Goal: Task Accomplishment & Management: Complete application form

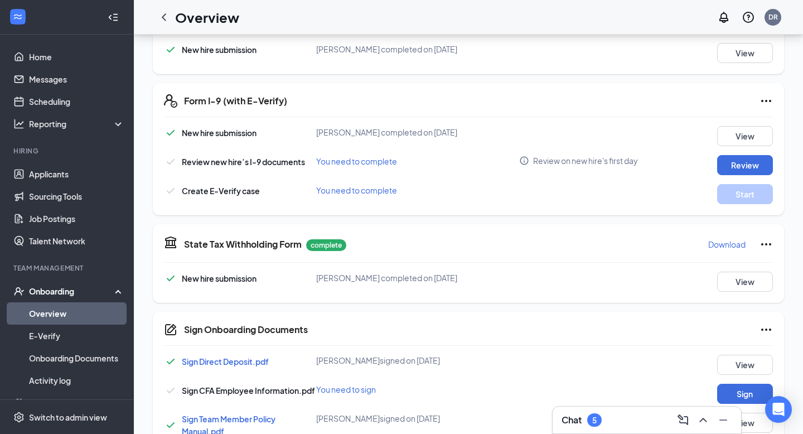
scroll to position [302, 0]
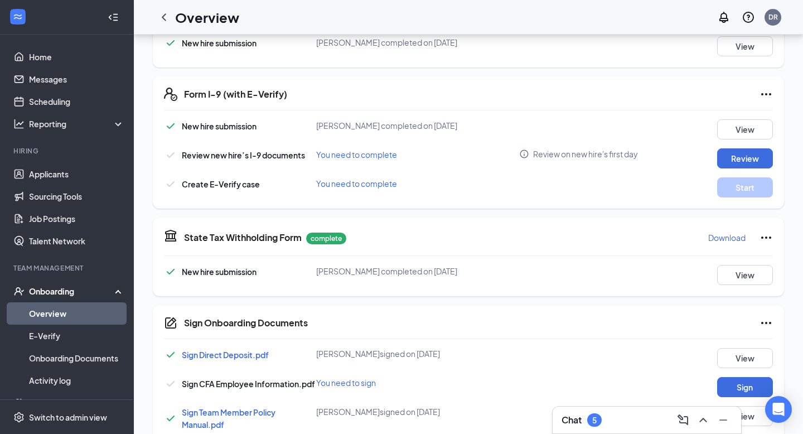
click at [41, 315] on link "Overview" at bounding box center [76, 313] width 95 height 22
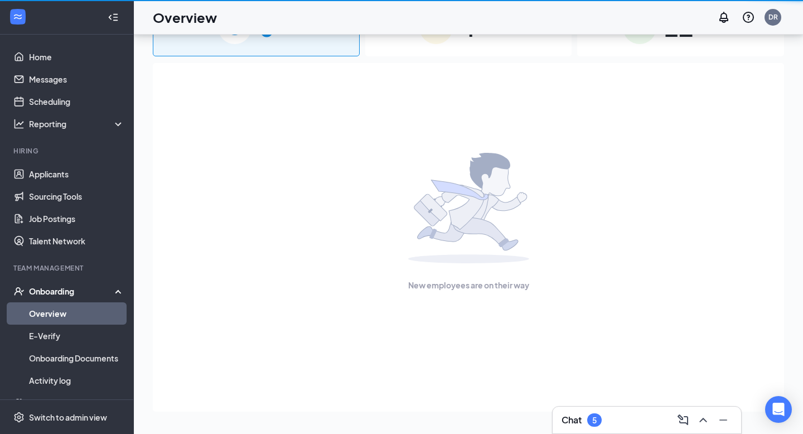
scroll to position [50, 0]
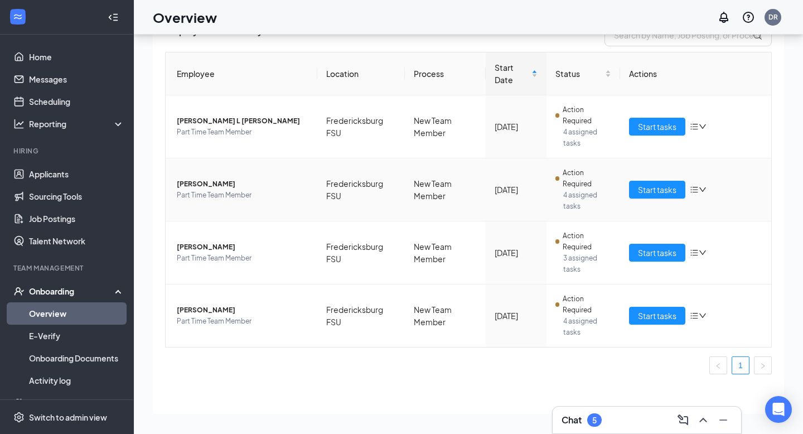
scroll to position [57, 0]
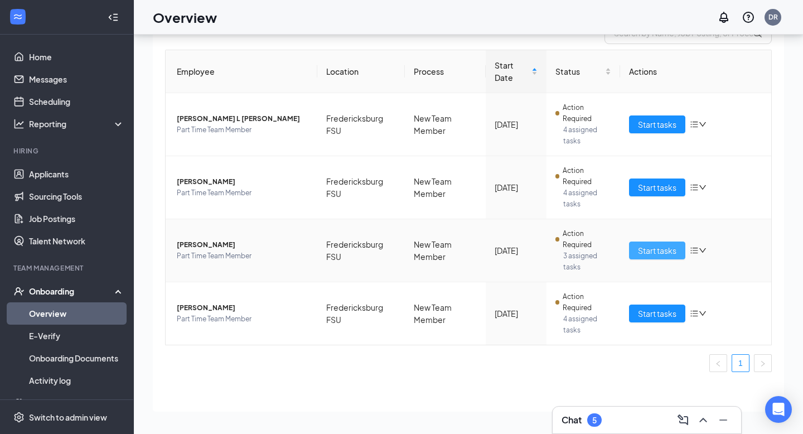
click at [634, 255] on button "Start tasks" at bounding box center [657, 250] width 56 height 18
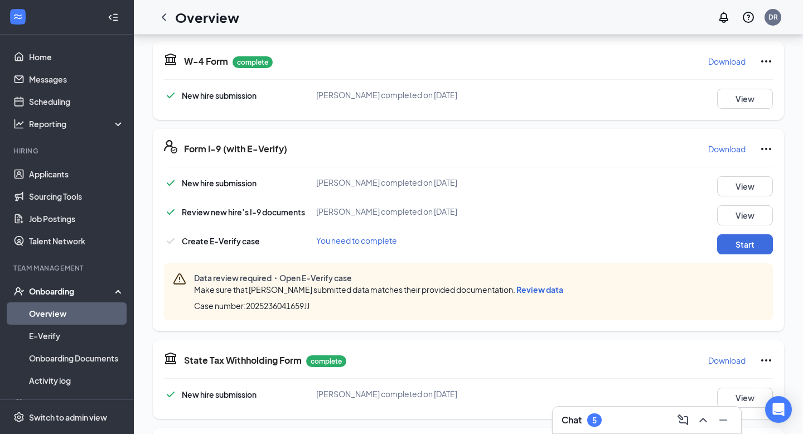
scroll to position [251, 0]
click at [734, 244] on button "Start" at bounding box center [745, 243] width 56 height 20
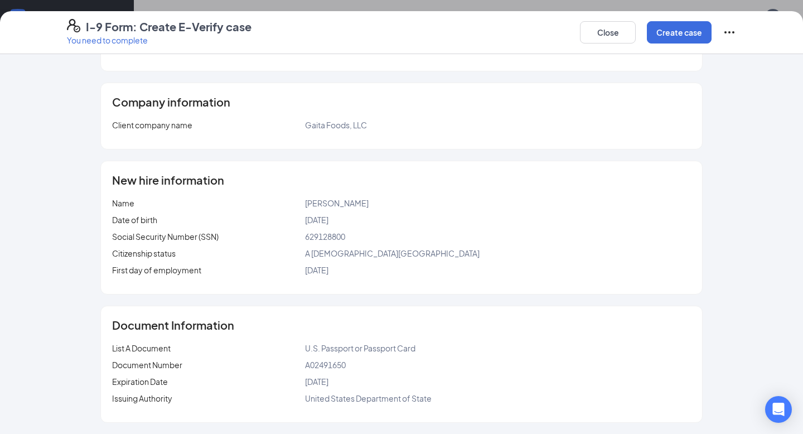
scroll to position [318, 0]
click at [671, 37] on button "Create case" at bounding box center [679, 32] width 65 height 22
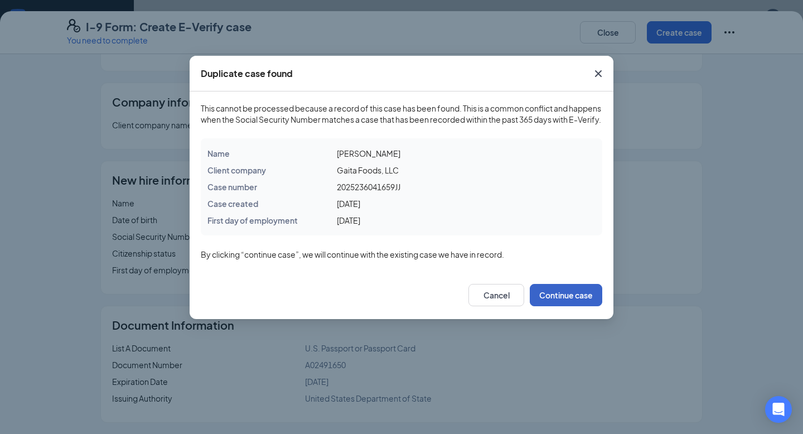
click at [564, 306] on button "Continue case" at bounding box center [566, 295] width 73 height 22
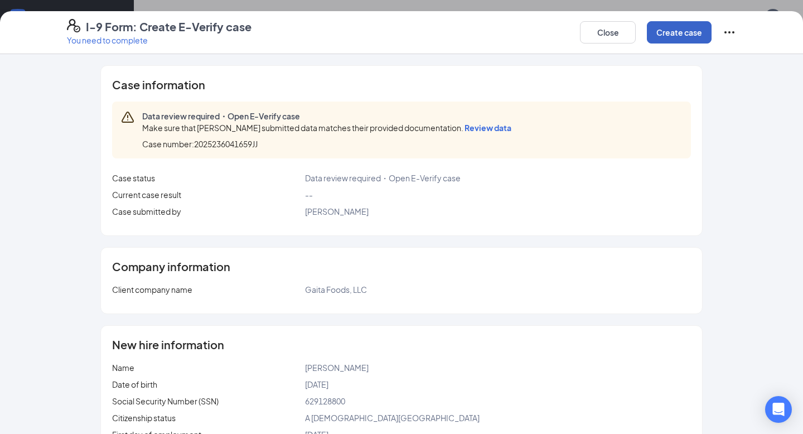
scroll to position [85, 0]
click at [486, 126] on span "Review data" at bounding box center [488, 128] width 47 height 10
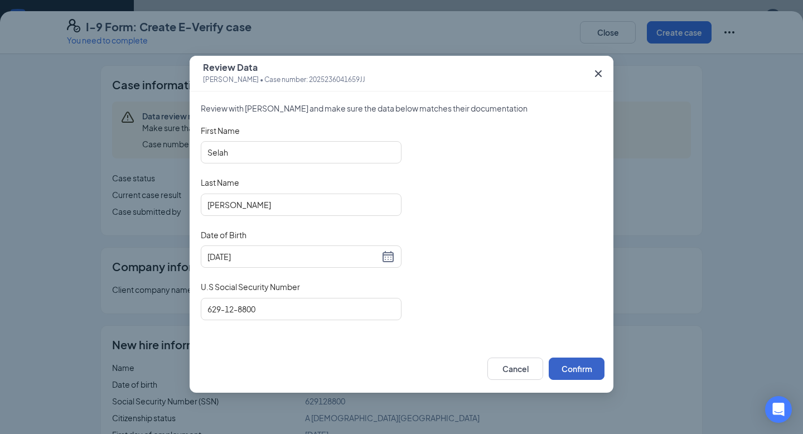
click at [572, 360] on button "Confirm" at bounding box center [577, 368] width 56 height 22
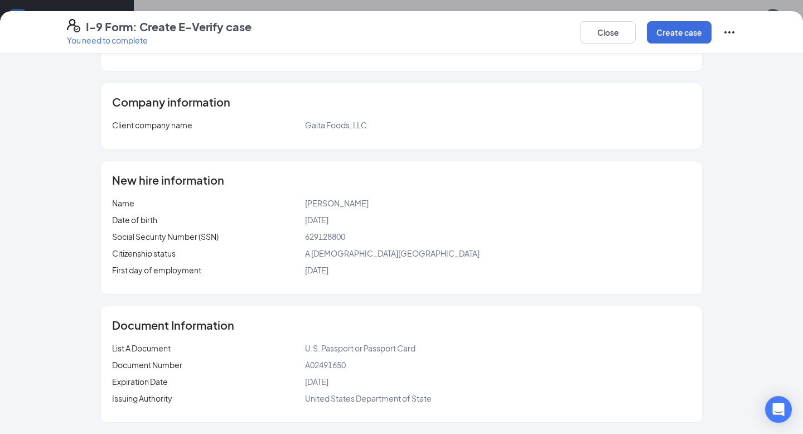
scroll to position [421, 0]
click at [705, 25] on button "Create case" at bounding box center [679, 32] width 65 height 22
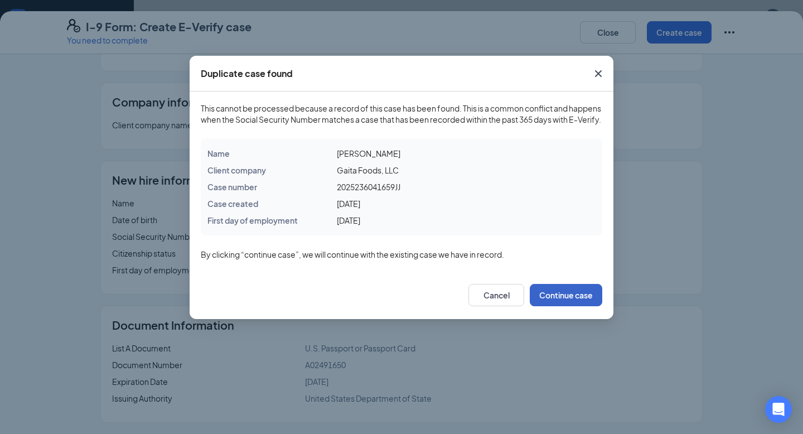
click at [583, 306] on button "Continue case" at bounding box center [566, 295] width 73 height 22
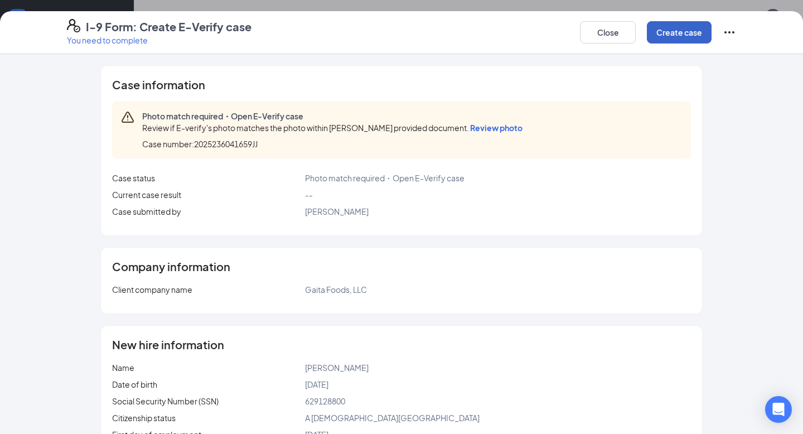
scroll to position [60, 0]
click at [618, 33] on button "Close" at bounding box center [608, 32] width 56 height 22
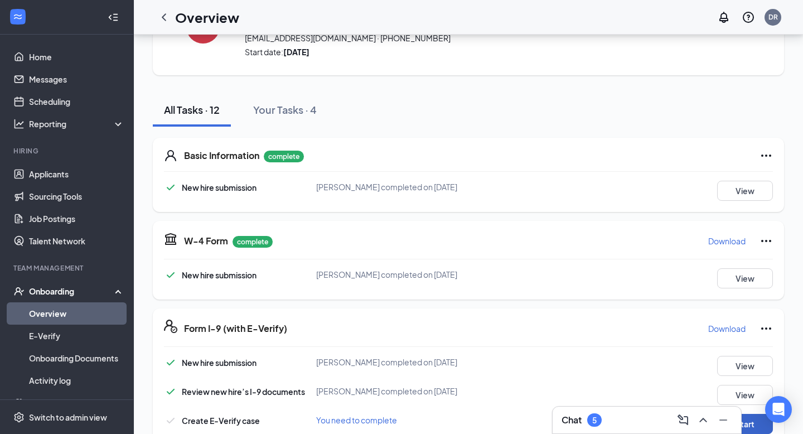
scroll to position [336, 0]
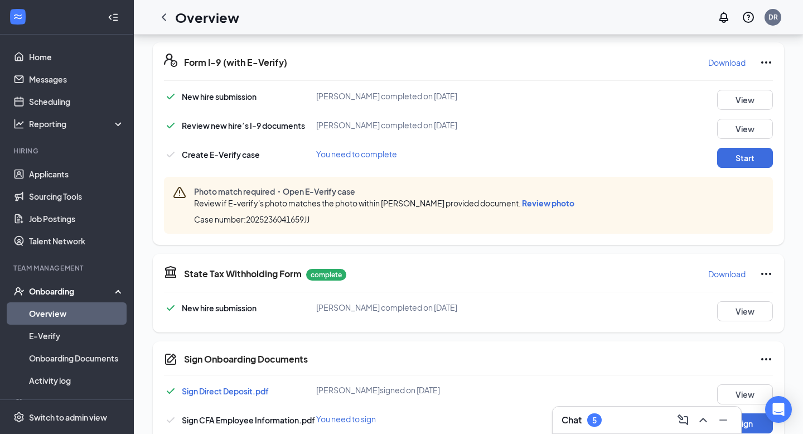
click at [552, 205] on span "Review photo" at bounding box center [548, 203] width 52 height 10
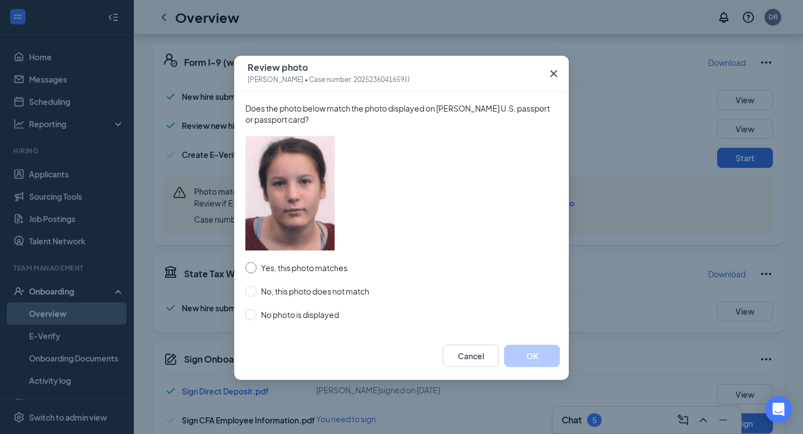
click at [253, 271] on input "Yes, this photo matches" at bounding box center [250, 267] width 11 height 11
radio input "true"
click at [533, 357] on button "OK" at bounding box center [532, 356] width 56 height 22
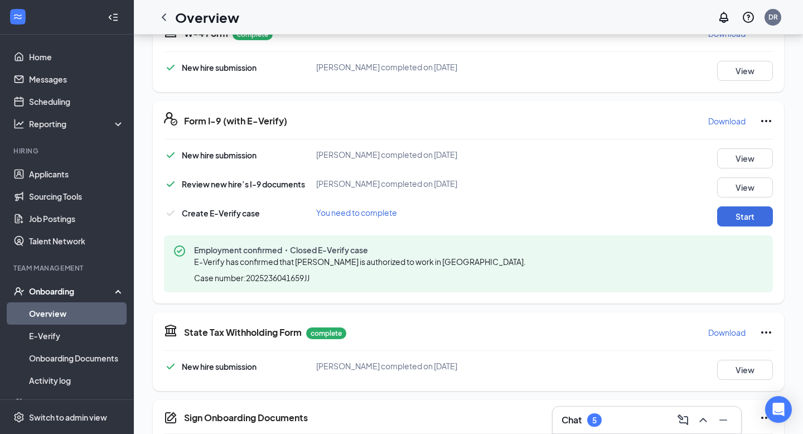
scroll to position [213, 0]
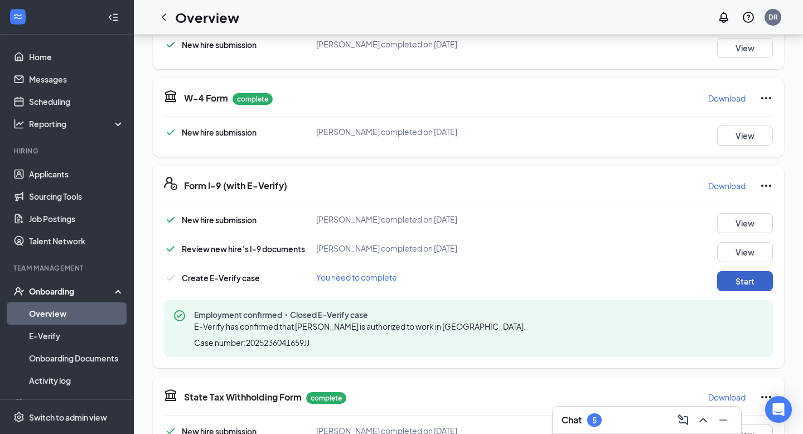
click at [738, 289] on button "Start" at bounding box center [745, 281] width 56 height 20
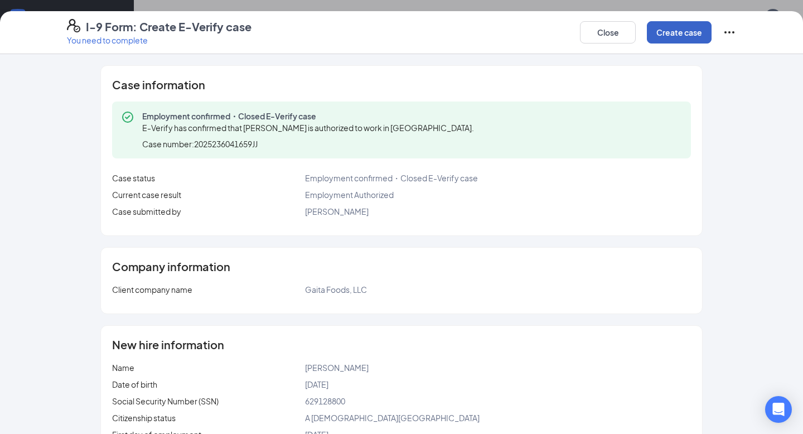
click at [668, 31] on button "Create case" at bounding box center [679, 32] width 65 height 22
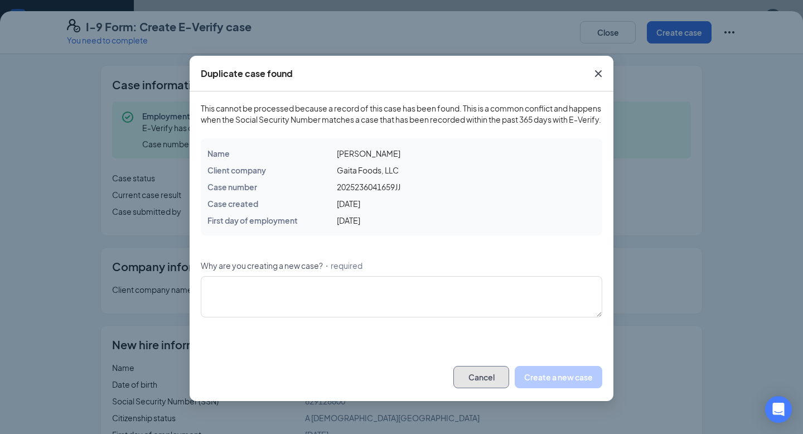
click at [490, 382] on button "Cancel" at bounding box center [481, 377] width 56 height 22
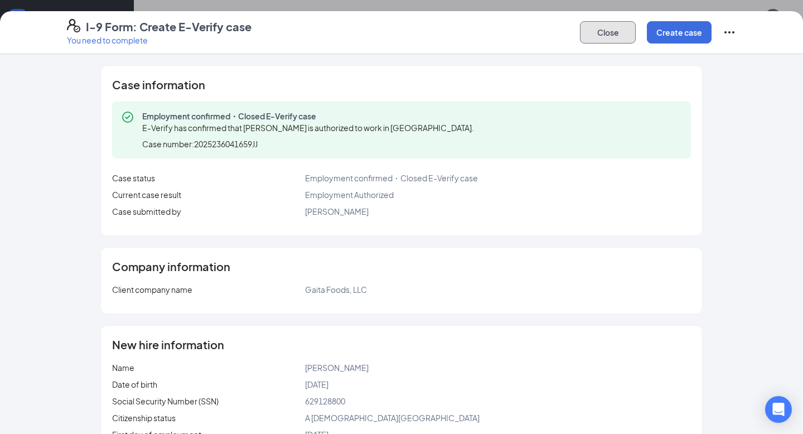
click at [627, 39] on button "Close" at bounding box center [608, 32] width 56 height 22
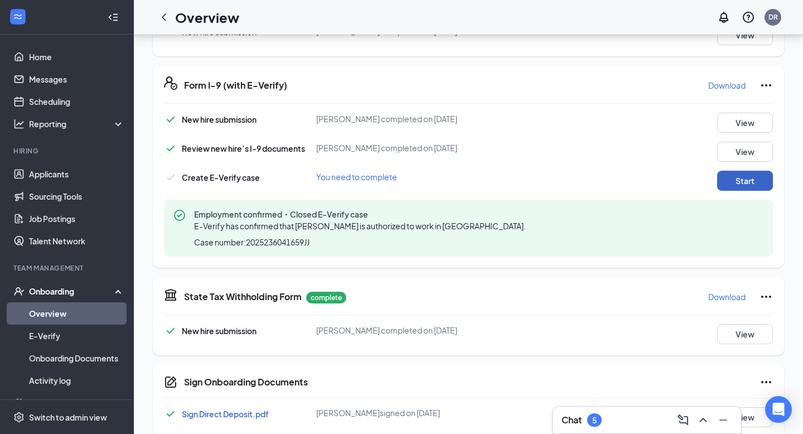
scroll to position [330, 0]
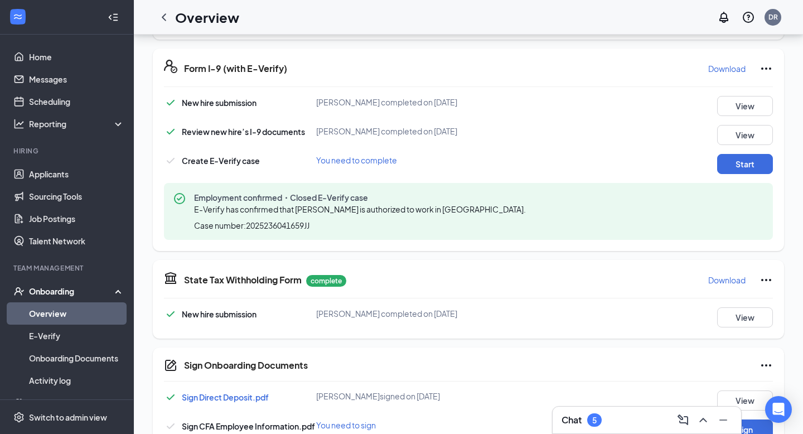
click at [380, 168] on div "Create E-Verify case You need to complete Start" at bounding box center [468, 164] width 609 height 20
click at [380, 166] on div "You need to complete" at bounding box center [417, 160] width 203 height 12
click at [381, 156] on span "You need to complete" at bounding box center [356, 160] width 81 height 10
click at [758, 163] on button "Start" at bounding box center [745, 164] width 56 height 20
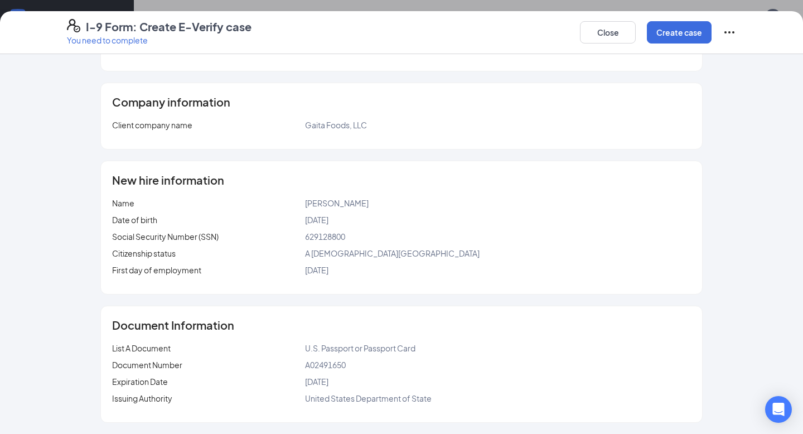
scroll to position [494, 0]
click at [733, 32] on icon "Ellipses" at bounding box center [729, 32] width 10 height 2
click at [704, 55] on span "Mark as complete" at bounding box center [687, 59] width 65 height 11
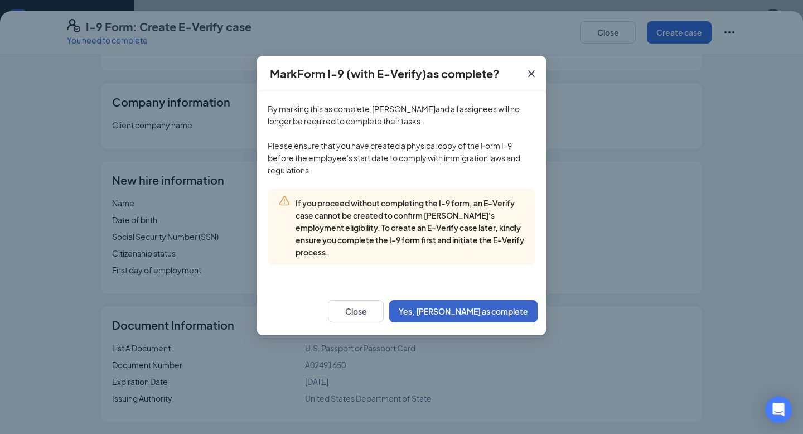
click at [466, 305] on button "Yes, [PERSON_NAME] as complete" at bounding box center [463, 311] width 148 height 22
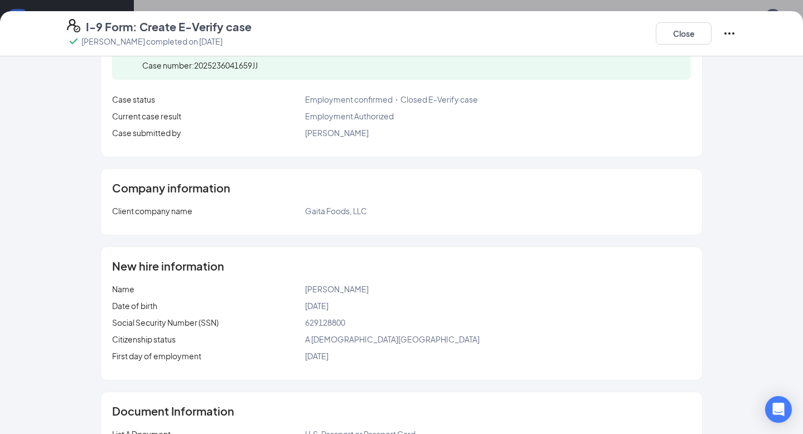
scroll to position [0, 0]
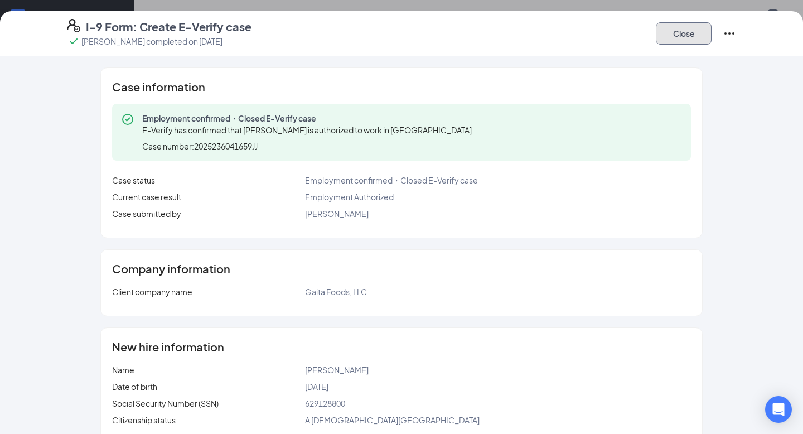
click at [687, 42] on button "Close" at bounding box center [684, 33] width 56 height 22
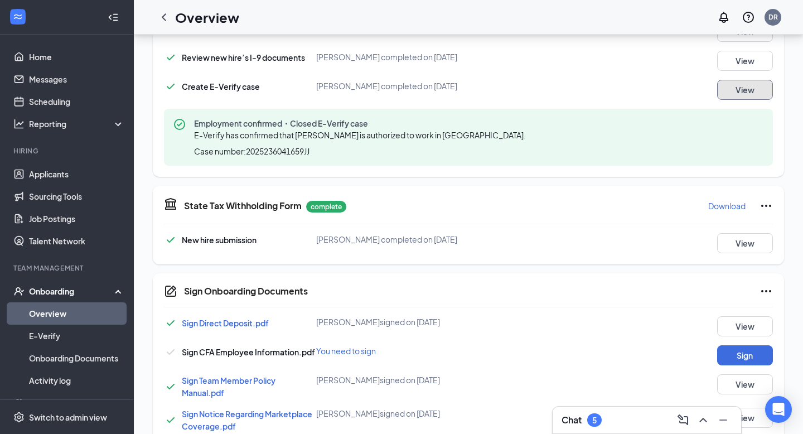
scroll to position [420, 0]
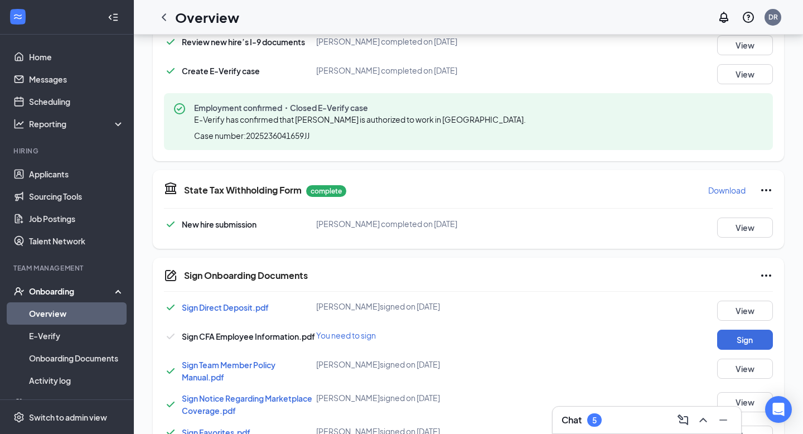
click at [45, 317] on link "Overview" at bounding box center [76, 313] width 95 height 22
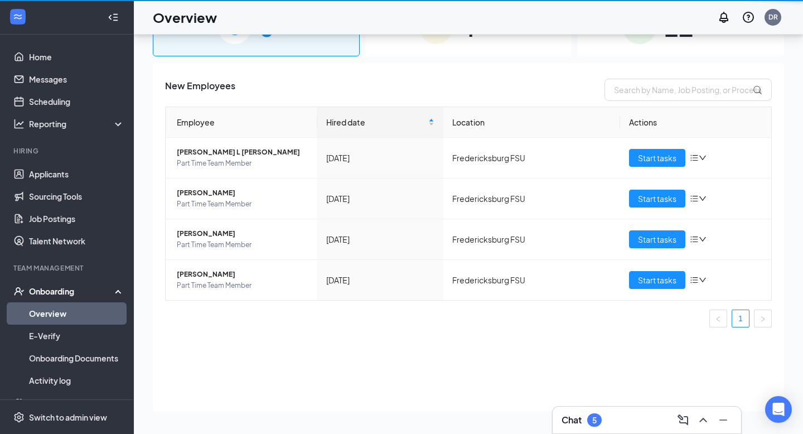
scroll to position [50, 0]
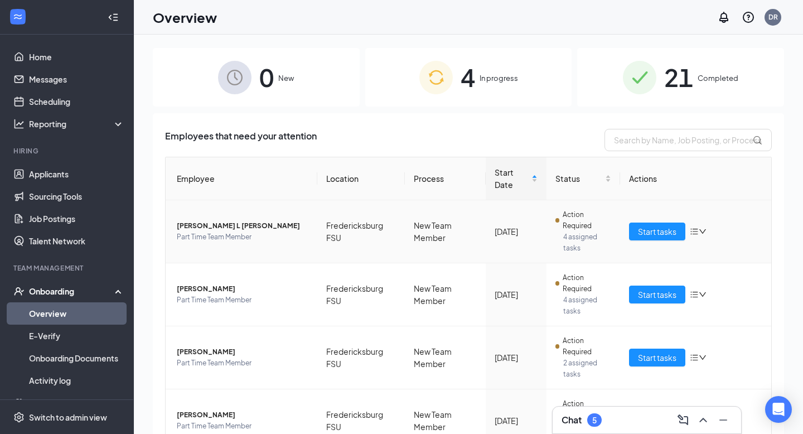
scroll to position [57, 0]
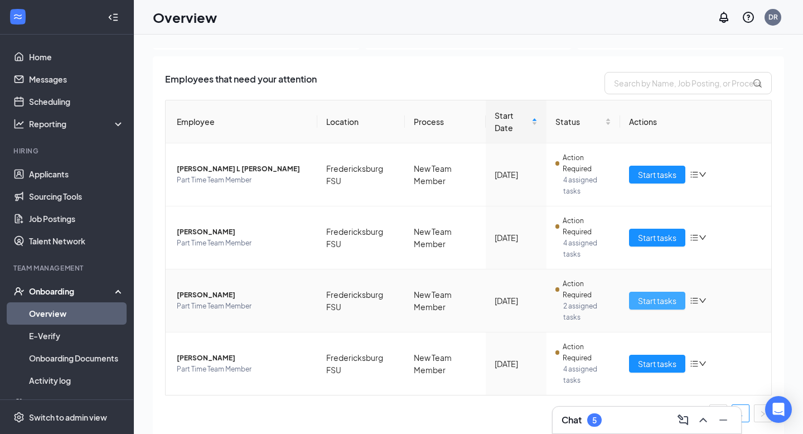
click at [655, 302] on span "Start tasks" at bounding box center [657, 300] width 38 height 12
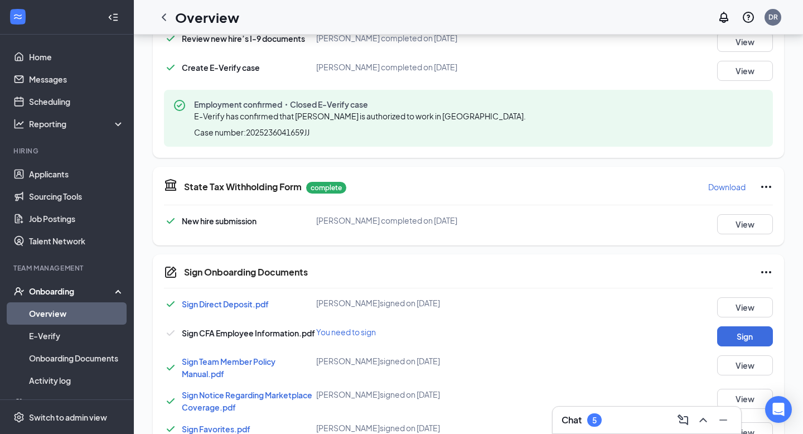
scroll to position [494, 0]
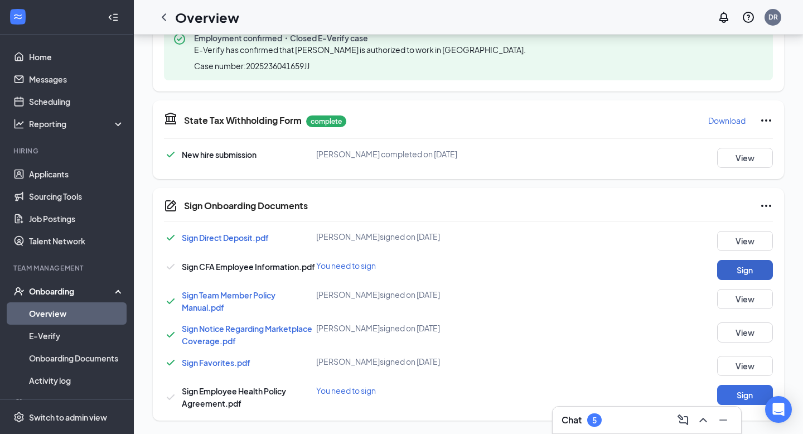
click at [761, 262] on button "Sign" at bounding box center [745, 270] width 56 height 20
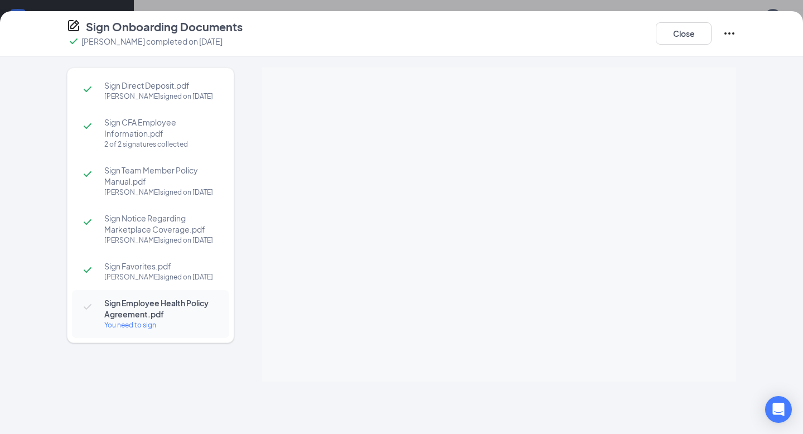
click at [692, 383] on div "Sign Direct Deposit.pdf [PERSON_NAME] signed on [DATE] Sign CFA Employee Inform…" at bounding box center [401, 245] width 803 height 378
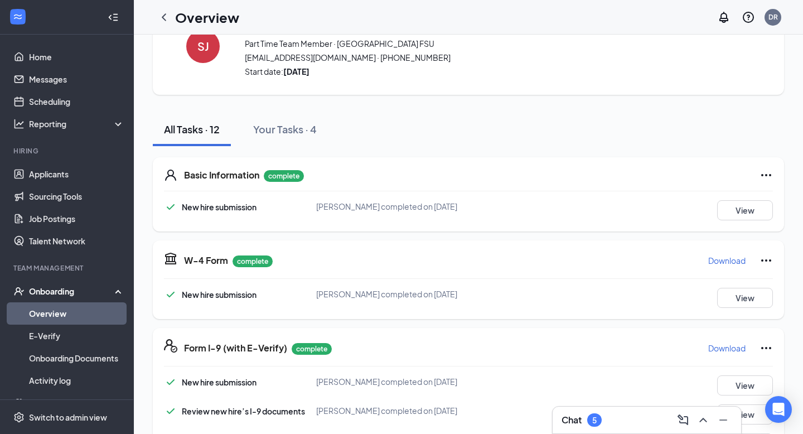
scroll to position [0, 0]
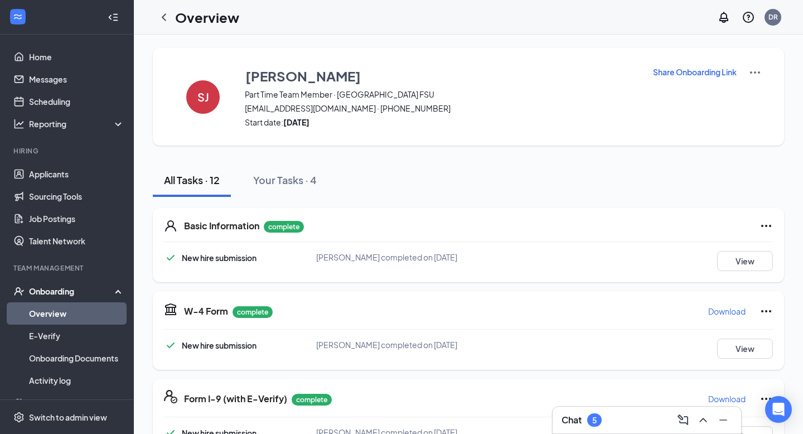
click at [53, 305] on link "Overview" at bounding box center [76, 313] width 95 height 22
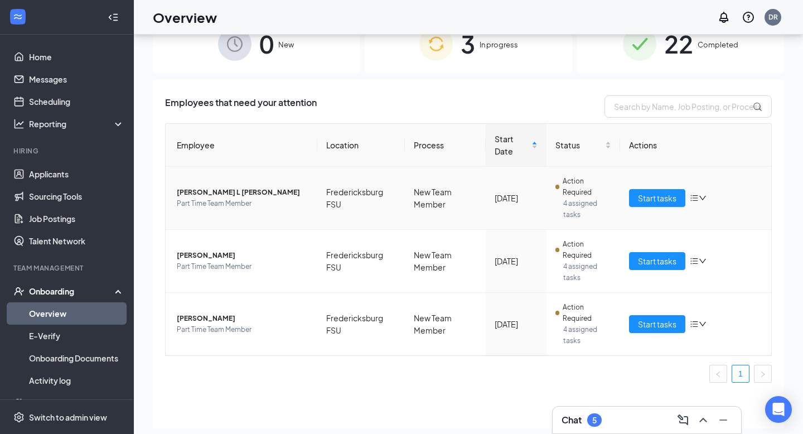
scroll to position [34, 0]
click at [666, 260] on span "Start tasks" at bounding box center [657, 260] width 38 height 12
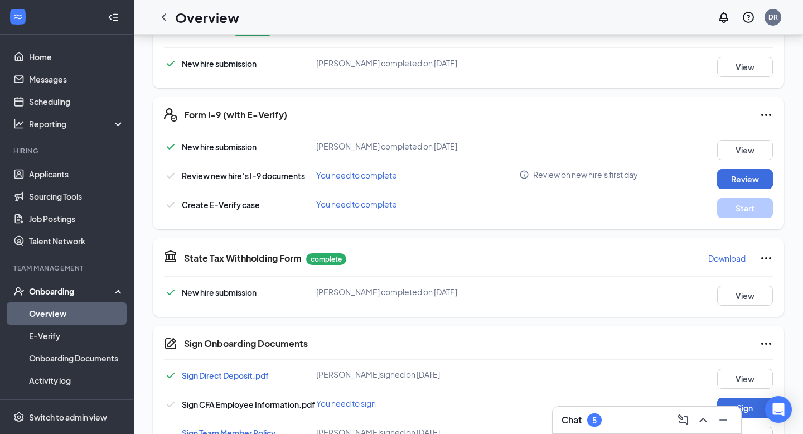
scroll to position [291, 0]
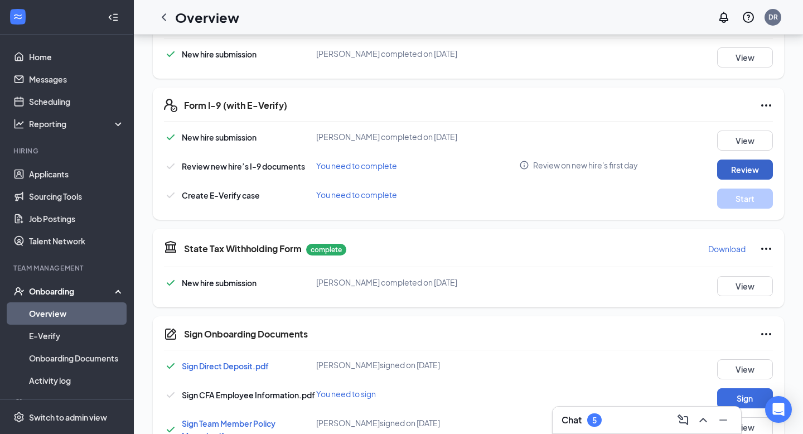
click at [735, 163] on button "Review" at bounding box center [745, 170] width 56 height 20
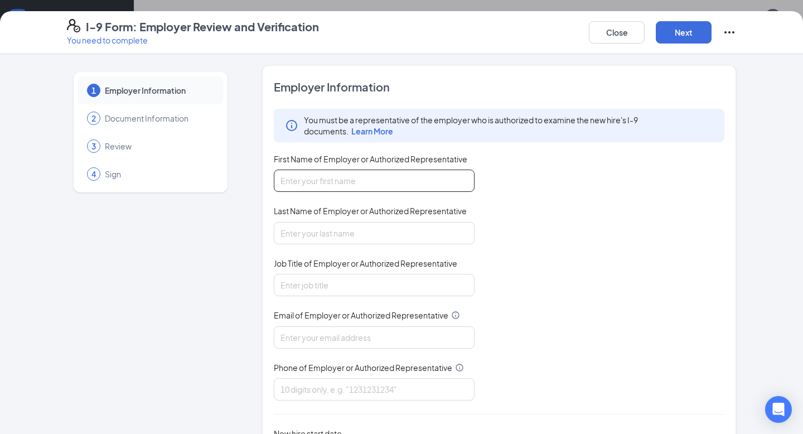
click at [411, 181] on input "First Name of Employer or Authorized Representative" at bounding box center [374, 181] width 201 height 22
type input "[PERSON_NAME] [PERSON_NAME]"
type input "[PERSON_NAME]"
type input "[PERSON_NAME][EMAIL_ADDRESS][PERSON_NAME][DOMAIN_NAME]"
type input "5408050487"
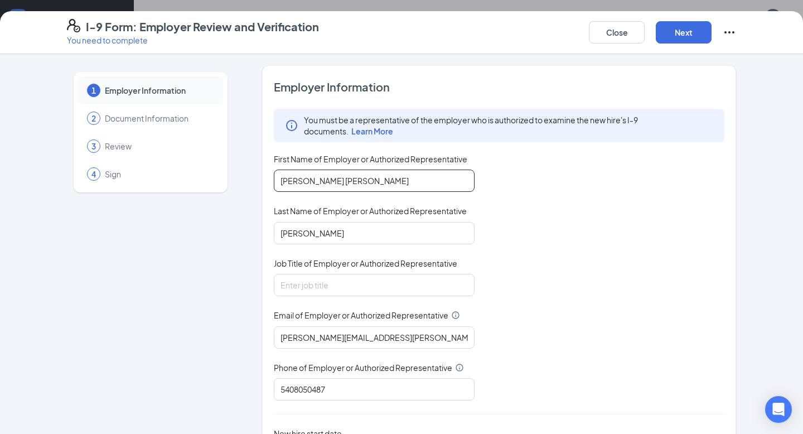
click at [414, 176] on input "[PERSON_NAME] [PERSON_NAME]" at bounding box center [374, 181] width 201 height 22
drag, startPoint x: 435, startPoint y: 182, endPoint x: 168, endPoint y: 176, distance: 266.6
click at [171, 173] on div "1 Employer Information 2 Document Information 3 Review 4 Sign Employer Informat…" at bounding box center [401, 284] width 669 height 439
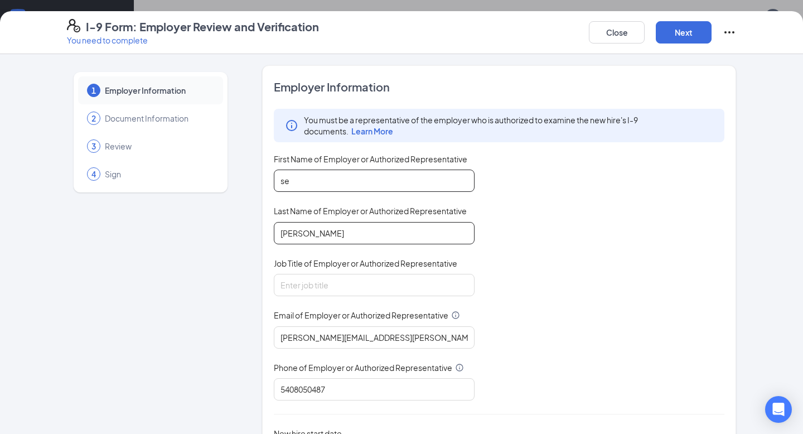
type input "[PERSON_NAME]"
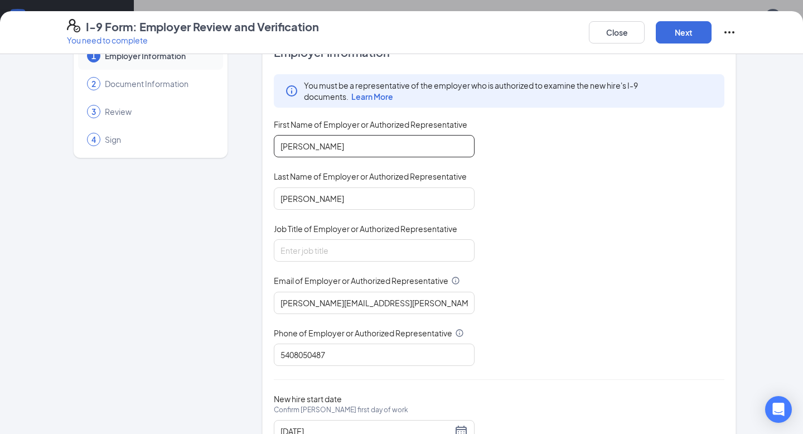
scroll to position [36, 0]
click at [339, 243] on input "Job Title of Employer or Authorized Representative" at bounding box center [374, 249] width 201 height 22
type input "Executive Director"
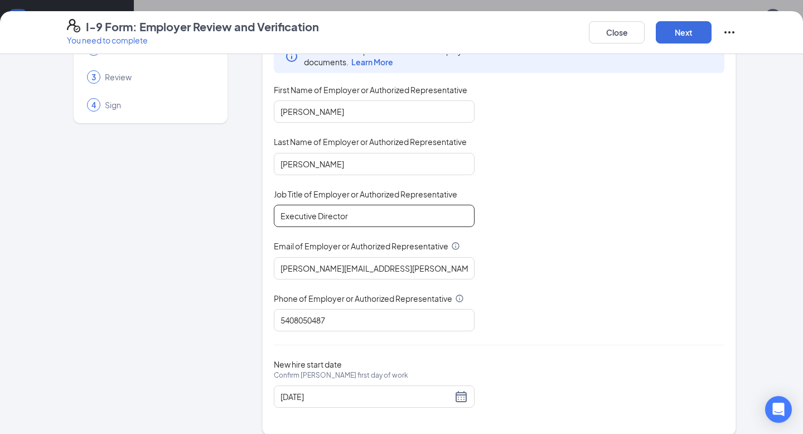
scroll to position [71, 0]
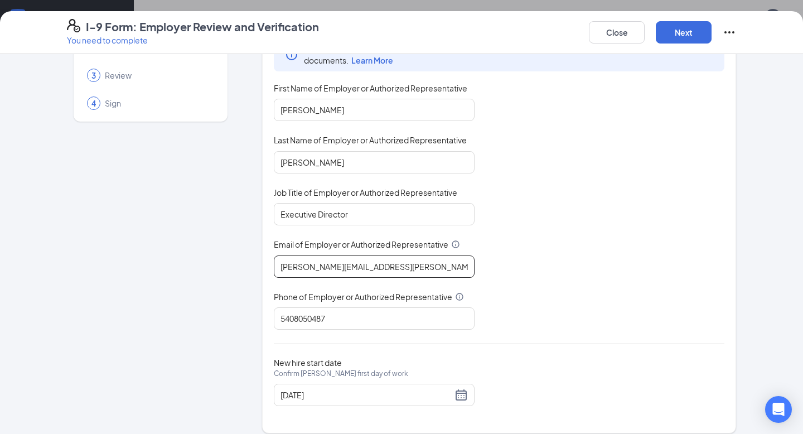
drag, startPoint x: 397, startPoint y: 265, endPoint x: 256, endPoint y: 236, distance: 143.5
click at [256, 236] on div "1 Employer Information 2 Document Information 3 Review 4 Sign Employer Informat…" at bounding box center [401, 213] width 669 height 439
type input "[EMAIL_ADDRESS][DEMOGRAPHIC_DATA][DOMAIN_NAME]"
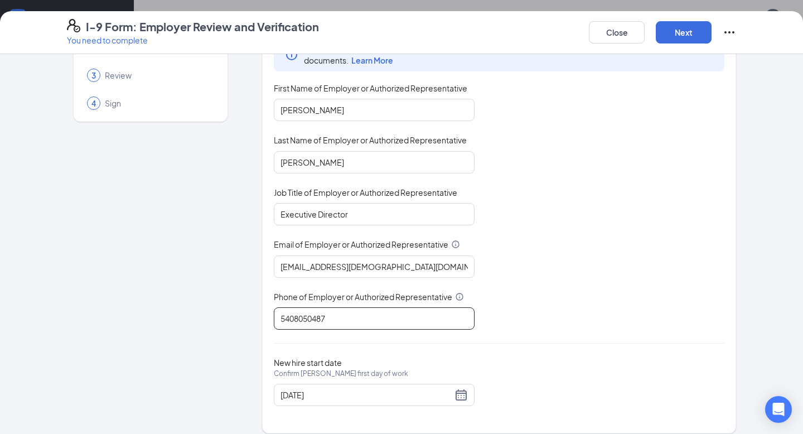
drag, startPoint x: 316, startPoint y: 310, endPoint x: 278, endPoint y: 313, distance: 38.7
click at [278, 313] on input "5408050487" at bounding box center [374, 318] width 201 height 22
type input "5407861131"
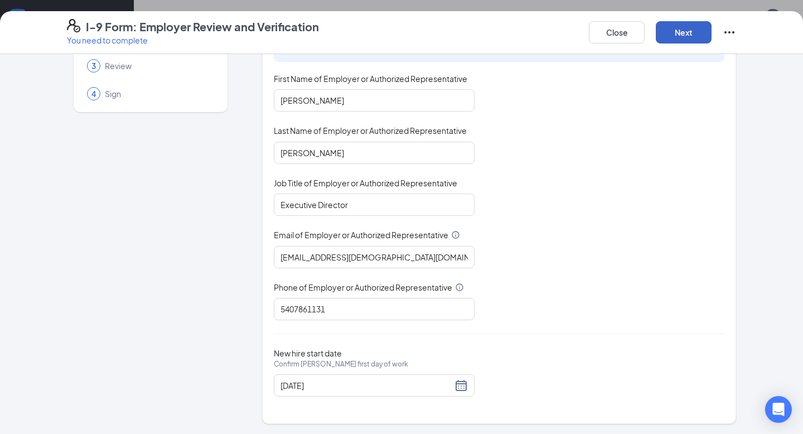
click at [684, 24] on button "Next" at bounding box center [684, 32] width 56 height 22
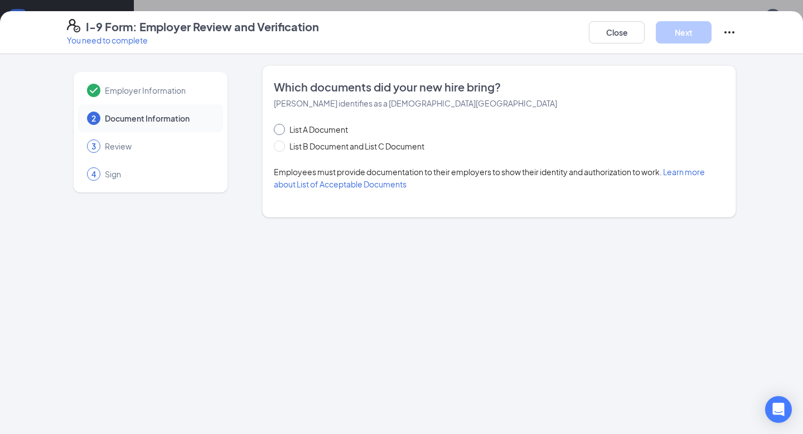
click at [278, 129] on input "List A Document" at bounding box center [278, 128] width 8 height 8
radio input "true"
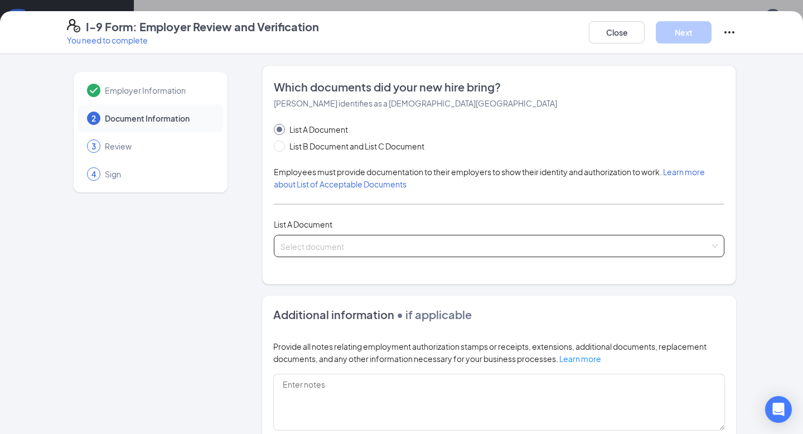
click at [473, 249] on input "search" at bounding box center [495, 243] width 429 height 17
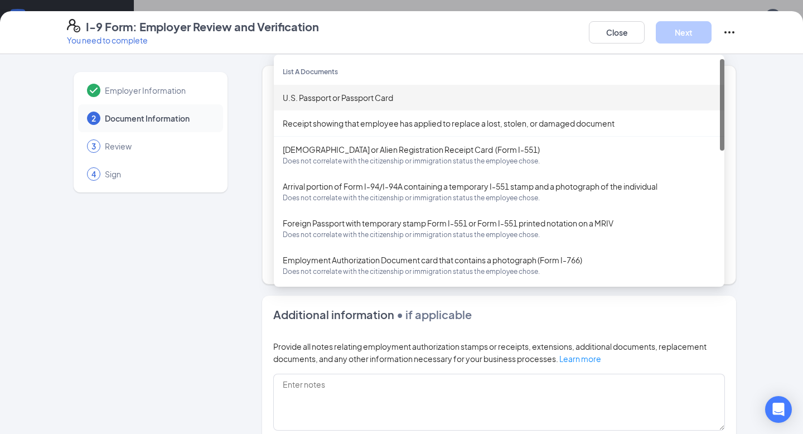
click at [347, 94] on div "U.S. Passport or Passport Card" at bounding box center [499, 97] width 433 height 12
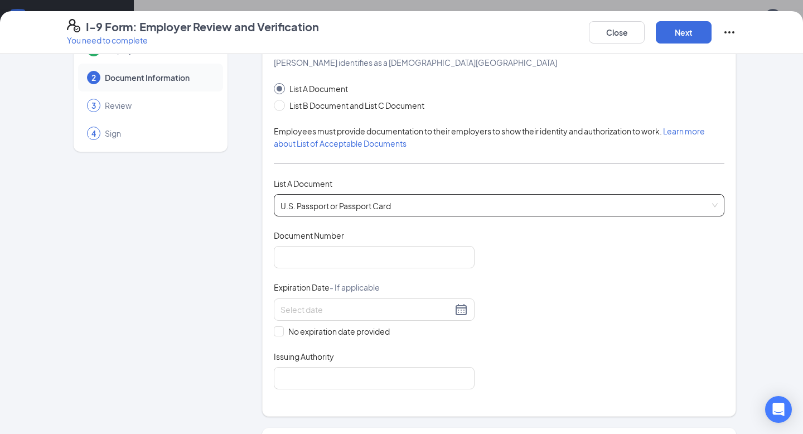
scroll to position [57, 0]
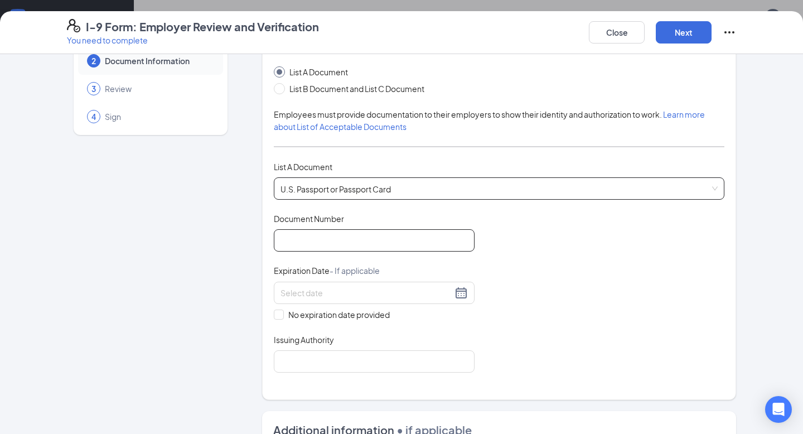
click at [351, 246] on input "Document Number" at bounding box center [374, 240] width 201 height 22
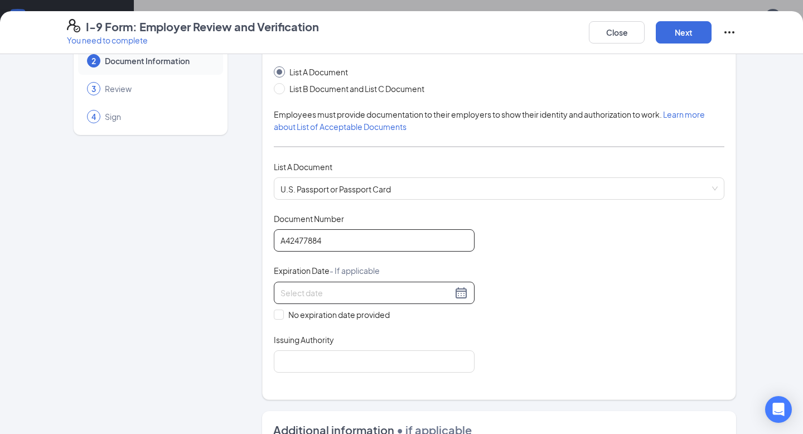
type input "A42477884"
click at [341, 296] on input at bounding box center [367, 293] width 172 height 12
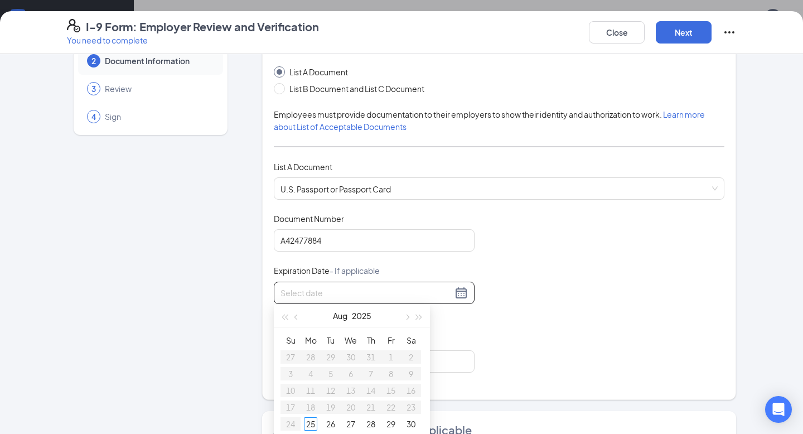
click at [461, 292] on div at bounding box center [374, 292] width 187 height 13
click at [292, 314] on button "button" at bounding box center [297, 316] width 12 height 22
click at [417, 317] on span "button" at bounding box center [420, 318] width 6 height 6
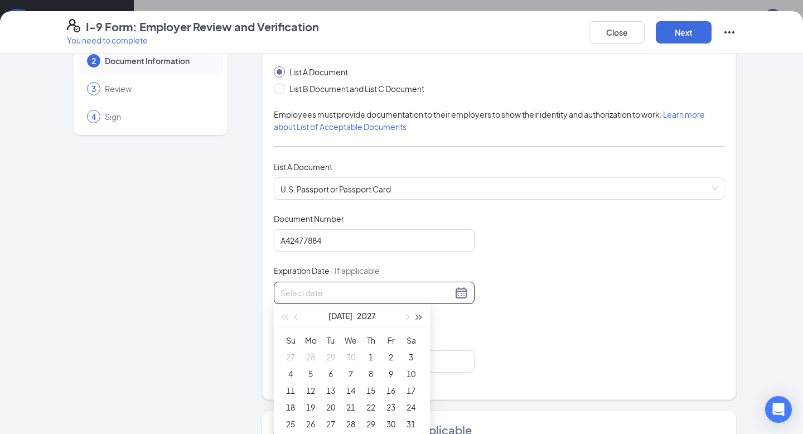
click at [417, 317] on span "button" at bounding box center [420, 318] width 6 height 6
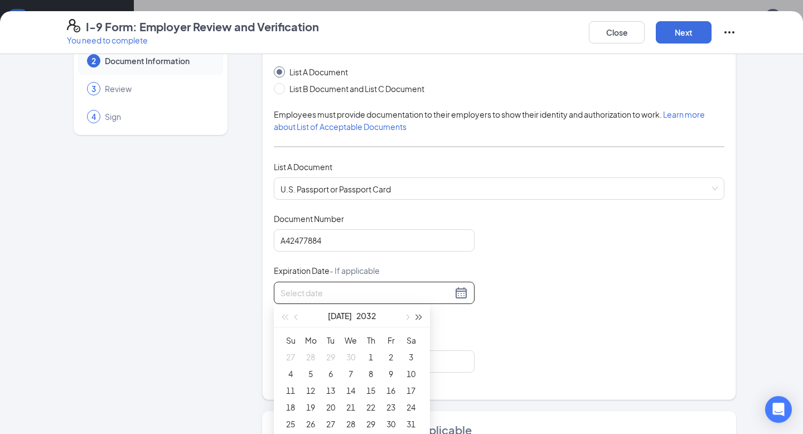
click at [417, 317] on span "button" at bounding box center [420, 318] width 6 height 6
click at [295, 320] on button "button" at bounding box center [297, 316] width 12 height 22
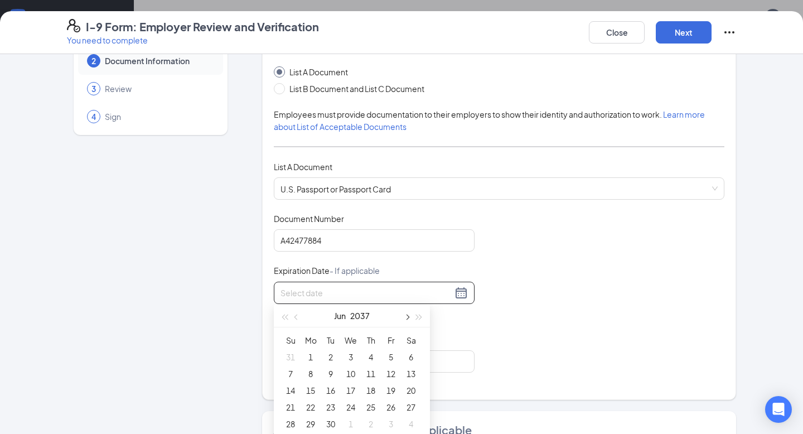
click at [404, 321] on button "button" at bounding box center [406, 316] width 12 height 22
click at [284, 318] on span "button" at bounding box center [285, 318] width 6 height 6
type input "[DATE]"
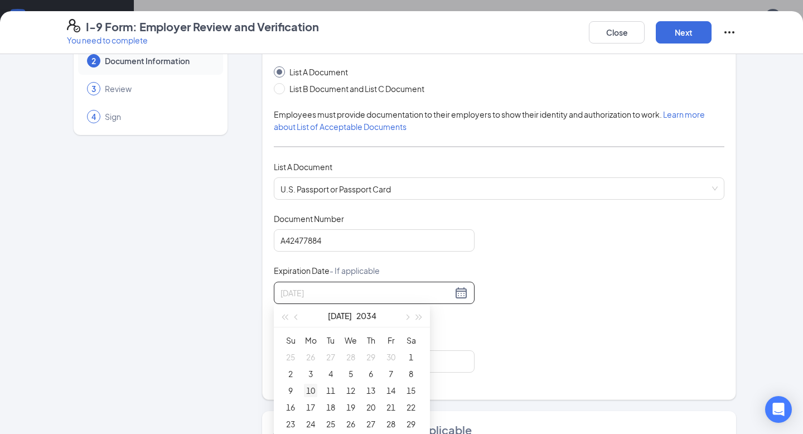
click at [312, 392] on div "10" at bounding box center [310, 390] width 13 height 13
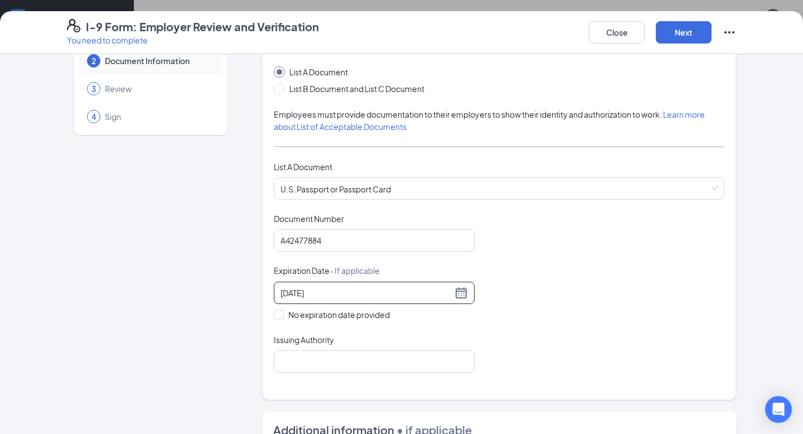
scroll to position [69, 0]
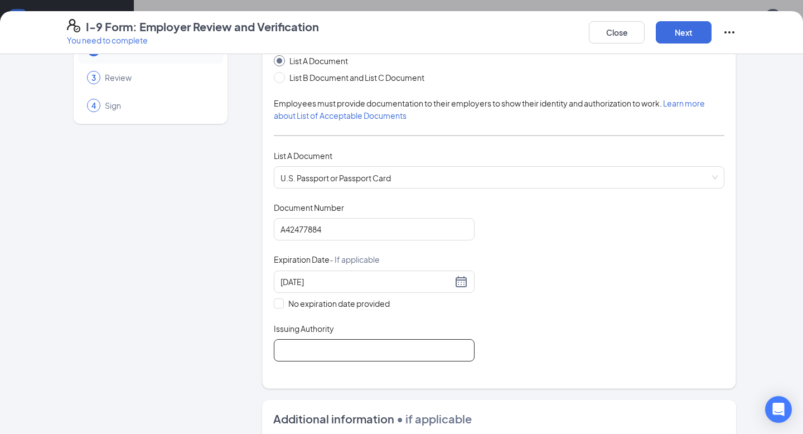
click at [305, 348] on input "Issuing Authority" at bounding box center [374, 350] width 201 height 22
type input "United States Department of State"
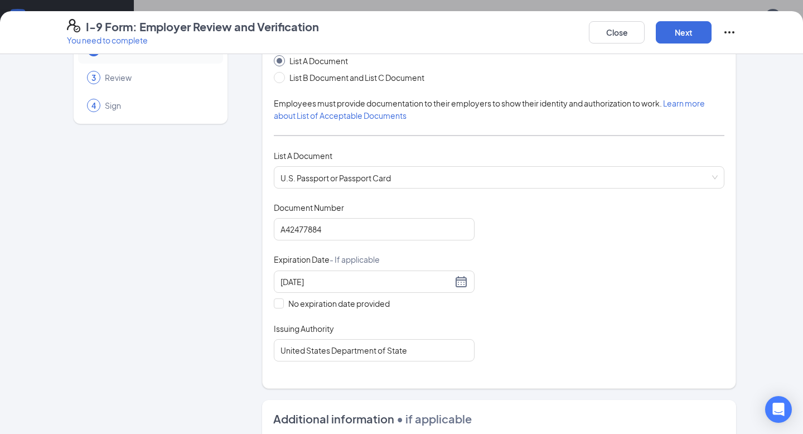
click at [565, 294] on div "Document Title U.S. Passport or Passport Card Document Number [PASSPORT] Expira…" at bounding box center [499, 282] width 451 height 160
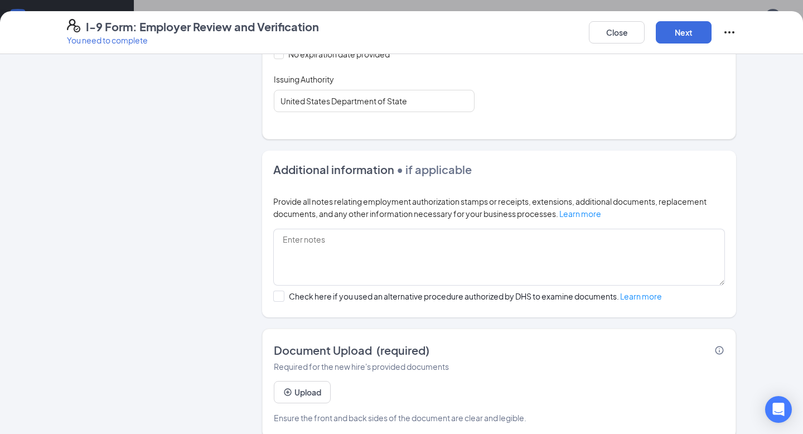
scroll to position [332, 0]
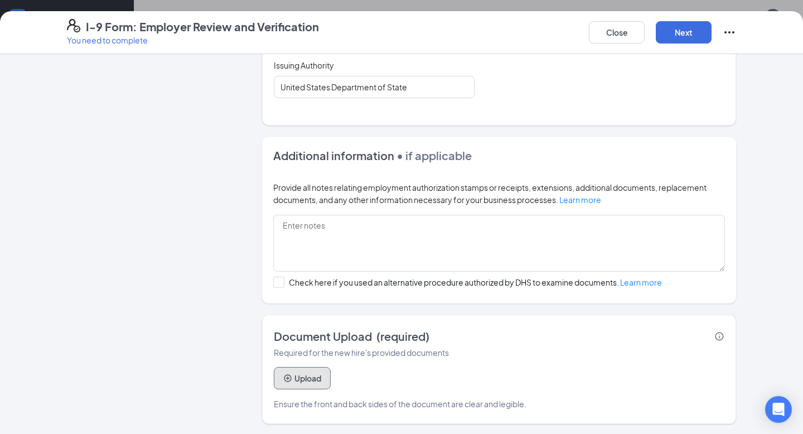
click at [300, 373] on button "Upload" at bounding box center [302, 378] width 57 height 22
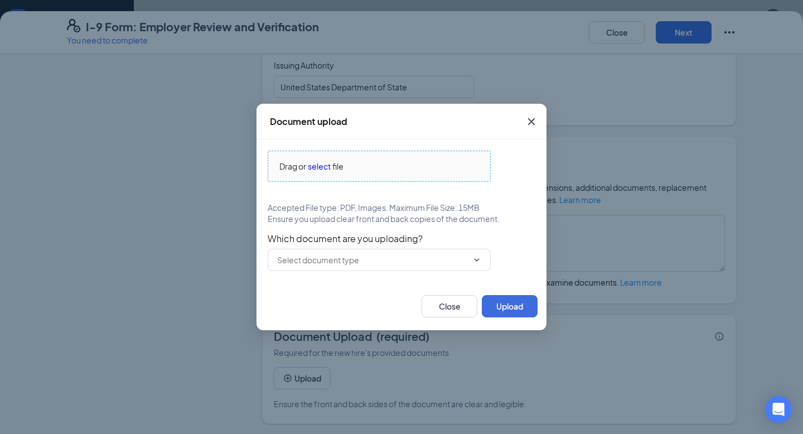
click at [322, 170] on span "select" at bounding box center [319, 166] width 23 height 12
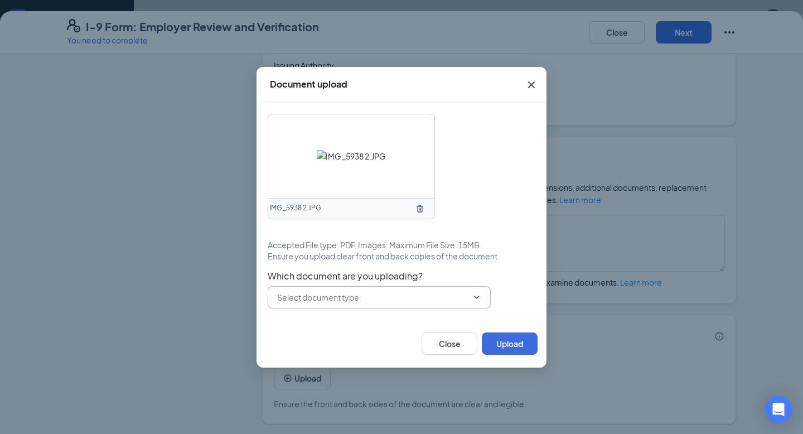
click at [479, 298] on icon "ChevronDown" at bounding box center [476, 297] width 9 height 9
click at [437, 322] on div "U.S. Passport or Passport Card" at bounding box center [379, 323] width 205 height 12
type input "U.S. Passport or Passport Card"
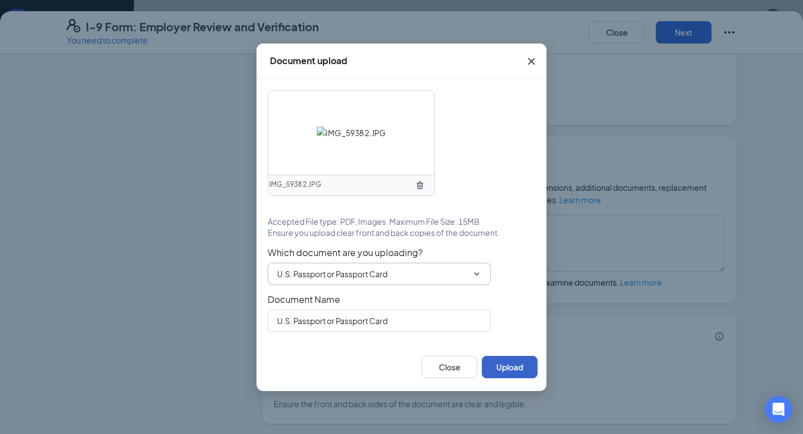
click at [509, 371] on button "Upload" at bounding box center [510, 367] width 56 height 22
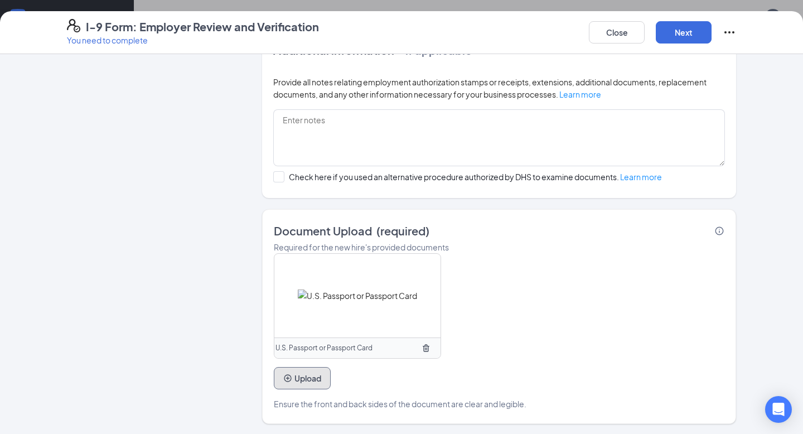
scroll to position [424, 0]
click at [674, 39] on button "Next" at bounding box center [684, 32] width 56 height 22
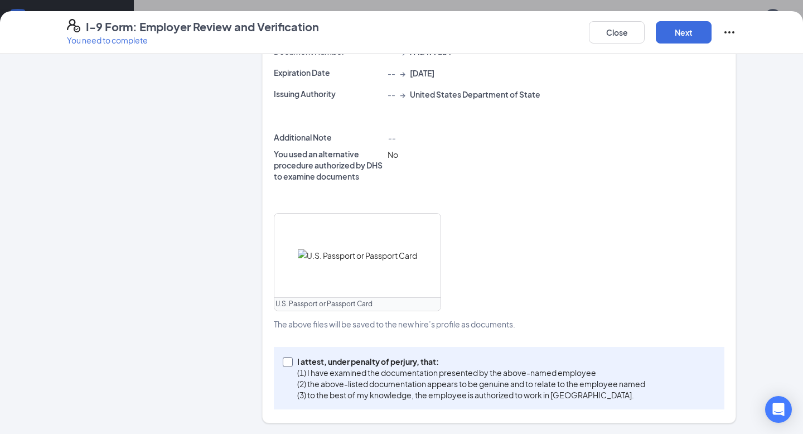
click at [288, 360] on input "I attest, under penalty of [PERSON_NAME], that: (1) I have examined the documen…" at bounding box center [287, 361] width 8 height 8
checkbox input "true"
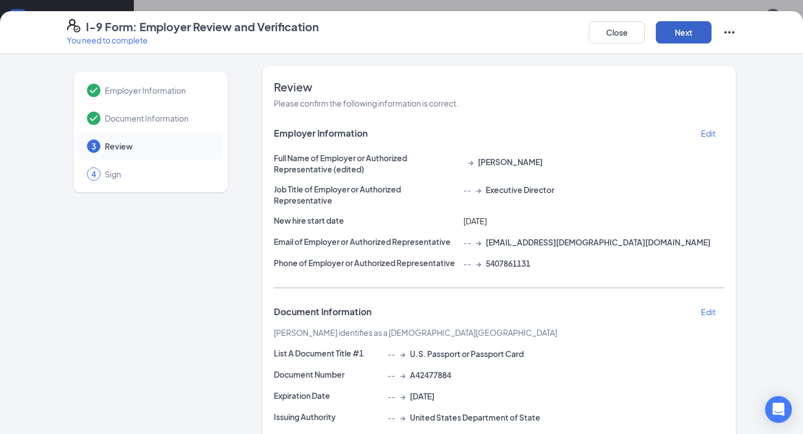
click at [682, 31] on button "Next" at bounding box center [684, 32] width 56 height 22
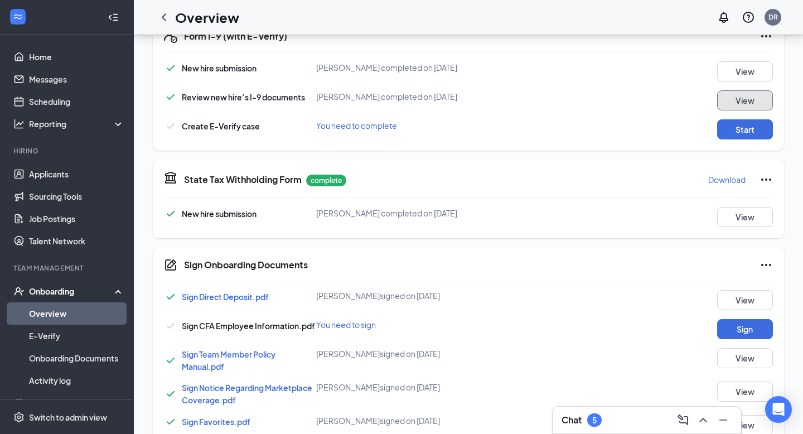
scroll to position [359, 0]
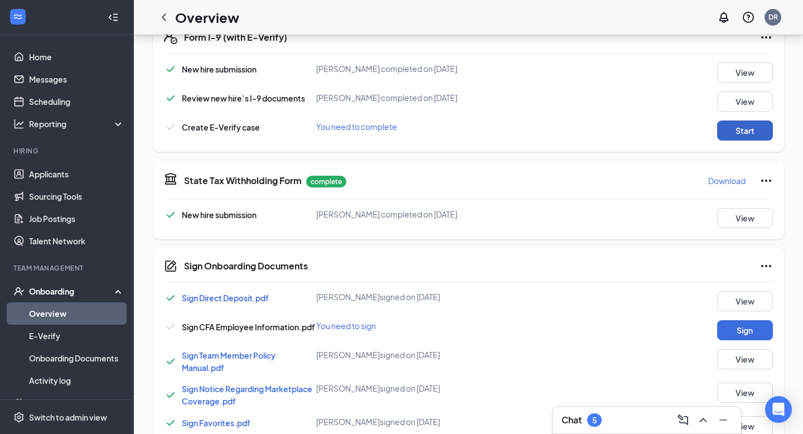
click at [746, 133] on button "Start" at bounding box center [745, 130] width 56 height 20
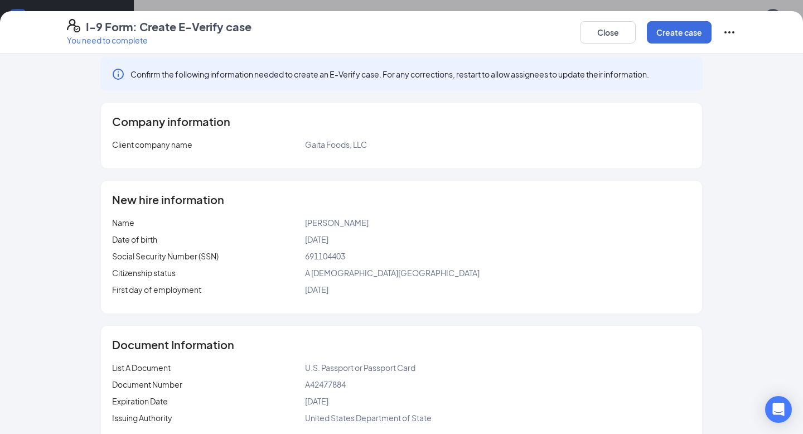
scroll to position [27, 0]
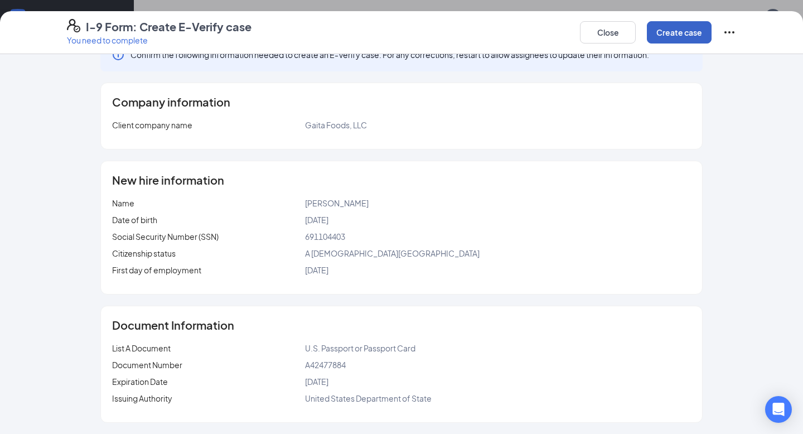
click at [704, 38] on button "Create case" at bounding box center [679, 32] width 65 height 22
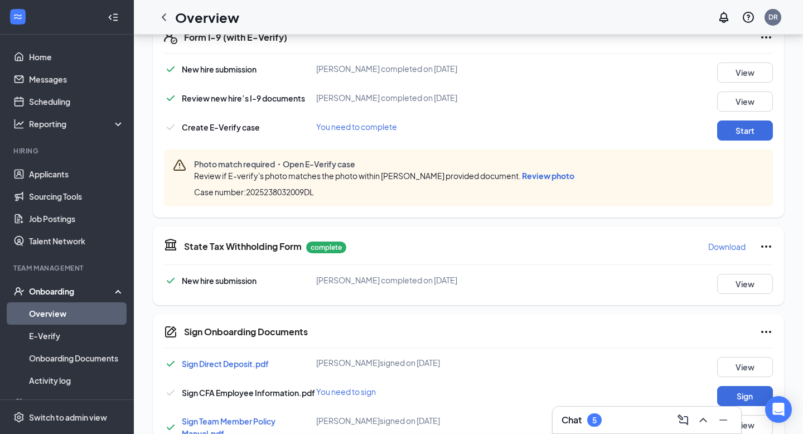
scroll to position [165, 0]
click at [555, 170] on div "Review if E-verify's photo matches the photo within [PERSON_NAME] provided docu…" at bounding box center [386, 176] width 385 height 12
click at [555, 175] on span "Review photo" at bounding box center [548, 176] width 52 height 10
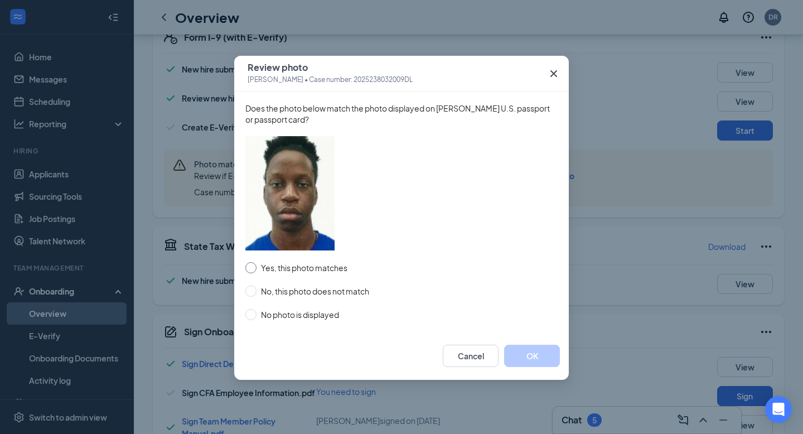
click at [250, 266] on input "Yes, this photo matches" at bounding box center [250, 267] width 11 height 11
radio input "true"
click at [544, 360] on button "OK" at bounding box center [532, 356] width 56 height 22
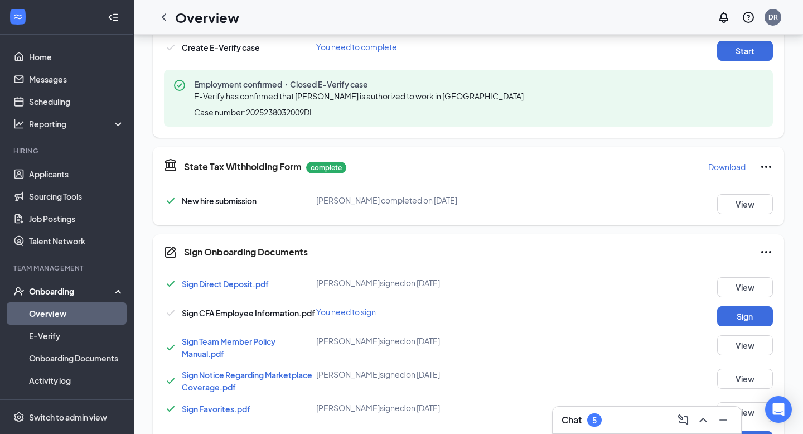
scroll to position [490, 0]
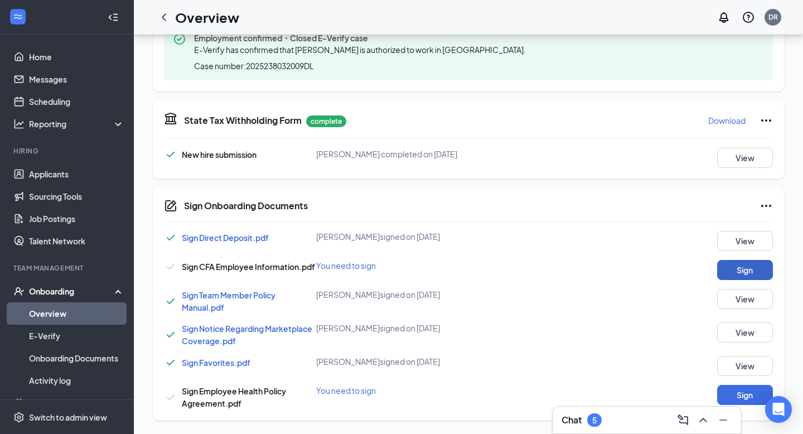
click at [753, 270] on button "Sign" at bounding box center [745, 270] width 56 height 20
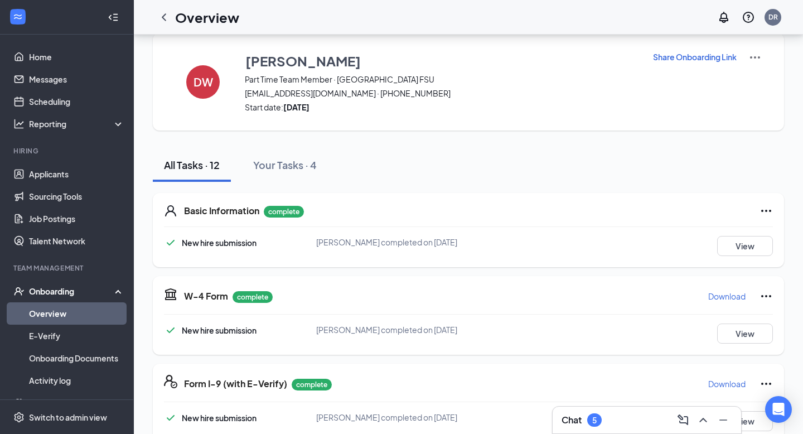
scroll to position [0, 0]
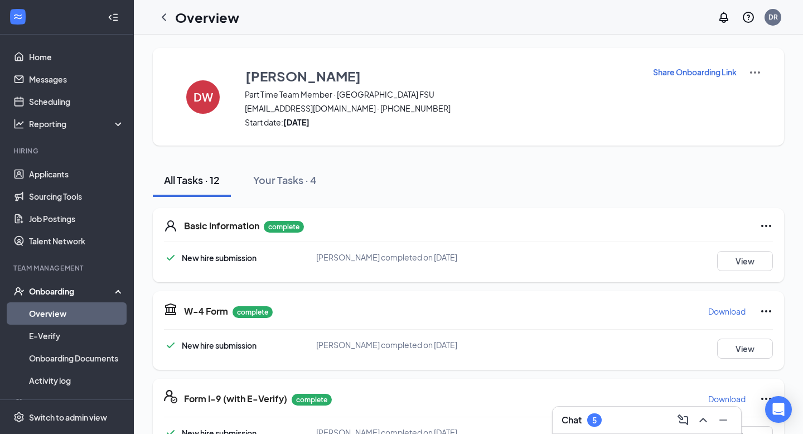
click at [63, 316] on link "Overview" at bounding box center [76, 313] width 95 height 22
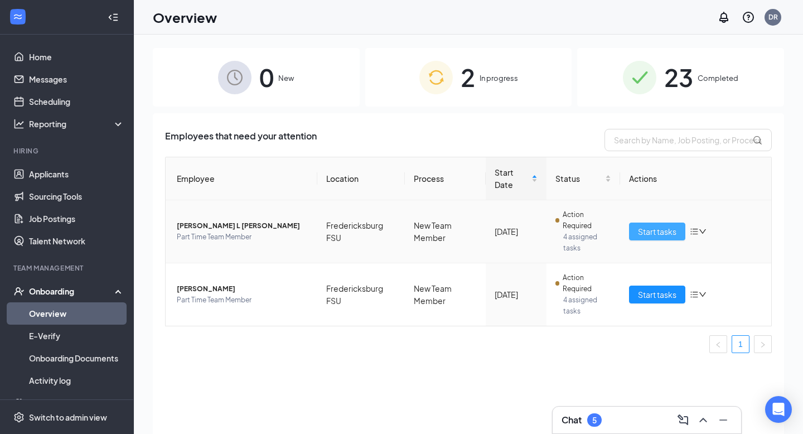
click at [668, 233] on span "Start tasks" at bounding box center [657, 231] width 38 height 12
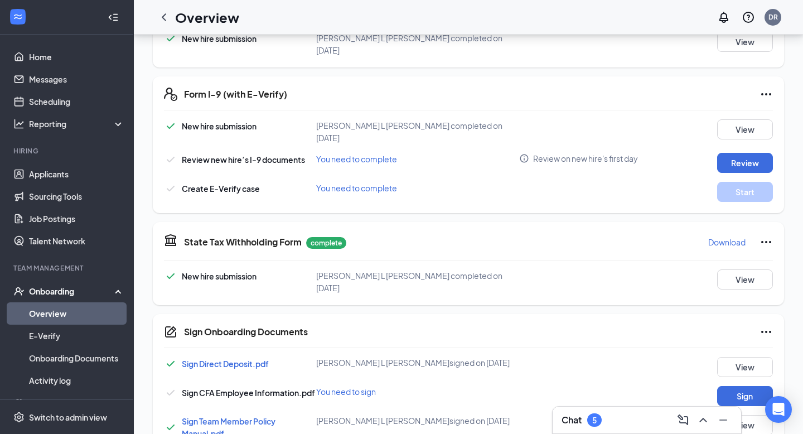
scroll to position [221, 0]
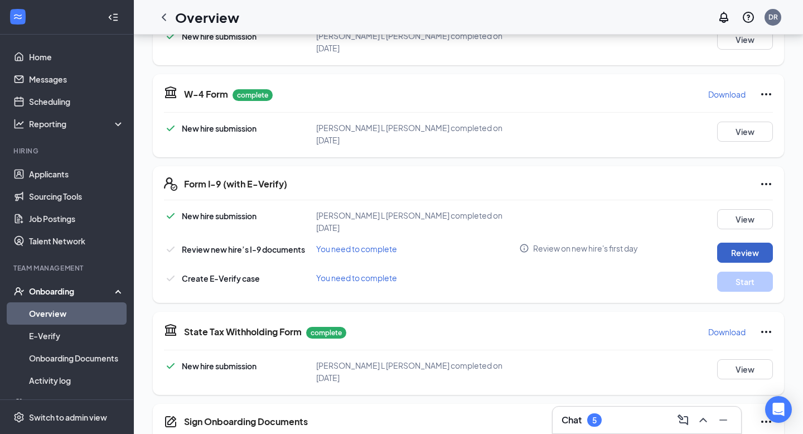
click at [731, 243] on button "Review" at bounding box center [745, 253] width 56 height 20
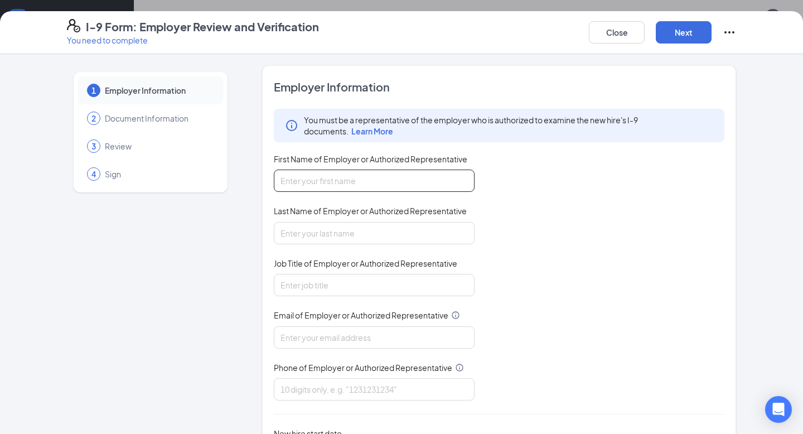
click at [444, 187] on input "First Name of Employer or Authorized Representative" at bounding box center [374, 181] width 201 height 22
type input "[PERSON_NAME]"
type input "[EMAIL_ADDRESS][DOMAIN_NAME]"
type input "5408050487"
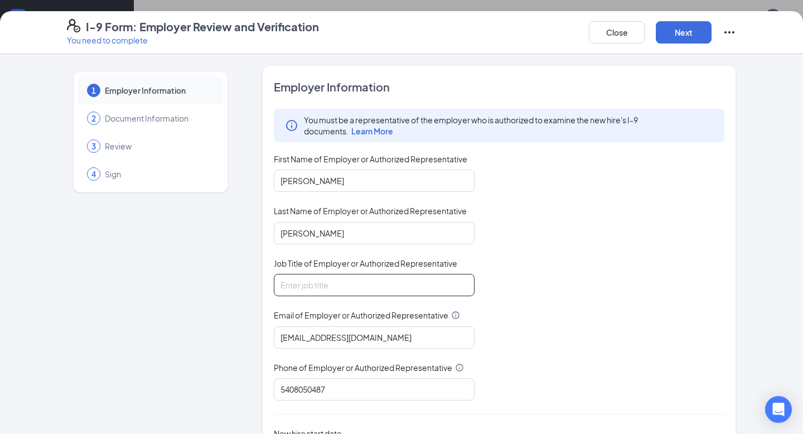
click at [362, 283] on input "Job Title of Employer or Authorized Representative" at bounding box center [374, 285] width 201 height 22
type input "Executive Director"
click at [357, 343] on input "[EMAIL_ADDRESS][DOMAIN_NAME]" at bounding box center [374, 337] width 201 height 22
drag, startPoint x: 370, startPoint y: 342, endPoint x: 222, endPoint y: 357, distance: 148.6
click at [225, 359] on div "1 Employer Information 2 Document Information 3 Review 4 Sign Employer Informat…" at bounding box center [401, 284] width 669 height 439
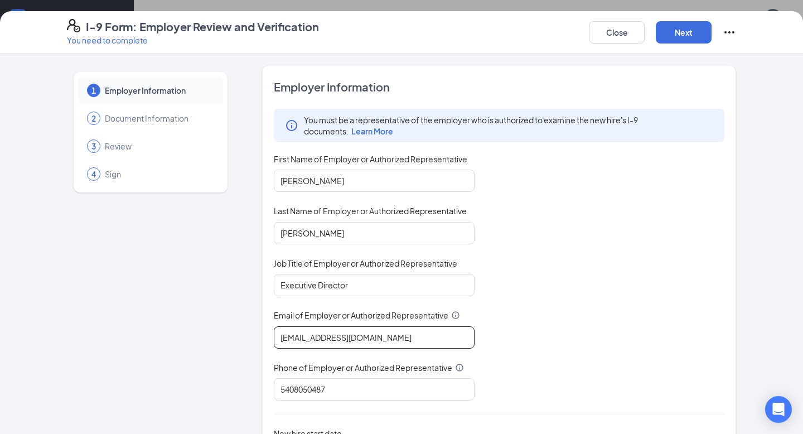
type input "[EMAIL_ADDRESS][DEMOGRAPHIC_DATA][DOMAIN_NAME]"
click at [342, 392] on input "5408050487" at bounding box center [374, 389] width 201 height 22
type input "5407861131"
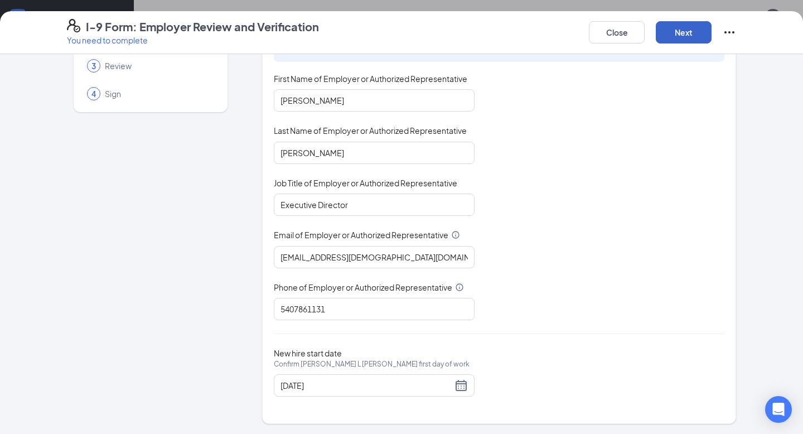
click at [687, 33] on button "Next" at bounding box center [684, 32] width 56 height 22
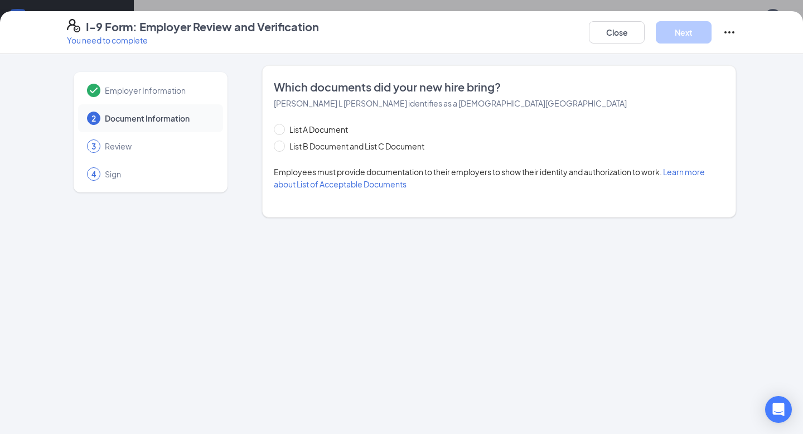
scroll to position [0, 0]
click at [281, 132] on span at bounding box center [279, 129] width 11 height 11
click at [281, 132] on input "List A Document" at bounding box center [278, 128] width 8 height 8
radio input "true"
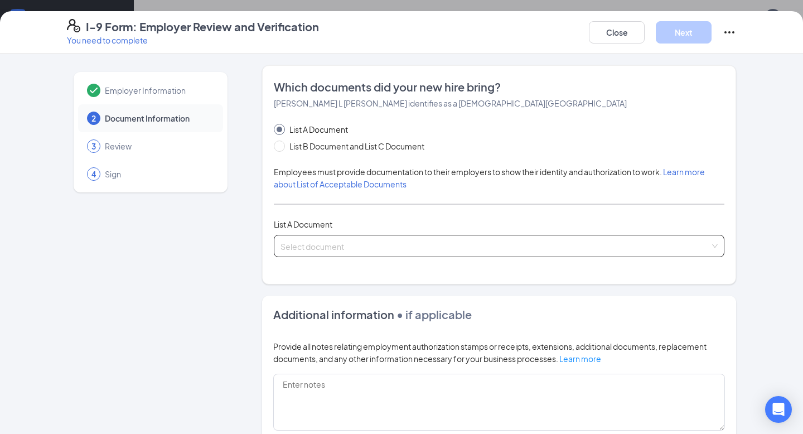
click at [413, 255] on span at bounding box center [495, 245] width 429 height 21
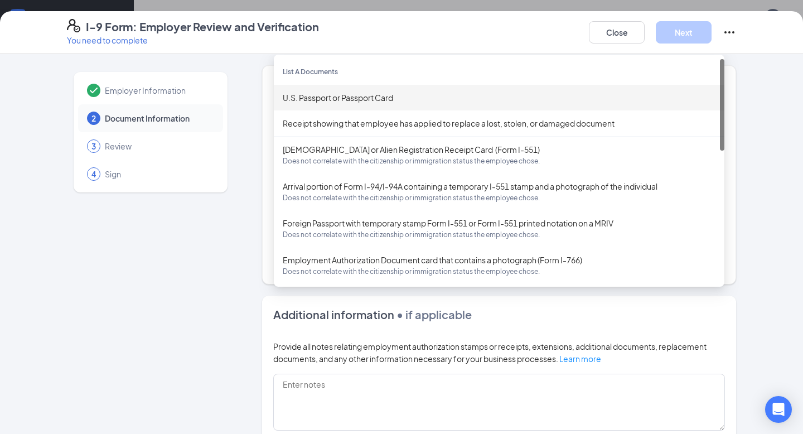
click at [335, 96] on div "U.S. Passport or Passport Card" at bounding box center [499, 97] width 433 height 12
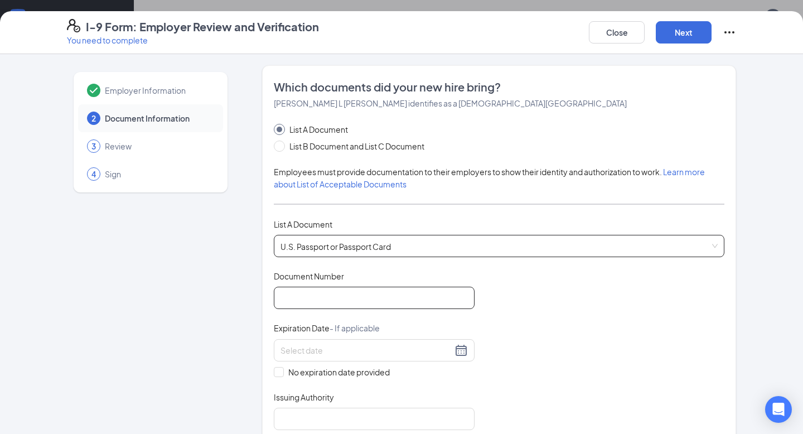
click at [303, 305] on input "Document Number" at bounding box center [374, 298] width 201 height 22
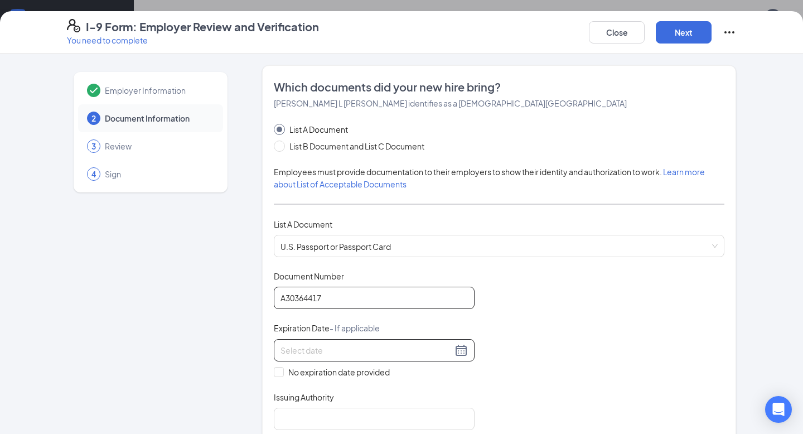
type input "A30364417"
click at [351, 359] on div at bounding box center [374, 350] width 201 height 22
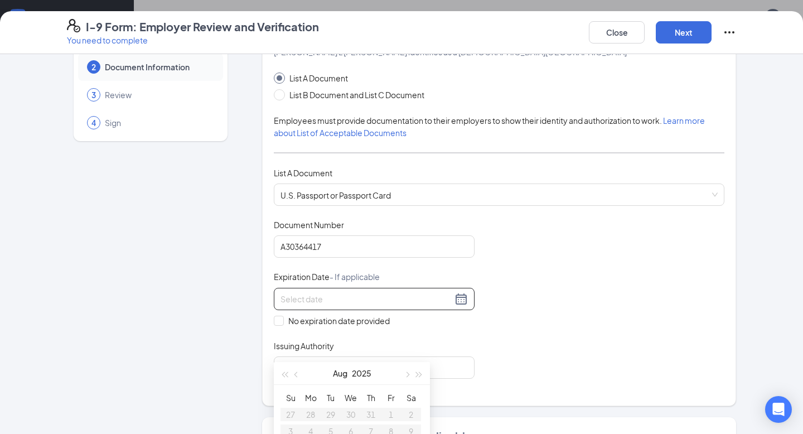
scroll to position [69, 0]
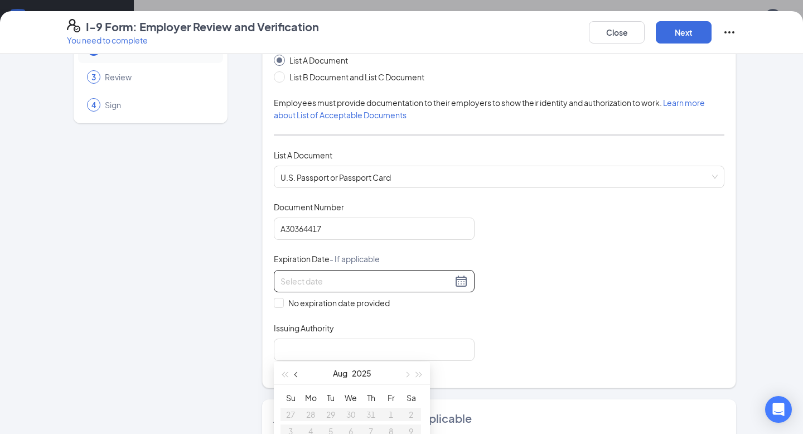
click at [297, 374] on span "button" at bounding box center [297, 375] width 6 height 6
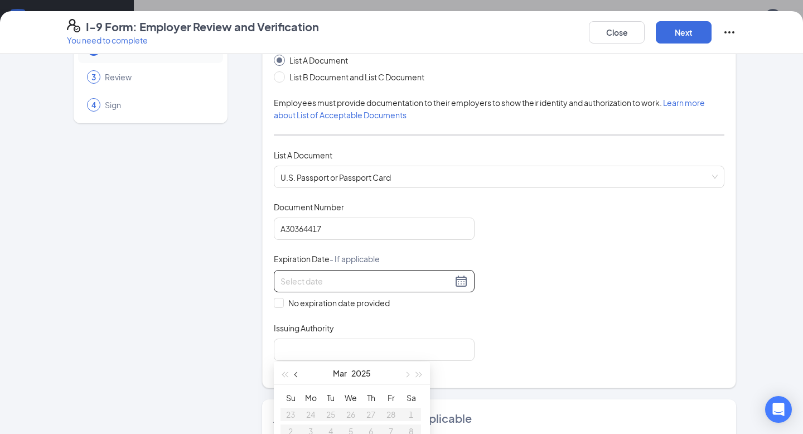
click at [297, 374] on span "button" at bounding box center [297, 375] width 6 height 6
click at [409, 374] on span "button" at bounding box center [407, 375] width 6 height 6
click at [421, 374] on span "button" at bounding box center [420, 375] width 6 height 6
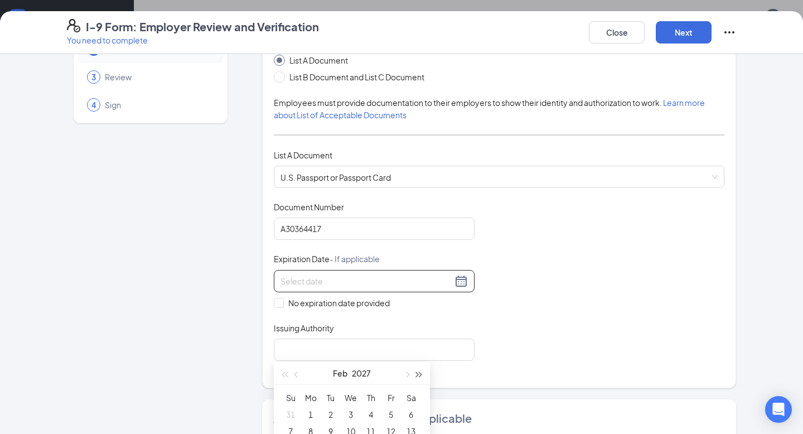
click at [421, 374] on span "button" at bounding box center [420, 375] width 6 height 6
type input "[DATE]"
click at [310, 379] on div "5" at bounding box center [310, 375] width 13 height 13
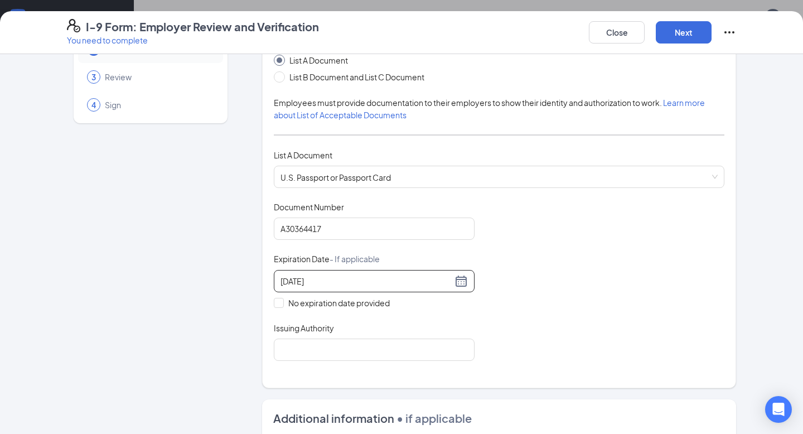
click at [352, 360] on div "Which documents did your new hire bring? [PERSON_NAME] L [PERSON_NAME] identifi…" at bounding box center [499, 192] width 451 height 364
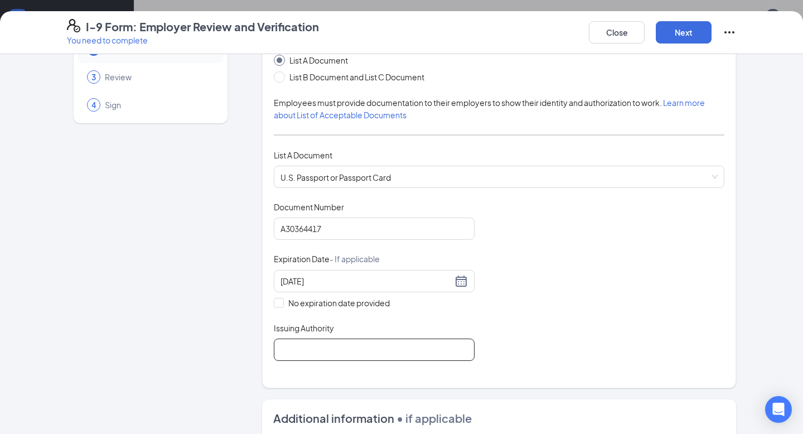
click at [354, 350] on input "Issuing Authority" at bounding box center [374, 350] width 201 height 22
type input "United States Department of State"
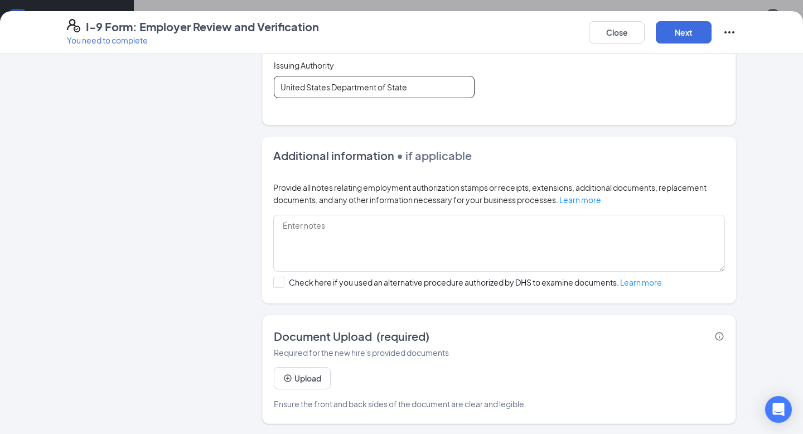
scroll to position [279, 0]
click at [303, 379] on button "Upload" at bounding box center [302, 378] width 57 height 22
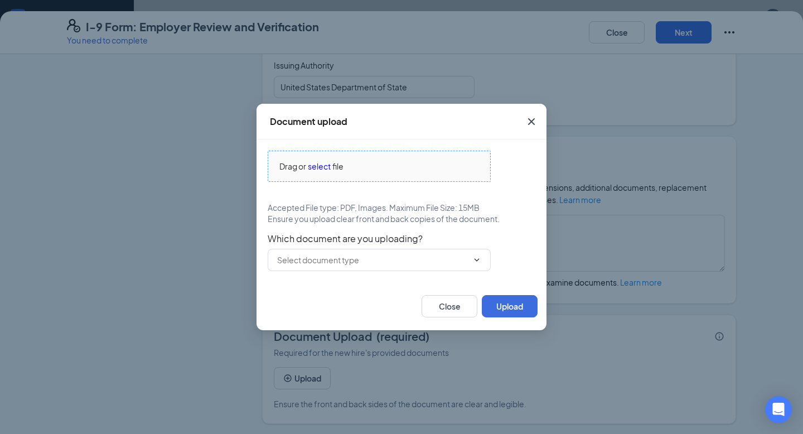
click at [321, 167] on span "select" at bounding box center [319, 166] width 23 height 12
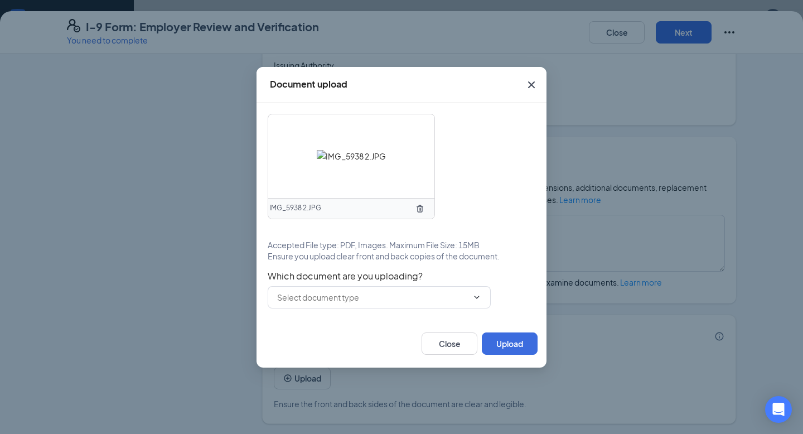
click at [418, 209] on icon "TrashOutline" at bounding box center [420, 208] width 7 height 7
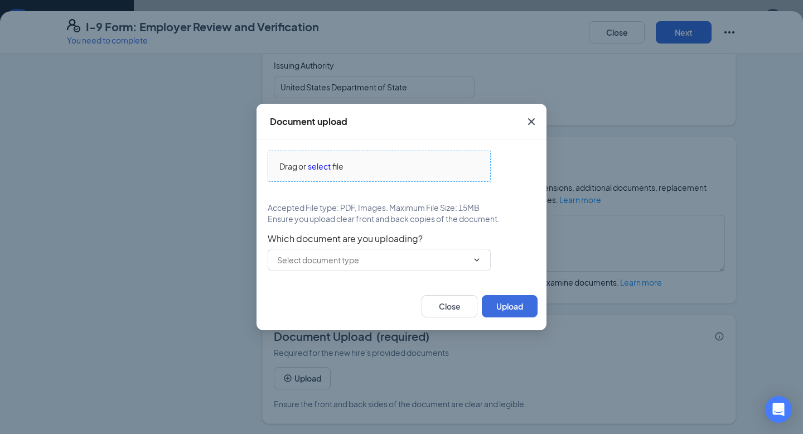
click at [327, 167] on span "select" at bounding box center [319, 166] width 23 height 12
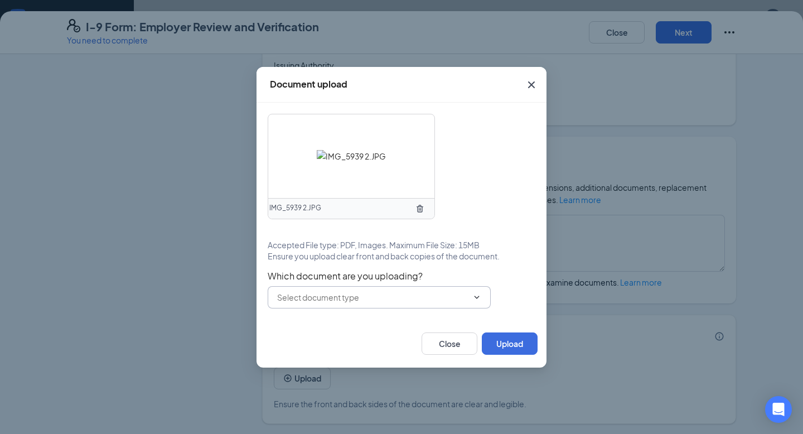
click at [475, 301] on icon "ChevronDown" at bounding box center [476, 297] width 9 height 9
click at [411, 326] on div "U.S. Passport or Passport Card" at bounding box center [379, 323] width 205 height 12
type input "U.S. Passport or Passport Card"
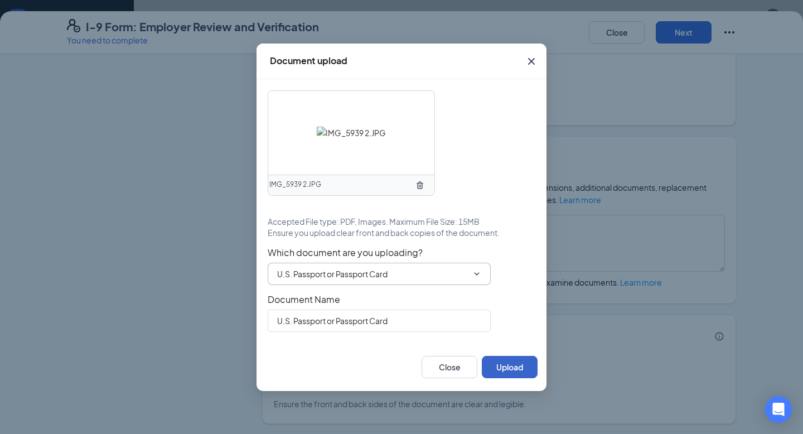
click at [534, 370] on button "Upload" at bounding box center [510, 367] width 56 height 22
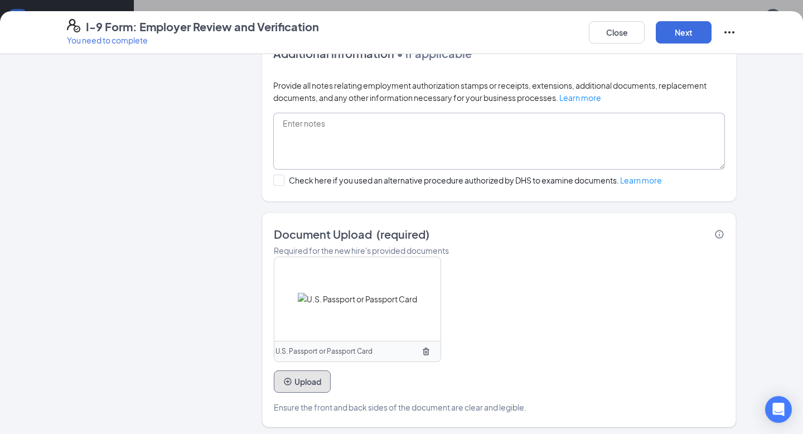
scroll to position [437, 0]
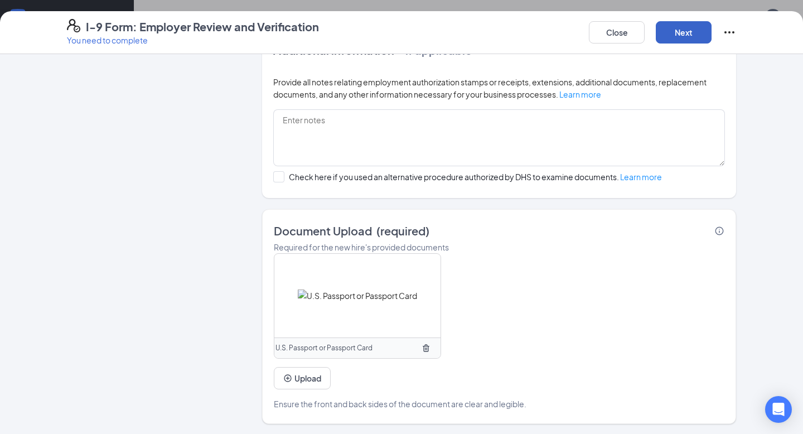
click at [688, 38] on button "Next" at bounding box center [684, 32] width 56 height 22
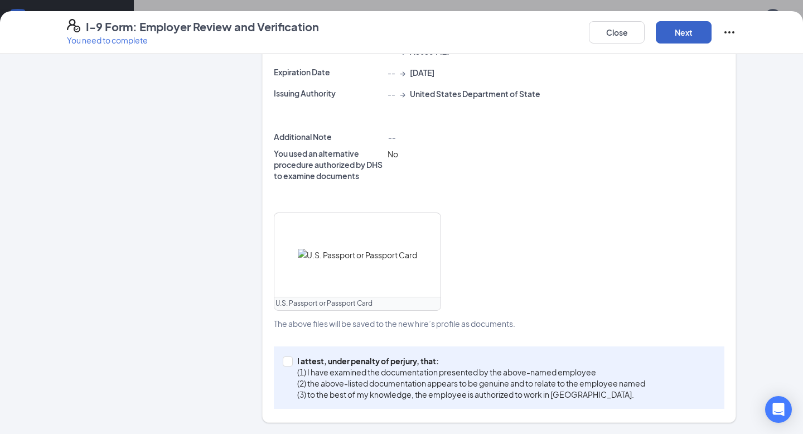
scroll to position [323, 0]
click at [293, 363] on span "I attest, under penalty of [PERSON_NAME], that: (1) I have examined the documen…" at bounding box center [471, 378] width 357 height 45
click at [291, 363] on input "I attest, under penalty of [PERSON_NAME], that: (1) I have examined the documen…" at bounding box center [287, 361] width 8 height 8
checkbox input "true"
click at [694, 31] on button "Next" at bounding box center [684, 32] width 56 height 22
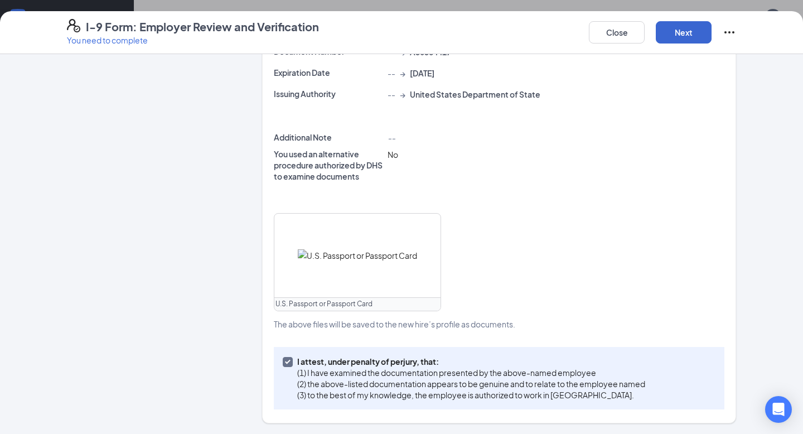
scroll to position [0, 0]
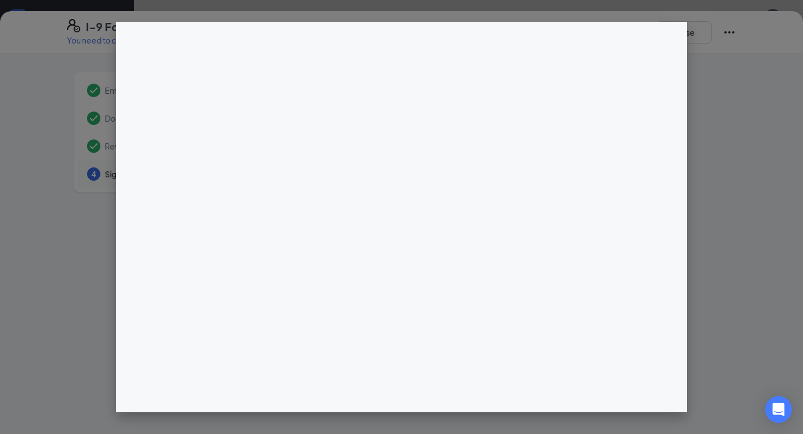
click at [399, 163] on div at bounding box center [499, 288] width 474 height 446
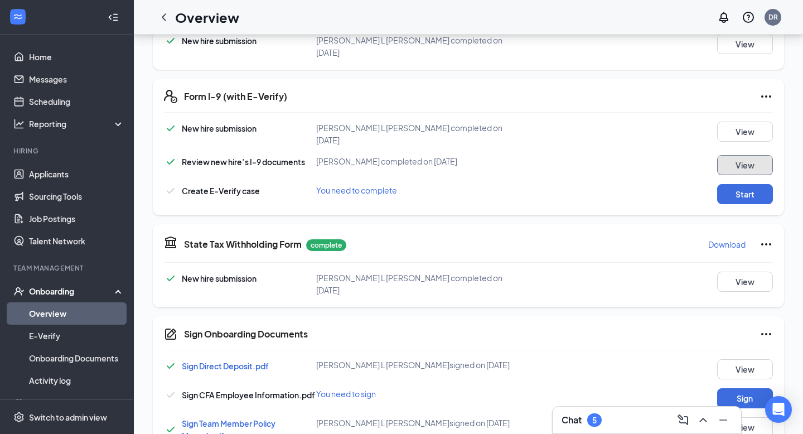
scroll to position [314, 0]
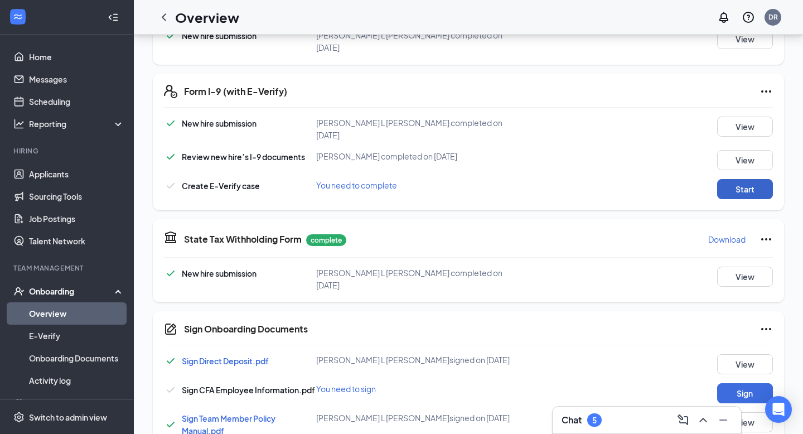
click at [731, 179] on button "Start" at bounding box center [745, 189] width 56 height 20
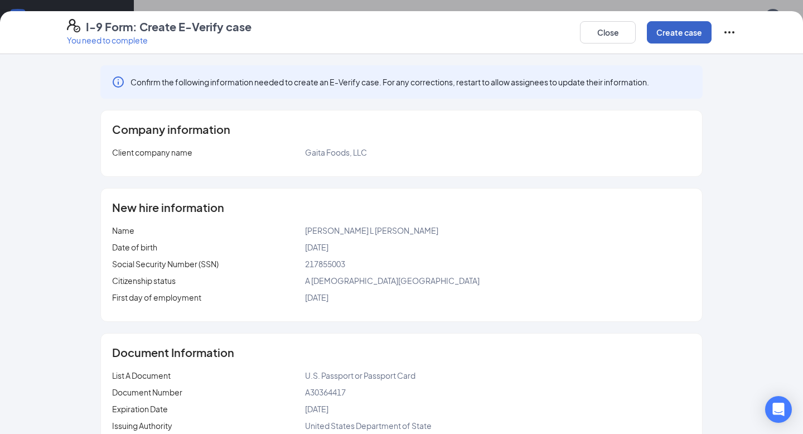
click at [676, 31] on button "Create case" at bounding box center [679, 32] width 65 height 22
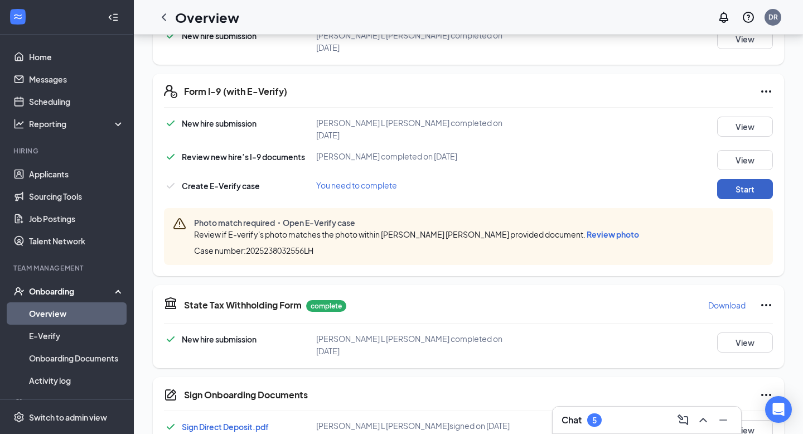
click at [725, 183] on button "Start" at bounding box center [745, 189] width 56 height 20
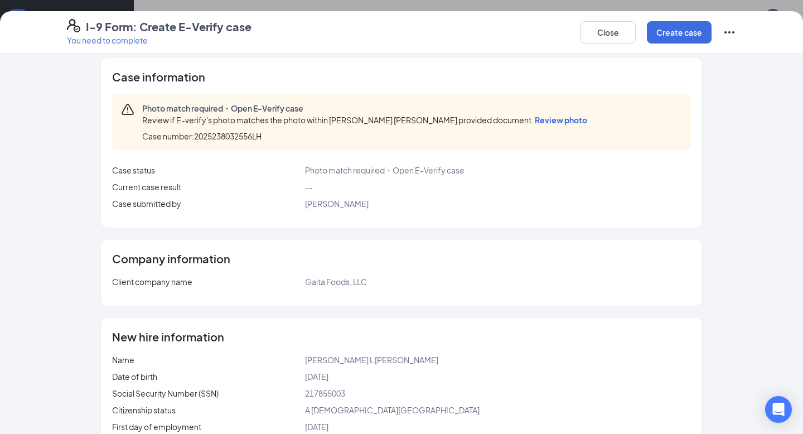
scroll to position [0, 0]
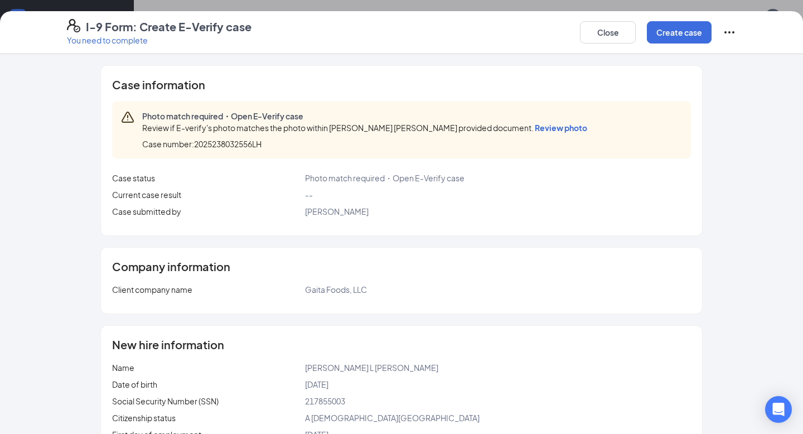
click at [535, 128] on span "Review photo" at bounding box center [561, 128] width 52 height 10
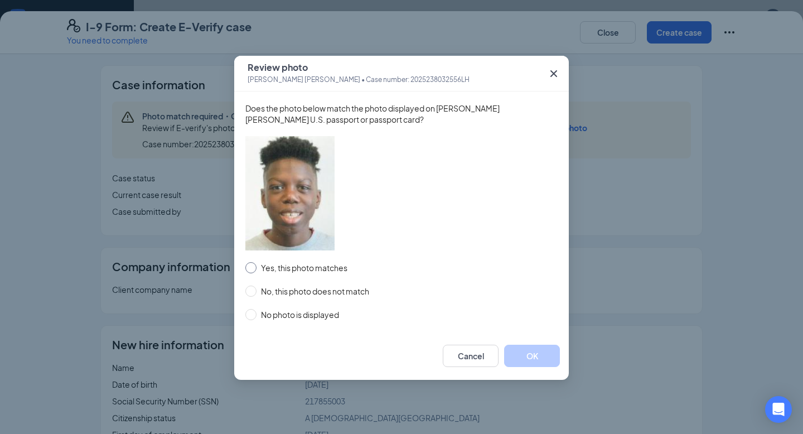
click at [252, 265] on input "Yes, this photo matches" at bounding box center [250, 267] width 11 height 11
radio input "true"
click at [525, 355] on button "OK" at bounding box center [532, 356] width 56 height 22
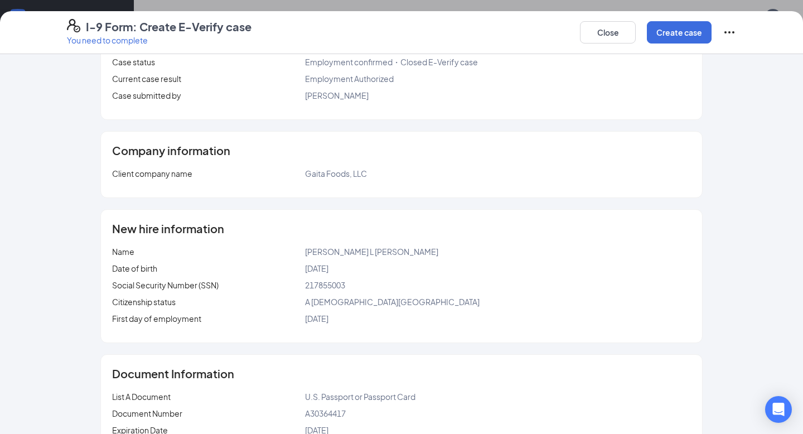
scroll to position [165, 0]
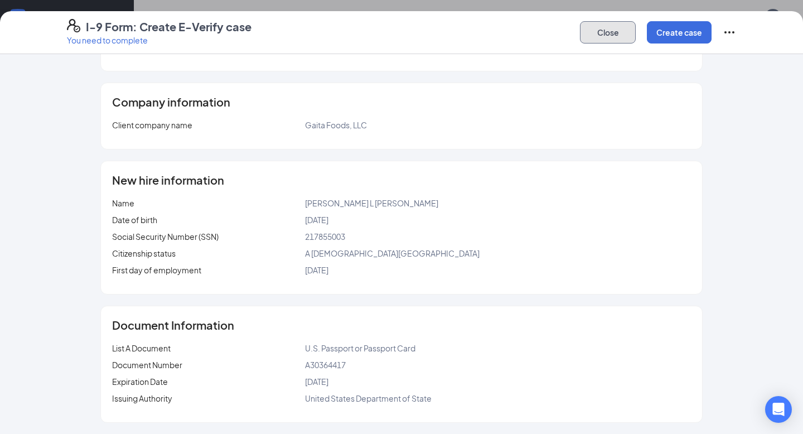
click at [612, 29] on button "Close" at bounding box center [608, 32] width 56 height 22
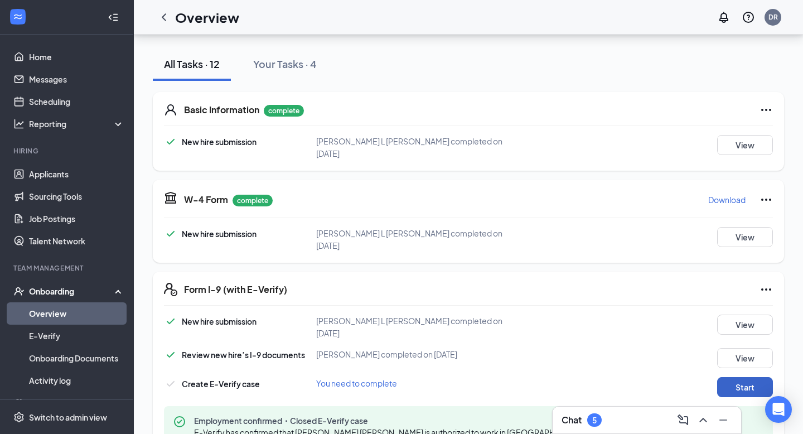
scroll to position [257, 0]
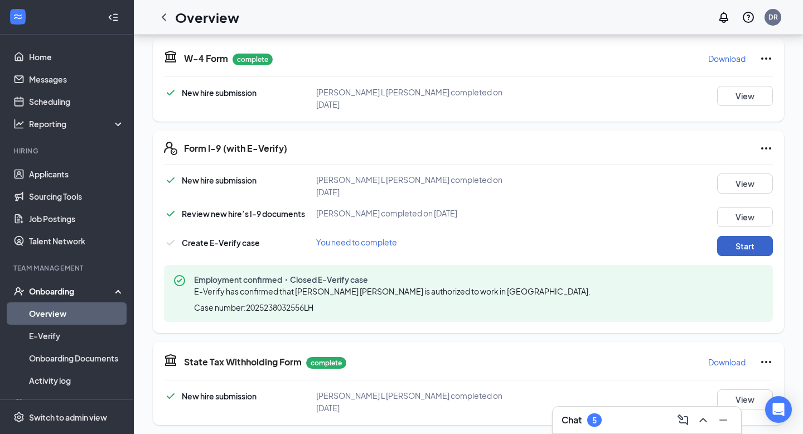
click at [742, 236] on button "Start" at bounding box center [745, 246] width 56 height 20
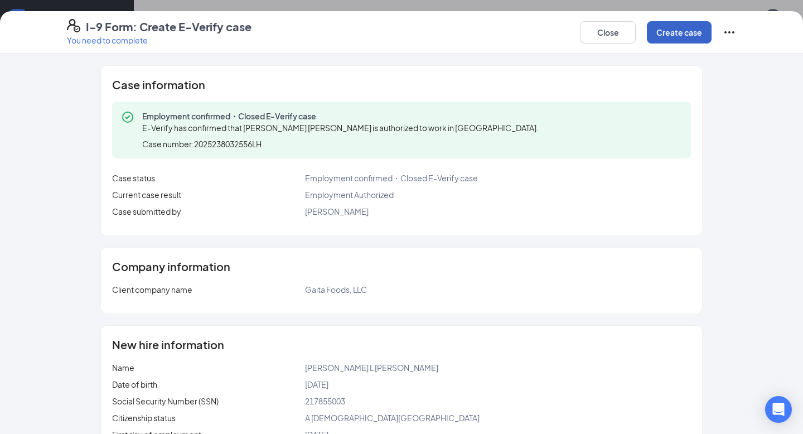
click at [688, 28] on button "Create case" at bounding box center [679, 32] width 65 height 22
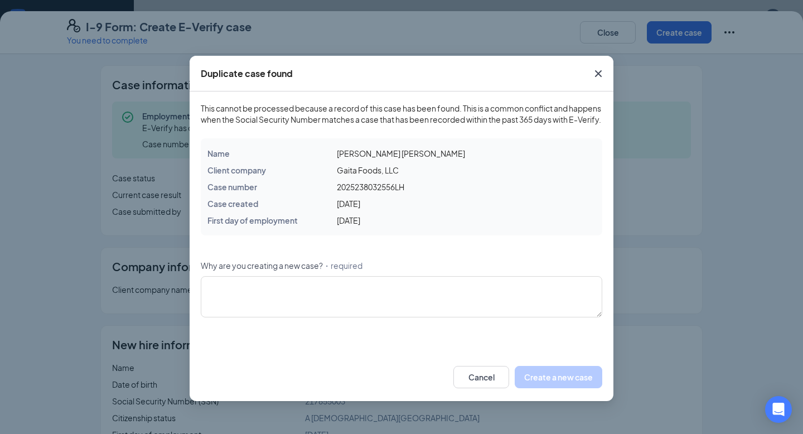
click at [600, 69] on icon "Cross" at bounding box center [598, 73] width 13 height 13
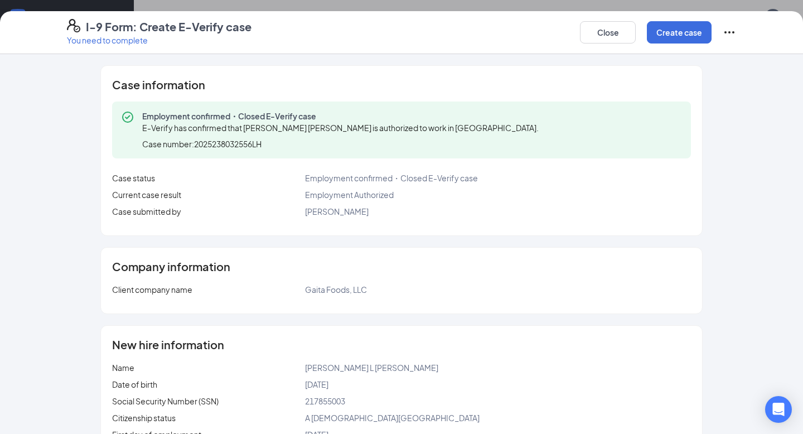
click at [725, 32] on icon "Ellipses" at bounding box center [729, 32] width 10 height 2
click at [709, 48] on button "Mark as complete" at bounding box center [687, 55] width 83 height 18
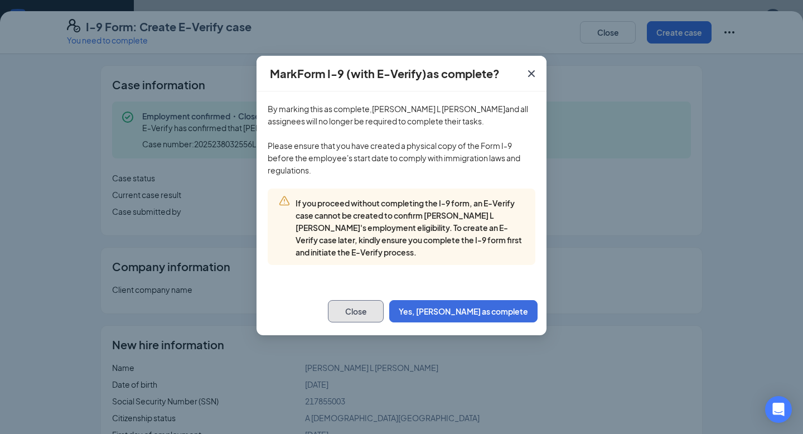
click at [384, 314] on button "Close" at bounding box center [356, 311] width 56 height 22
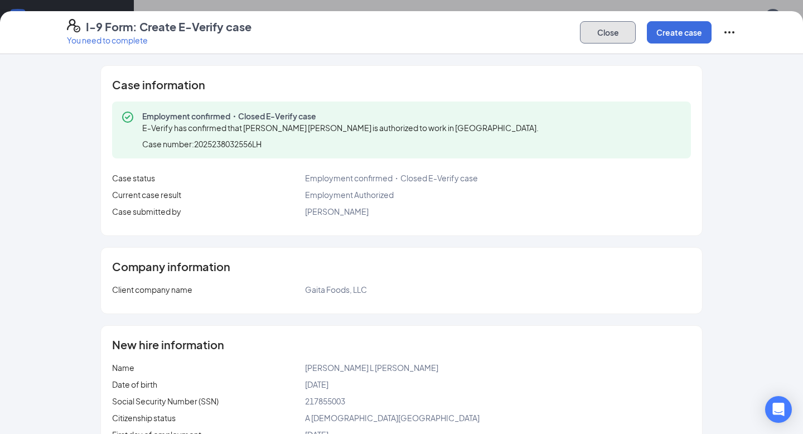
click at [606, 34] on button "Close" at bounding box center [608, 32] width 56 height 22
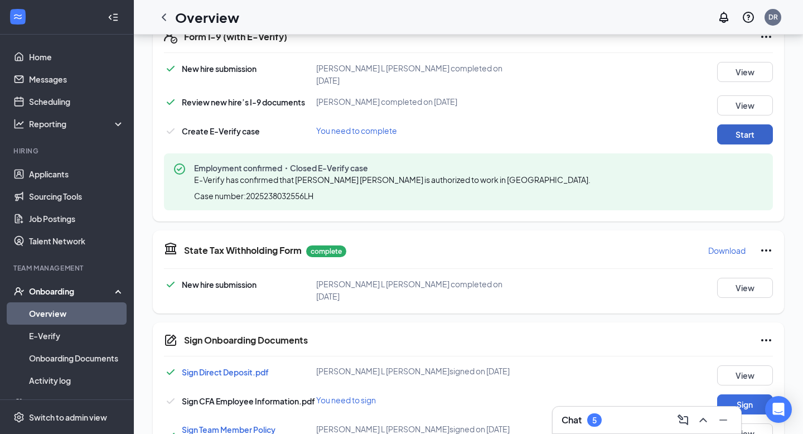
scroll to position [365, 0]
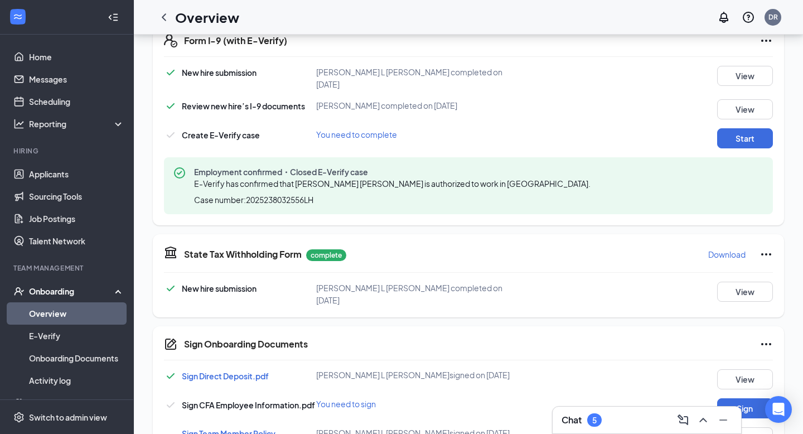
click at [368, 129] on span "You need to complete" at bounding box center [356, 134] width 81 height 10
click at [753, 128] on button "Start" at bounding box center [745, 138] width 56 height 20
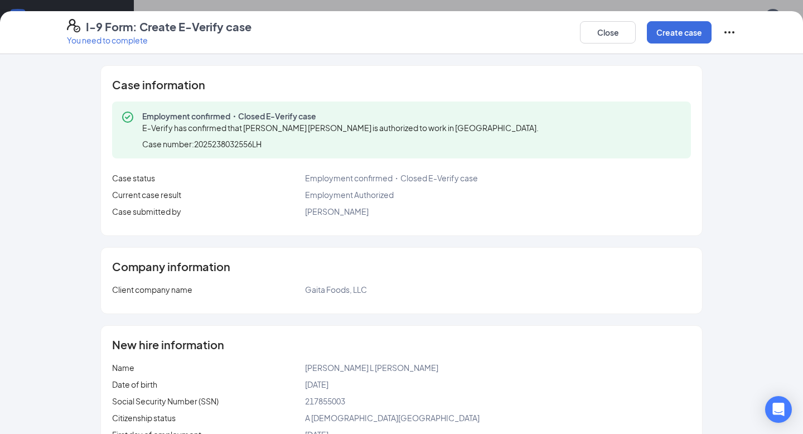
click at [728, 26] on icon "Ellipses" at bounding box center [729, 32] width 13 height 13
click at [702, 69] on ul "Mark as complete" at bounding box center [688, 55] width 96 height 28
click at [703, 67] on ul "Mark as complete" at bounding box center [688, 55] width 96 height 28
click at [702, 57] on span "Mark as complete" at bounding box center [687, 55] width 65 height 11
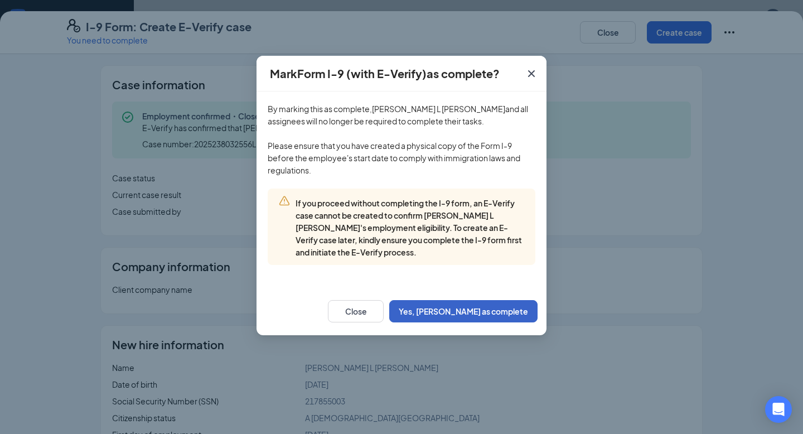
click at [494, 311] on button "Yes, [PERSON_NAME] as complete" at bounding box center [463, 311] width 148 height 22
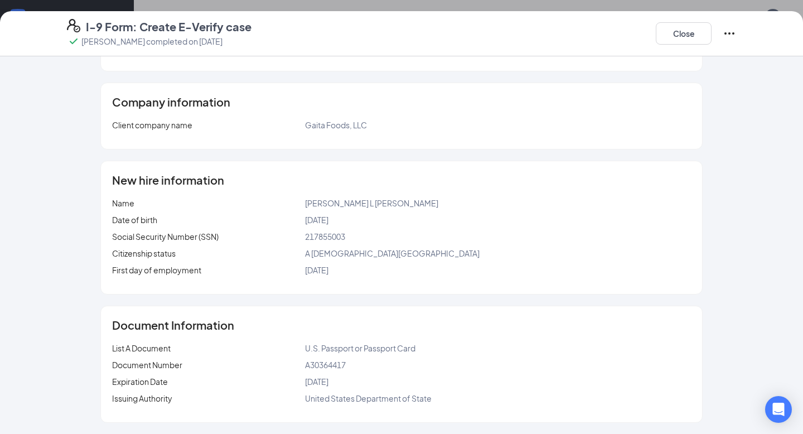
scroll to position [478, 0]
click at [686, 27] on button "Close" at bounding box center [684, 33] width 56 height 22
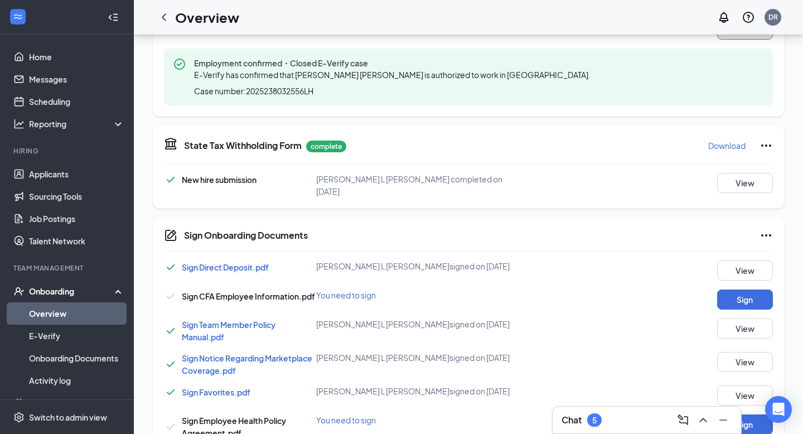
scroll to position [494, 0]
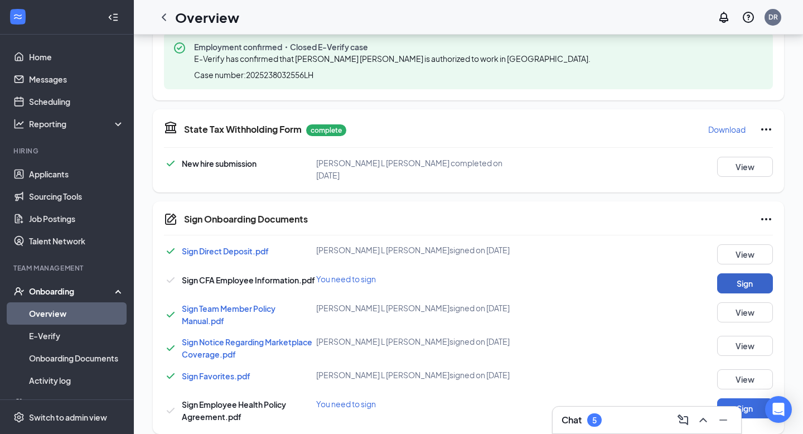
click at [732, 273] on button "Sign" at bounding box center [745, 283] width 56 height 20
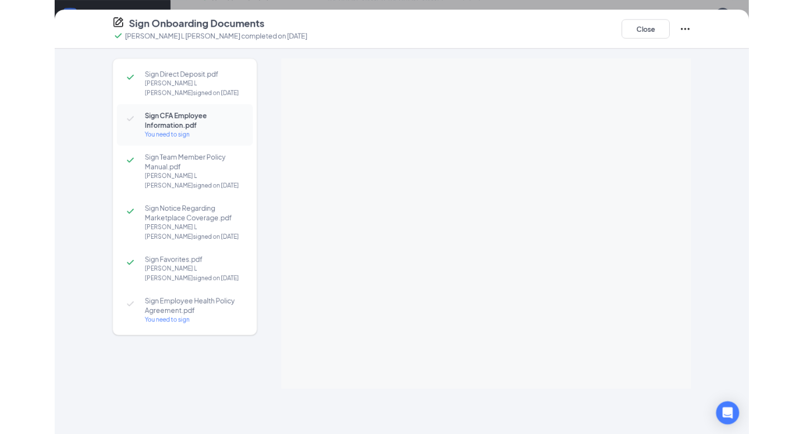
scroll to position [426, 0]
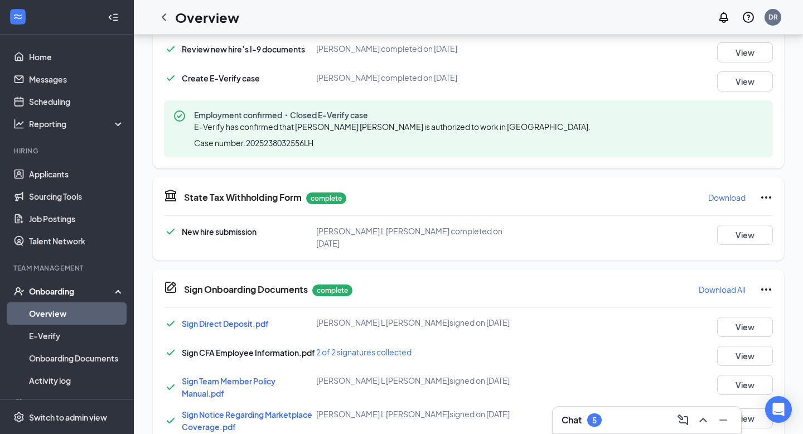
click at [50, 312] on link "Overview" at bounding box center [76, 313] width 95 height 22
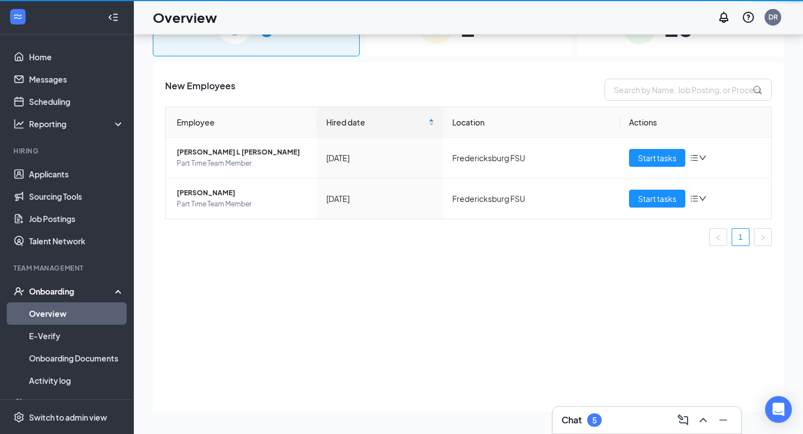
scroll to position [50, 0]
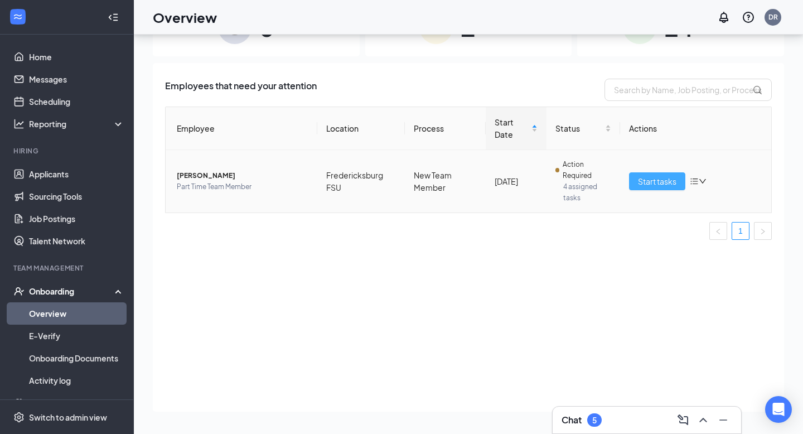
click at [661, 180] on span "Start tasks" at bounding box center [657, 181] width 38 height 12
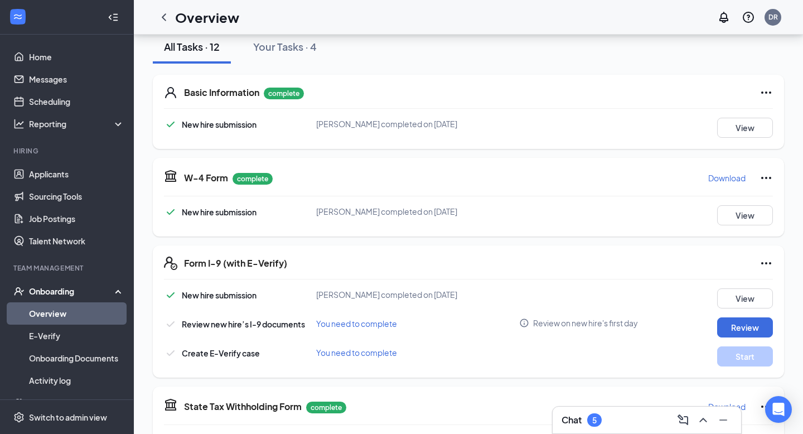
scroll to position [176, 0]
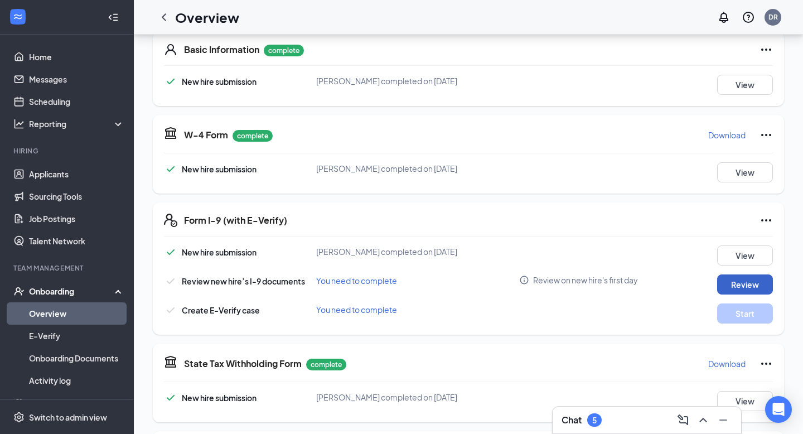
click at [756, 286] on button "Review" at bounding box center [745, 284] width 56 height 20
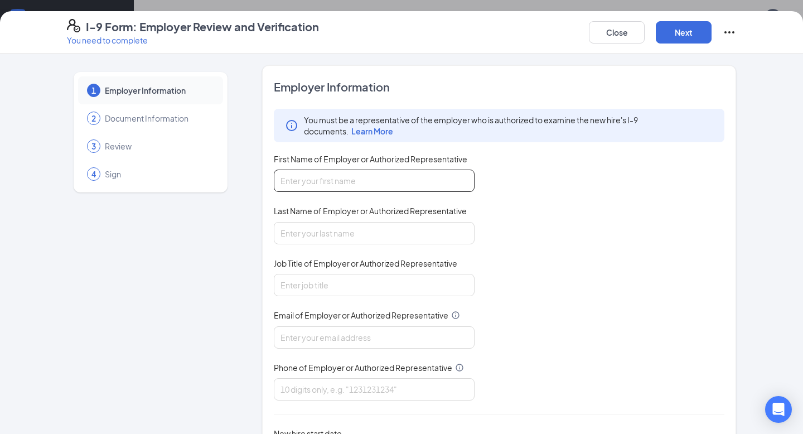
click at [387, 172] on input "First Name of Employer or Authorized Representative" at bounding box center [374, 181] width 201 height 22
type input "[PERSON_NAME]"
type input "[EMAIL_ADDRESS][DOMAIN_NAME]"
type input "5408050487"
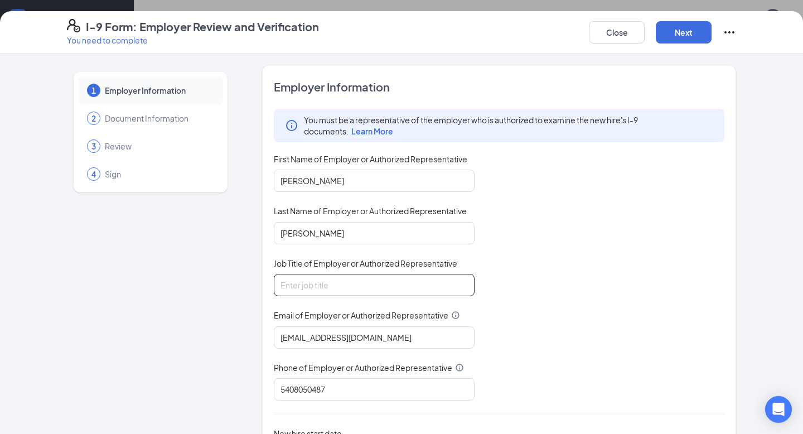
click at [322, 294] on input "Job Title of Employer or Authorized Representative" at bounding box center [374, 285] width 201 height 22
type input "Executive Director"
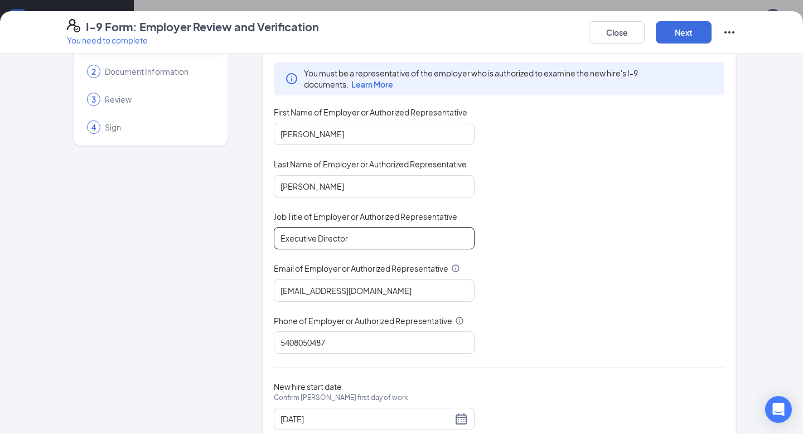
scroll to position [52, 0]
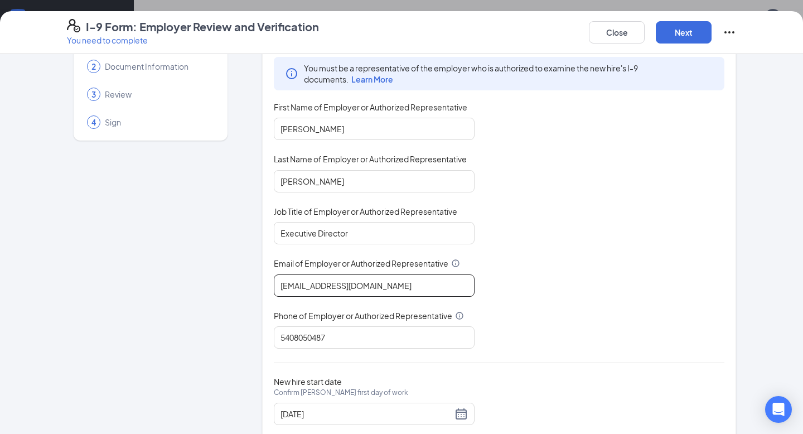
drag, startPoint x: 375, startPoint y: 278, endPoint x: 294, endPoint y: 280, distance: 80.9
click at [294, 281] on input "[EMAIL_ADDRESS][DOMAIN_NAME]" at bounding box center [374, 285] width 201 height 22
drag, startPoint x: 376, startPoint y: 291, endPoint x: 260, endPoint y: 288, distance: 116.0
click at [260, 288] on div "1 Employer Information 2 Document Information 3 Review 4 Sign Employer Informat…" at bounding box center [401, 232] width 669 height 439
type input "[EMAIL_ADDRESS][DEMOGRAPHIC_DATA][DOMAIN_NAME]"
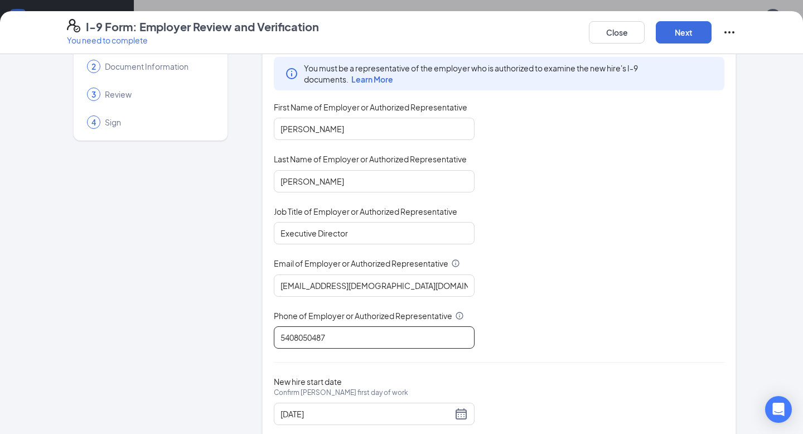
drag, startPoint x: 348, startPoint y: 327, endPoint x: 227, endPoint y: 324, distance: 121.1
click at [227, 325] on div "1 Employer Information 2 Document Information 3 Review 4 Sign Employer Informat…" at bounding box center [401, 232] width 669 height 439
drag, startPoint x: 330, startPoint y: 339, endPoint x: 194, endPoint y: 325, distance: 136.8
click at [195, 328] on div "1 Employer Information 2 Document Information 3 Review 4 Sign Employer Informat…" at bounding box center [401, 232] width 669 height 439
type input "5407861131"
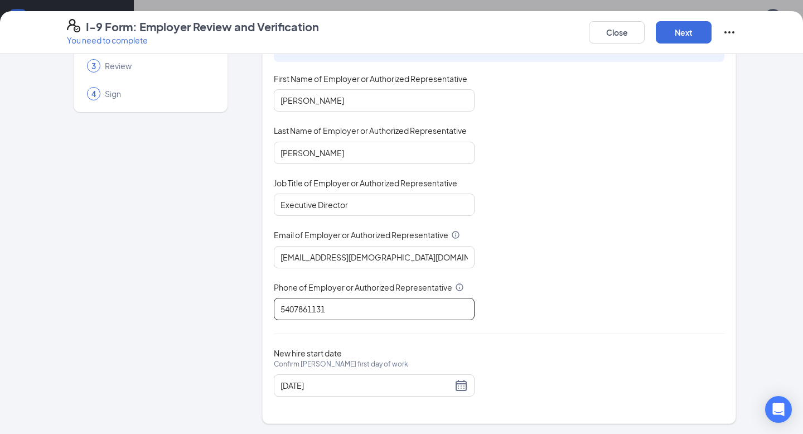
scroll to position [0, 0]
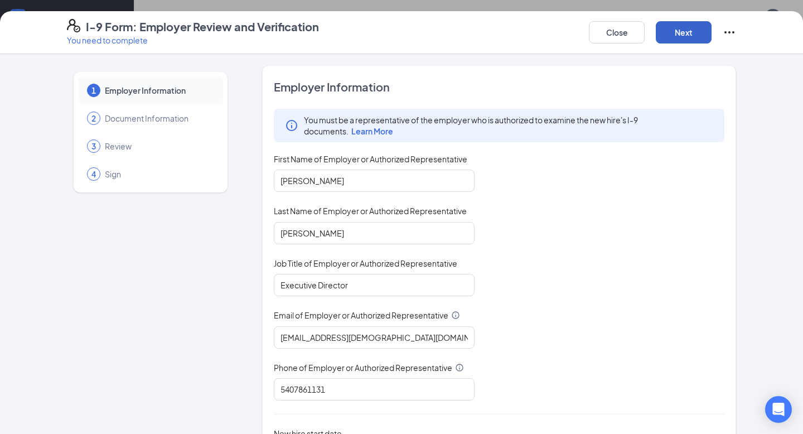
click at [694, 27] on button "Next" at bounding box center [684, 32] width 56 height 22
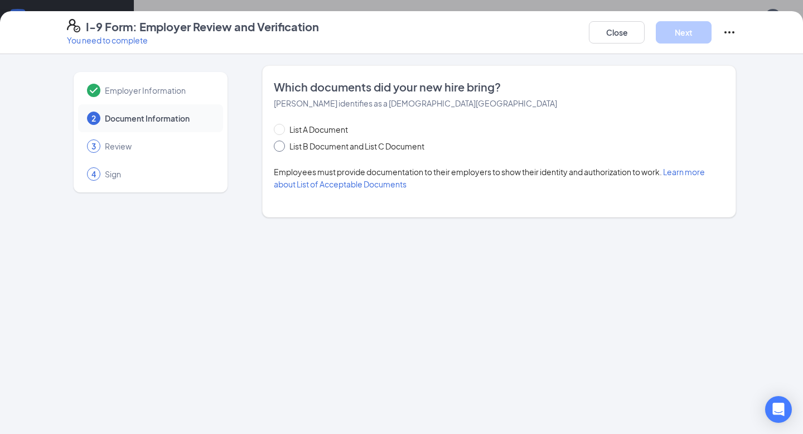
click at [279, 147] on input "List B Document and List C Document" at bounding box center [278, 145] width 8 height 8
radio input "true"
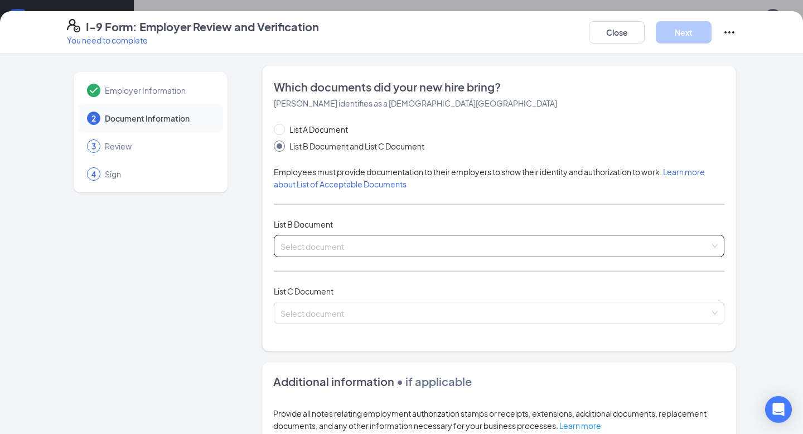
click at [342, 248] on input "search" at bounding box center [495, 243] width 429 height 17
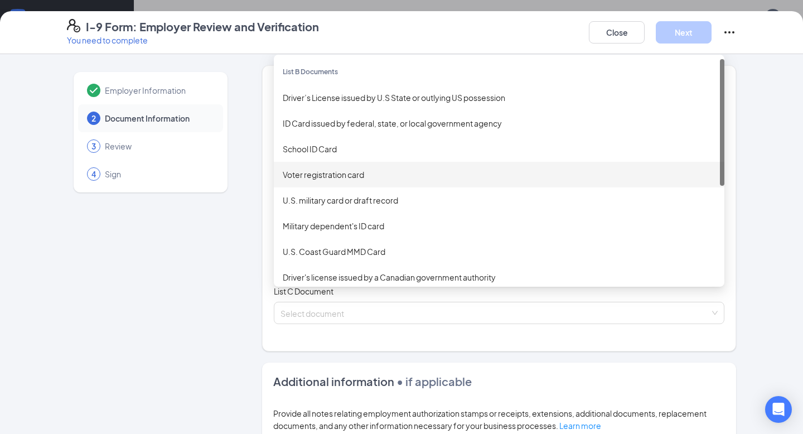
scroll to position [113, 0]
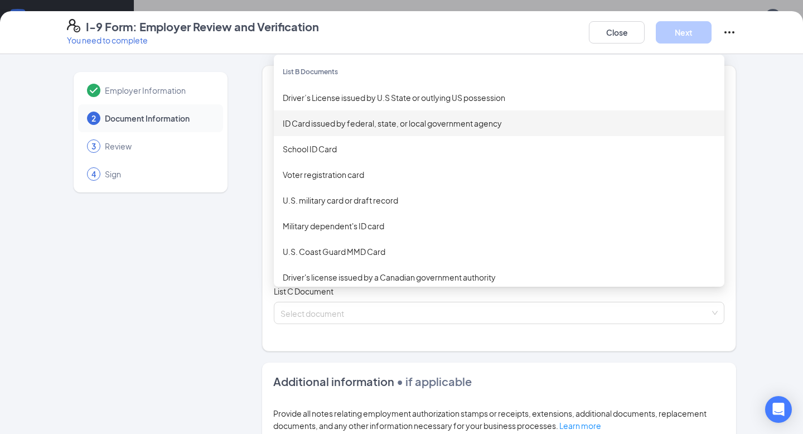
click at [367, 131] on div "ID Card issued by federal, state, or local government agency" at bounding box center [499, 123] width 451 height 26
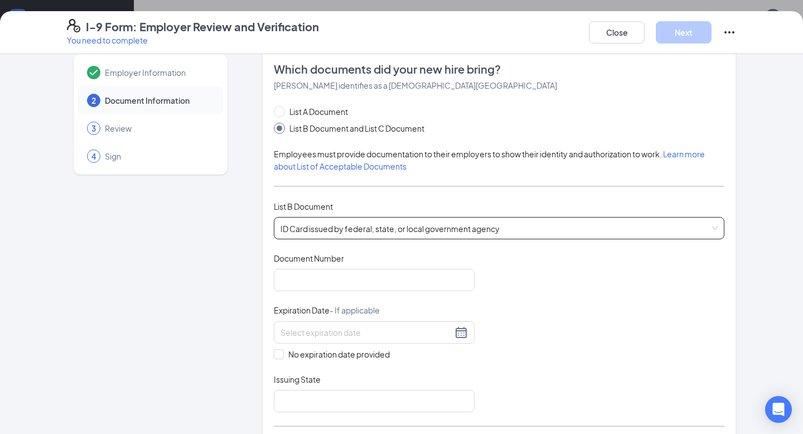
scroll to position [22, 0]
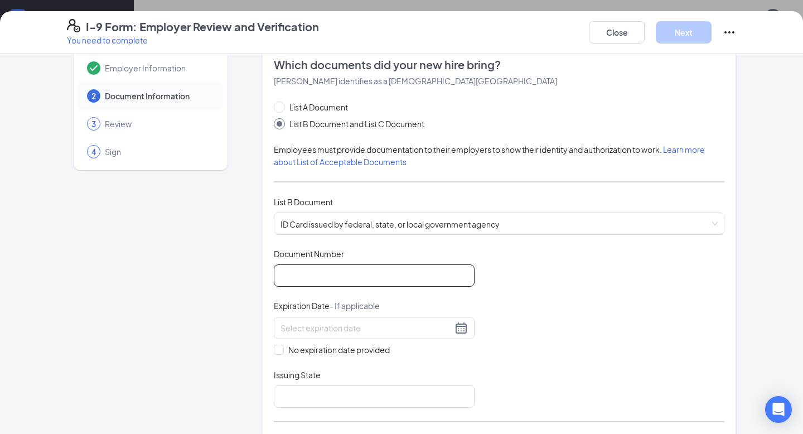
click at [320, 267] on input "Document Number" at bounding box center [374, 275] width 201 height 22
type input "645-19-6817"
click at [282, 350] on span at bounding box center [279, 350] width 10 height 10
click at [282, 350] on input "No expiration date provided" at bounding box center [278, 349] width 8 height 8
checkbox input "true"
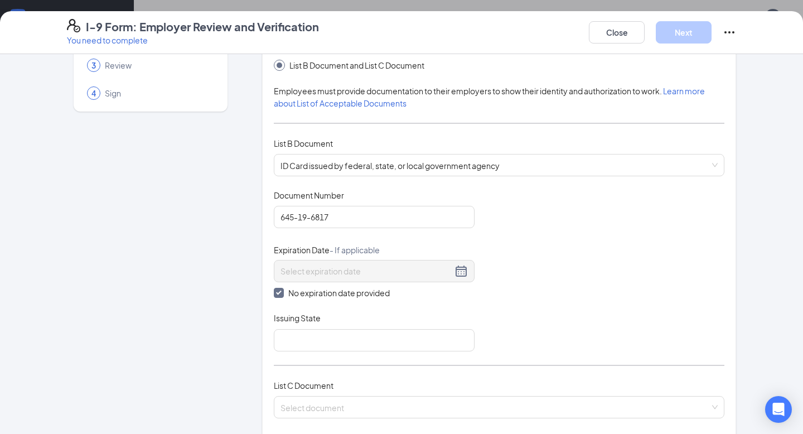
scroll to position [83, 0]
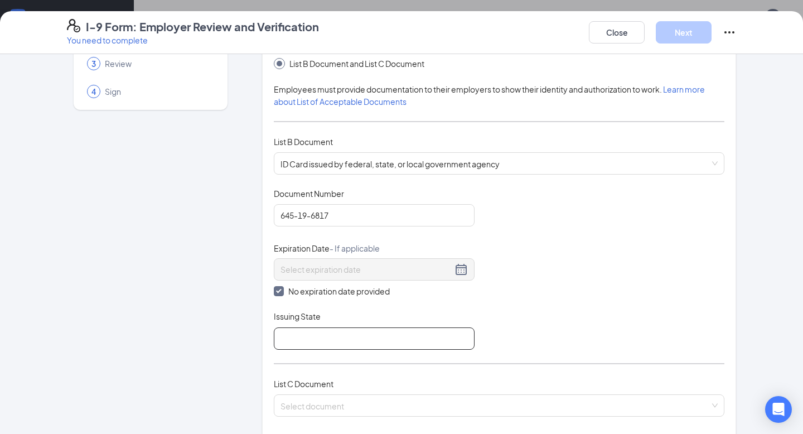
click at [358, 341] on input "Issuing State" at bounding box center [374, 338] width 201 height 22
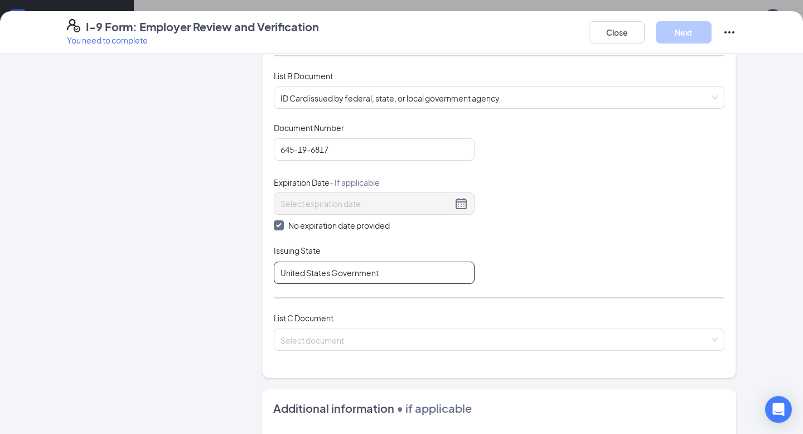
scroll to position [151, 0]
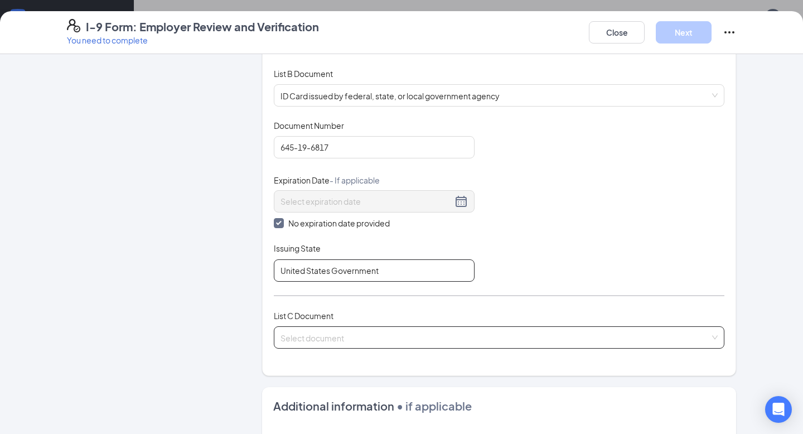
type input "United States Government"
click at [356, 332] on input "search" at bounding box center [495, 335] width 429 height 17
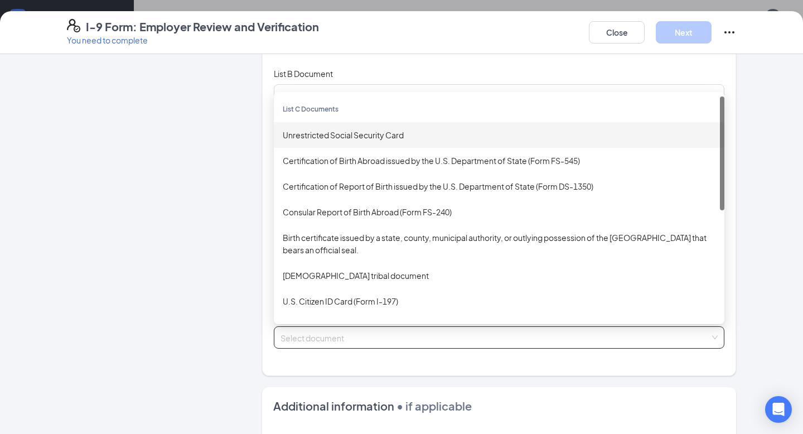
click at [363, 139] on div "Unrestricted Social Security Card" at bounding box center [499, 135] width 451 height 26
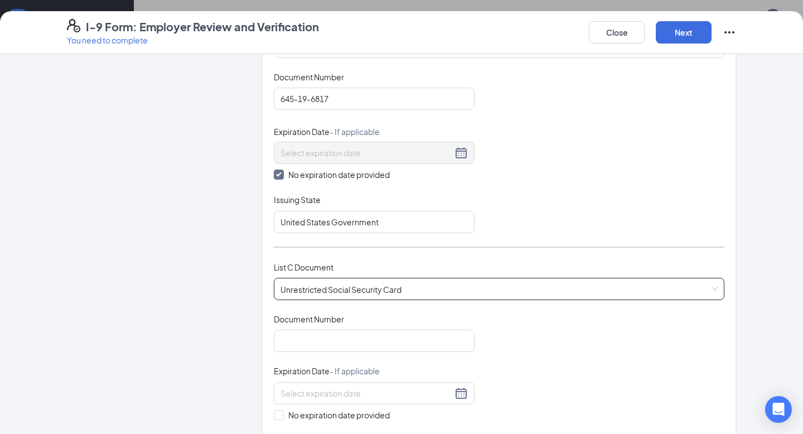
scroll to position [269, 0]
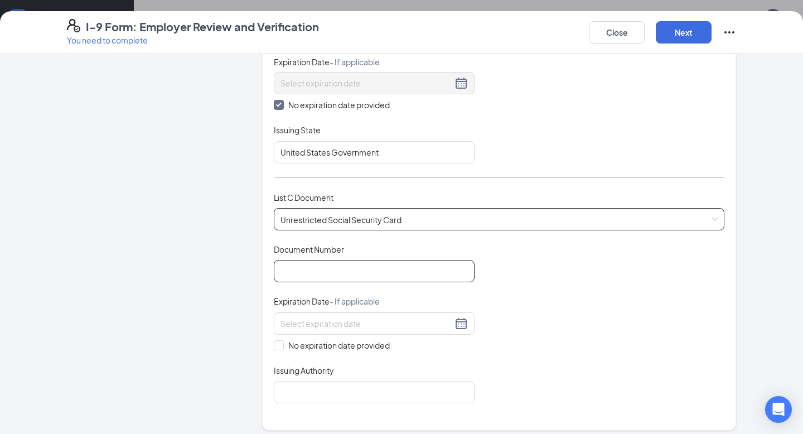
click at [402, 280] on input "Document Number" at bounding box center [374, 271] width 201 height 22
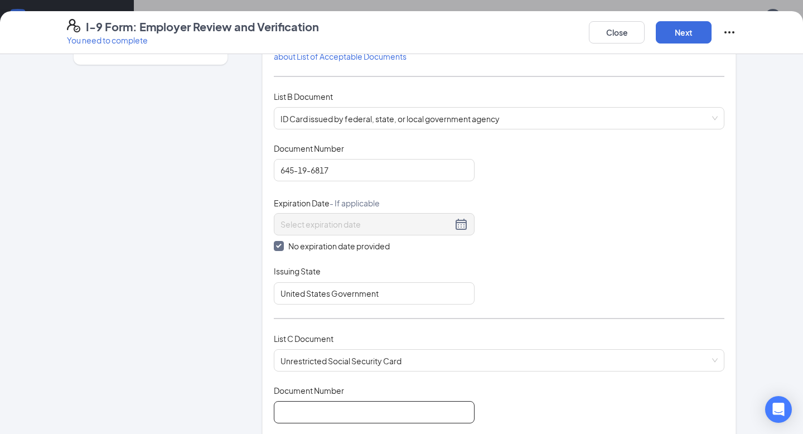
scroll to position [76, 0]
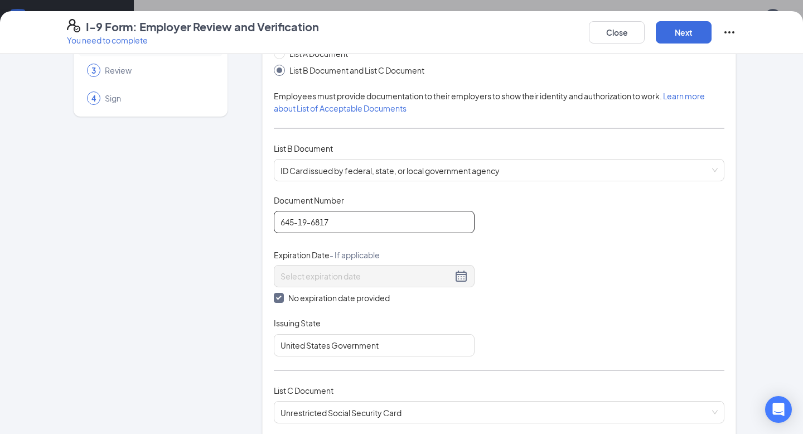
drag, startPoint x: 335, startPoint y: 221, endPoint x: 248, endPoint y: 215, distance: 86.7
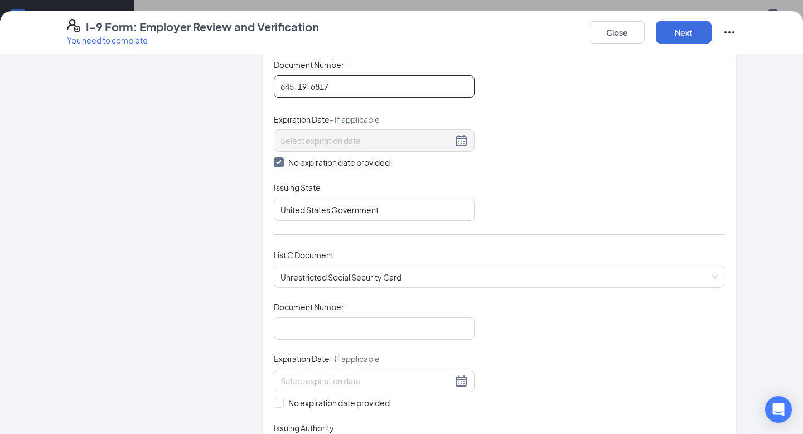
scroll to position [276, 0]
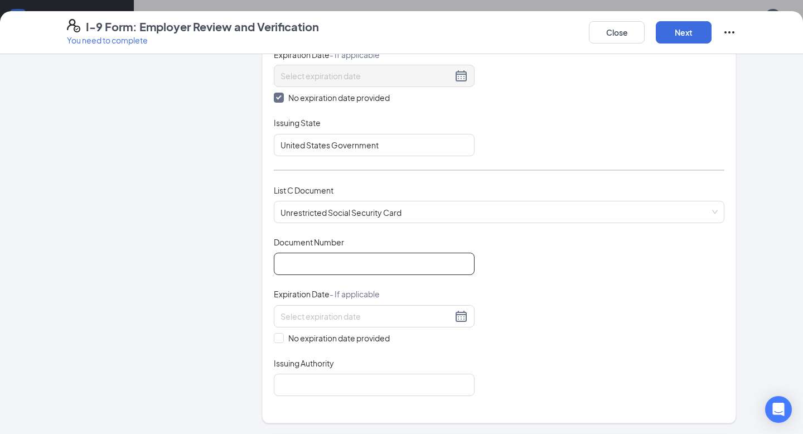
click at [313, 253] on input "Document Number" at bounding box center [374, 264] width 201 height 22
paste input "645-19-6817"
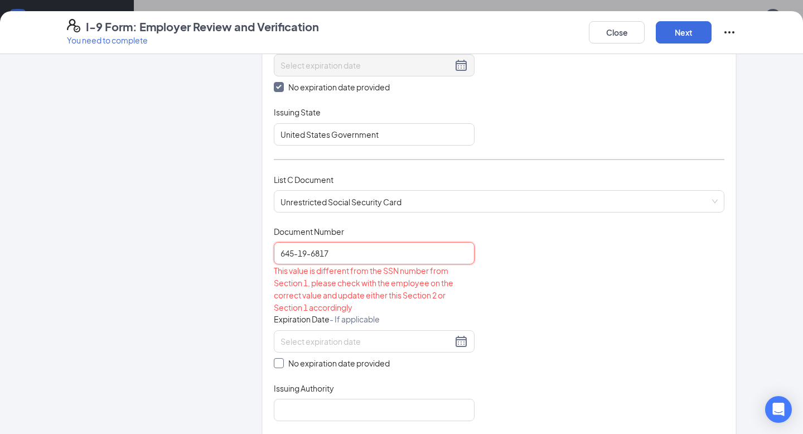
scroll to position [292, 0]
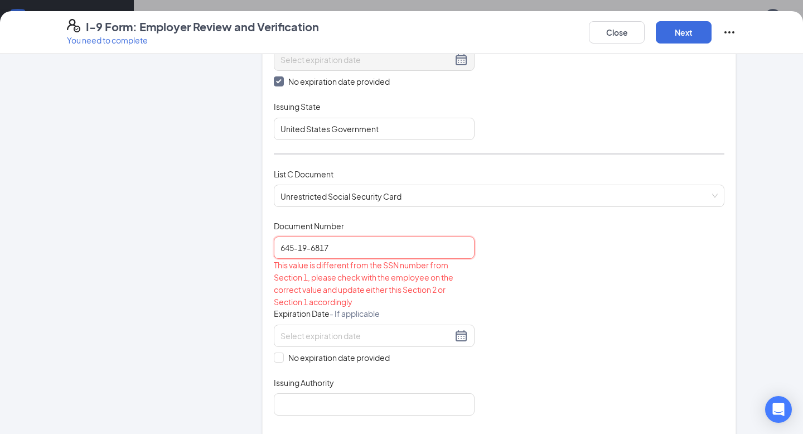
click at [313, 248] on input "645-19-6817" at bounding box center [374, 247] width 201 height 22
click at [301, 247] on input "645-196817" at bounding box center [374, 247] width 201 height 22
click at [300, 246] on input "645-196817" at bounding box center [374, 247] width 201 height 22
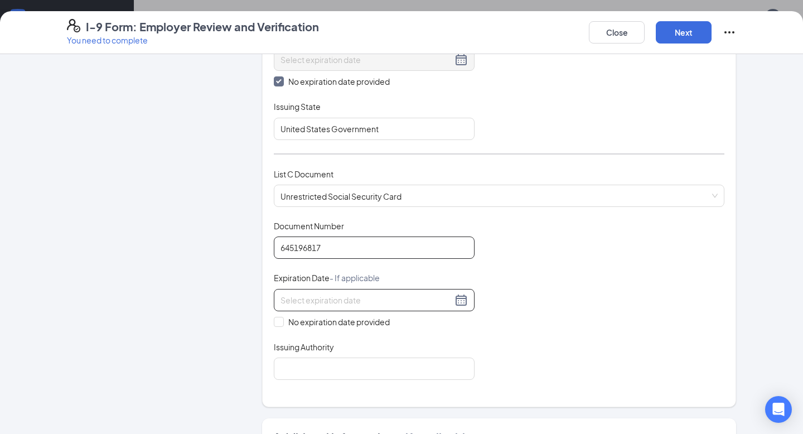
scroll to position [302, 0]
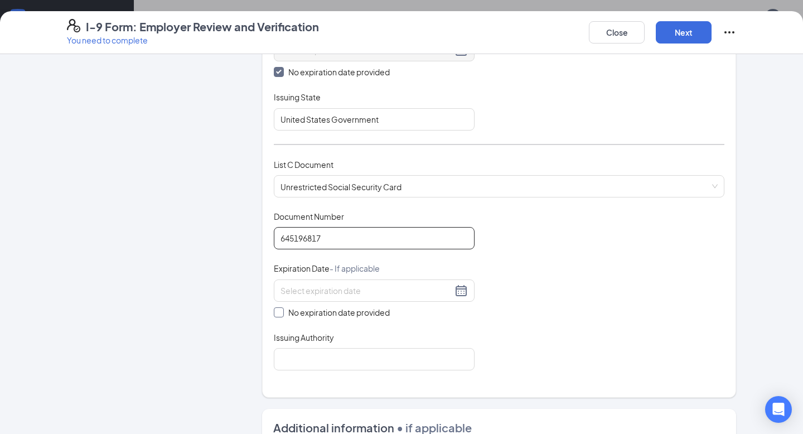
type input "645196817"
click at [278, 309] on input "No expiration date provided" at bounding box center [278, 311] width 8 height 8
checkbox input "true"
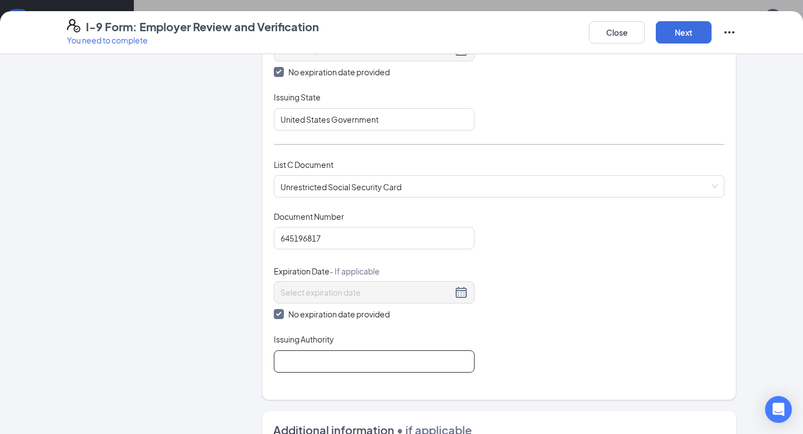
click at [311, 354] on input "Issuing Authority" at bounding box center [374, 361] width 201 height 22
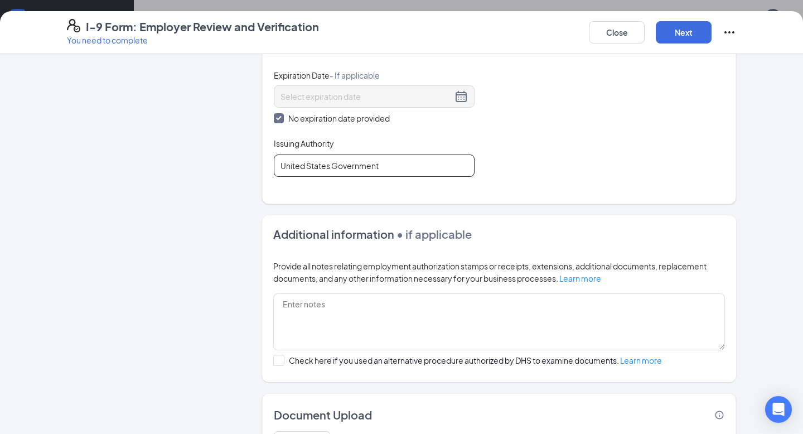
scroll to position [560, 0]
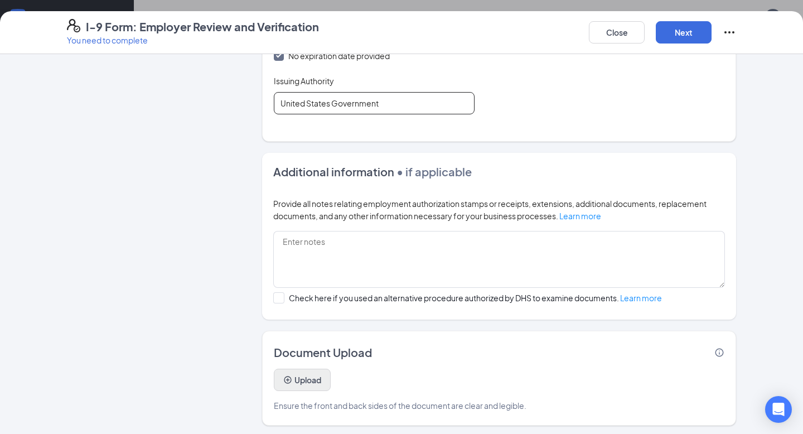
type input "United States Government"
click at [292, 374] on button "Upload" at bounding box center [302, 380] width 57 height 22
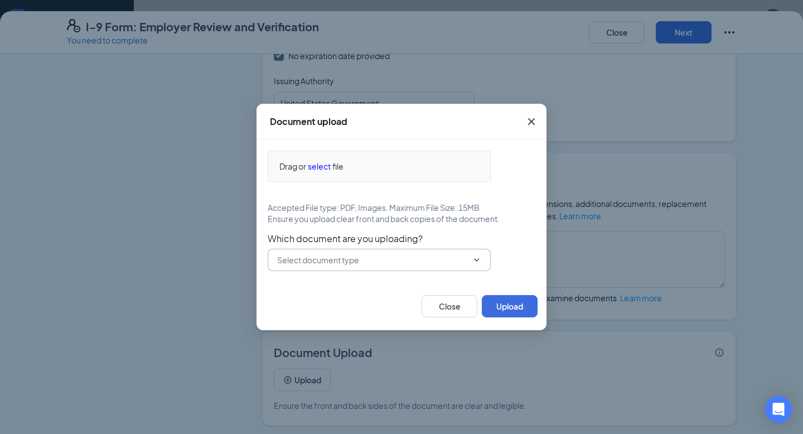
click at [354, 261] on input "text" at bounding box center [372, 260] width 191 height 12
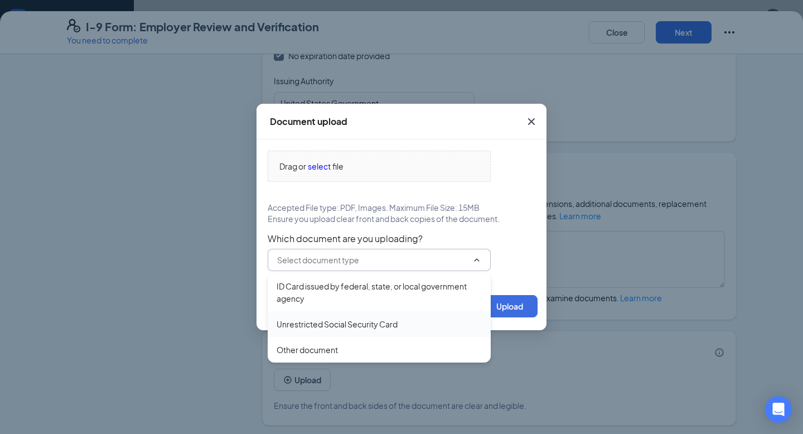
click at [330, 324] on div "Unrestricted Social Security Card" at bounding box center [337, 324] width 121 height 12
type input "Unrestricted Social Security Card"
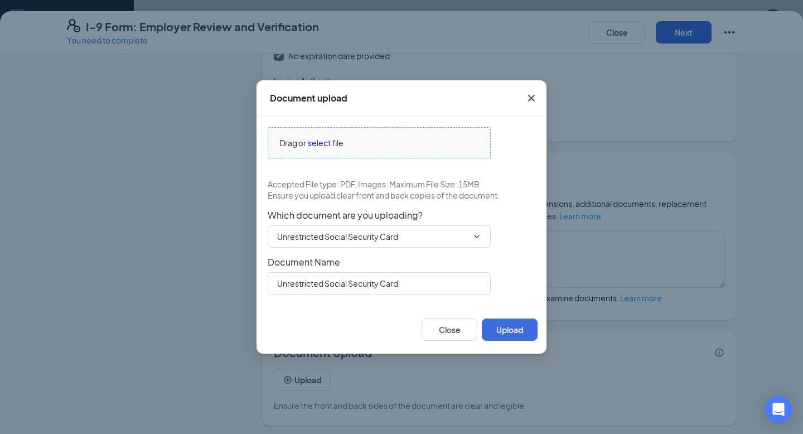
click at [314, 138] on span "select" at bounding box center [319, 143] width 23 height 12
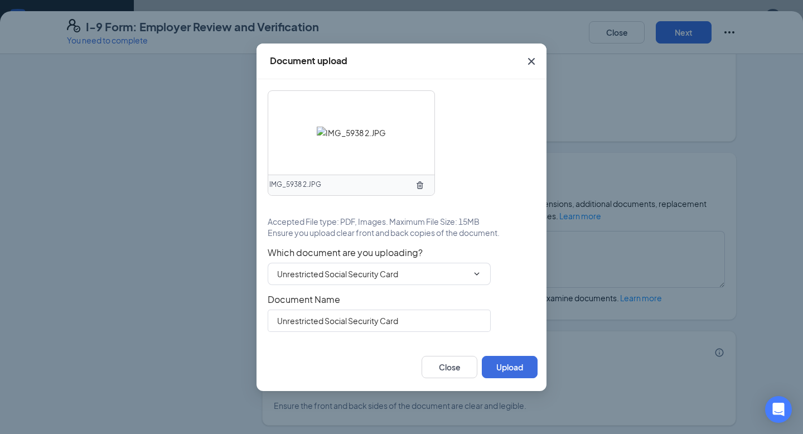
click at [420, 182] on icon "TrashOutline" at bounding box center [419, 185] width 9 height 9
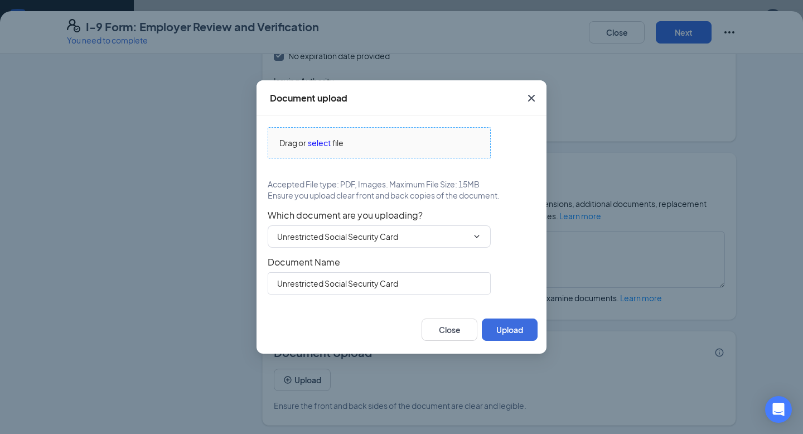
click at [320, 142] on span "select" at bounding box center [319, 143] width 23 height 12
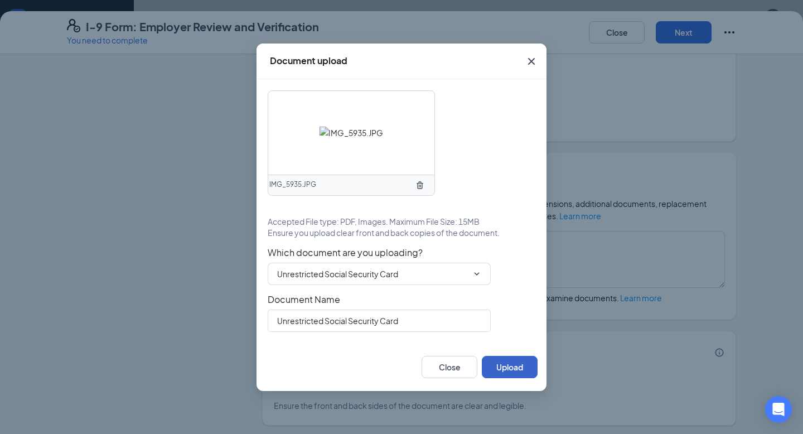
click at [503, 366] on button "Upload" at bounding box center [510, 367] width 56 height 22
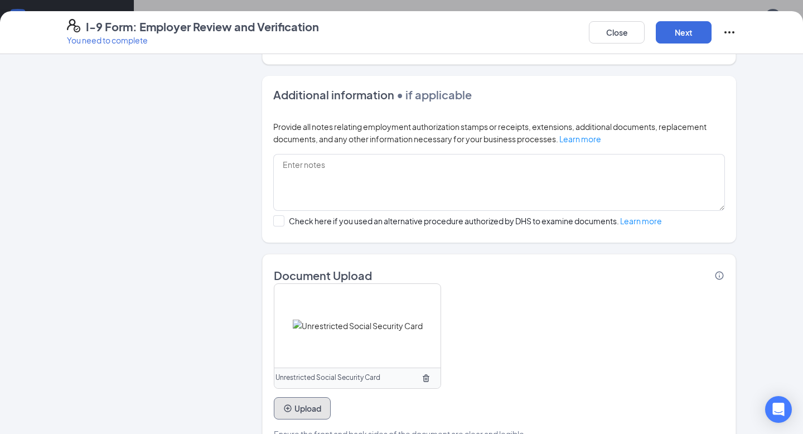
scroll to position [665, 0]
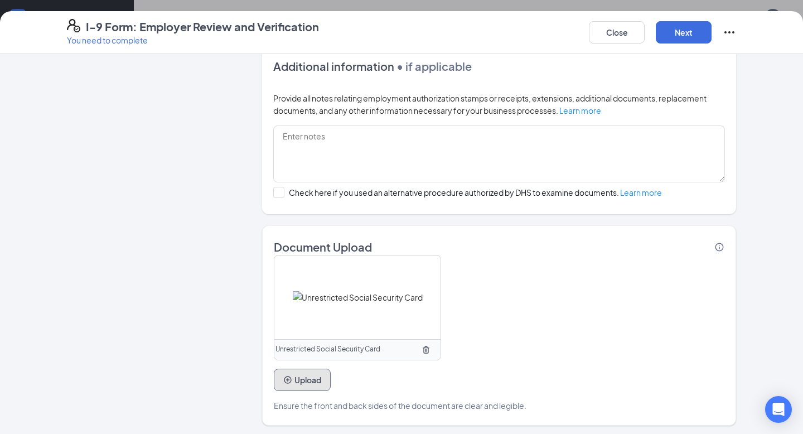
click at [310, 379] on button "Upload" at bounding box center [302, 380] width 57 height 22
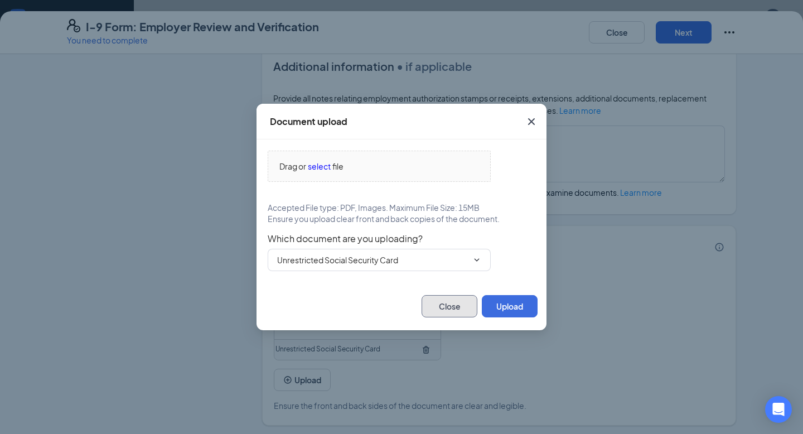
click at [461, 306] on button "Close" at bounding box center [450, 306] width 56 height 22
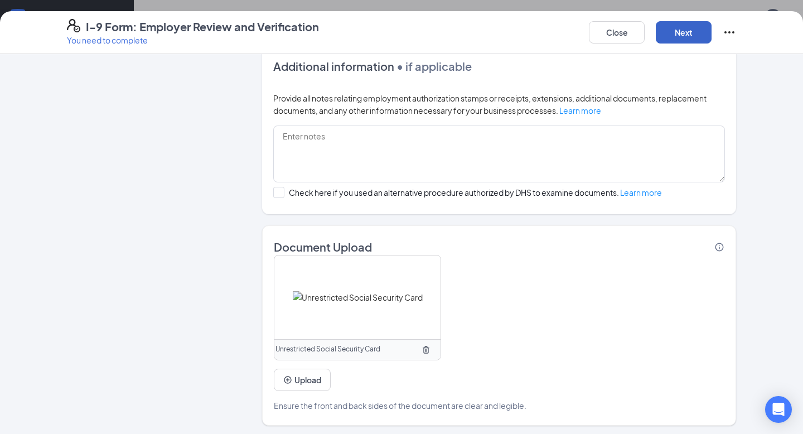
click at [698, 30] on button "Next" at bounding box center [684, 32] width 56 height 22
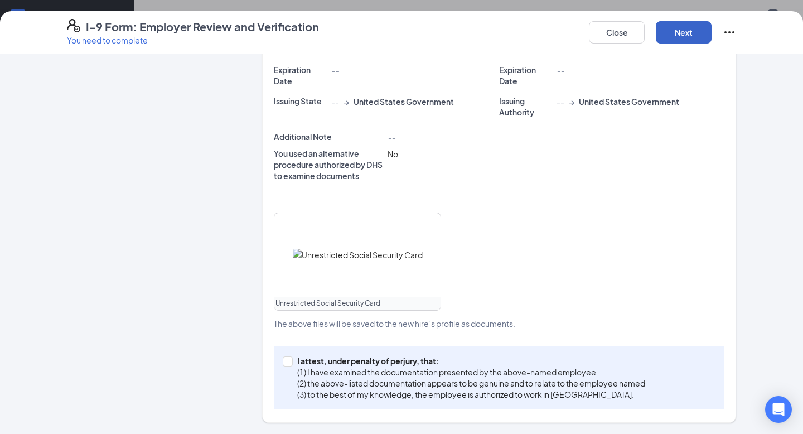
scroll to position [356, 0]
click at [293, 357] on span "I attest, under penalty of [PERSON_NAME], that: (1) I have examined the documen…" at bounding box center [471, 378] width 357 height 45
click at [291, 357] on input "I attest, under penalty of [PERSON_NAME], that: (1) I have examined the documen…" at bounding box center [287, 361] width 8 height 8
checkbox input "true"
click at [366, 262] on img at bounding box center [358, 255] width 130 height 12
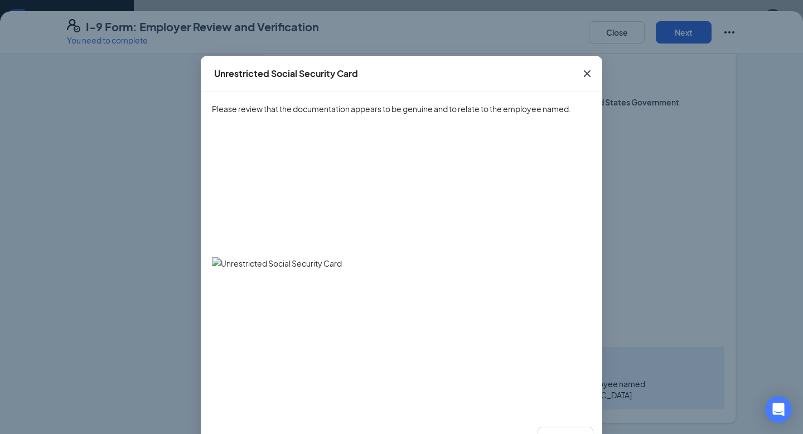
click at [589, 70] on icon "Cross" at bounding box center [587, 73] width 13 height 13
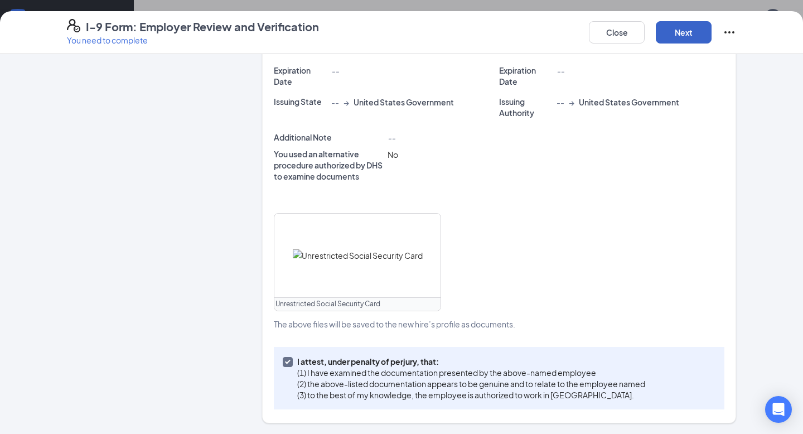
click at [684, 36] on button "Next" at bounding box center [684, 32] width 56 height 22
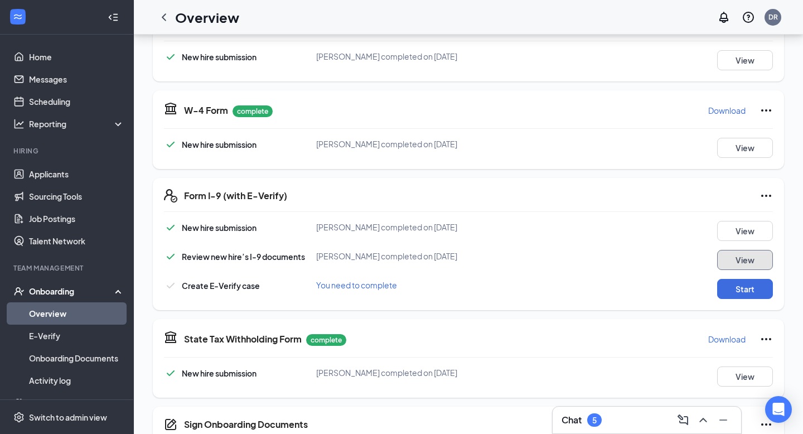
scroll to position [283, 0]
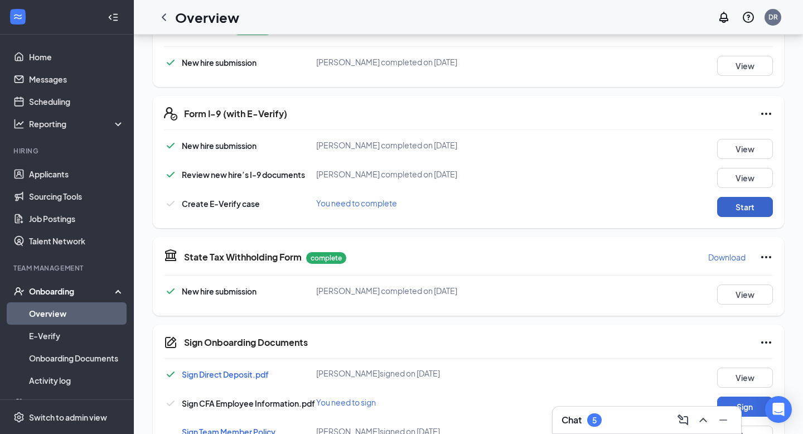
click at [735, 209] on button "Start" at bounding box center [745, 207] width 56 height 20
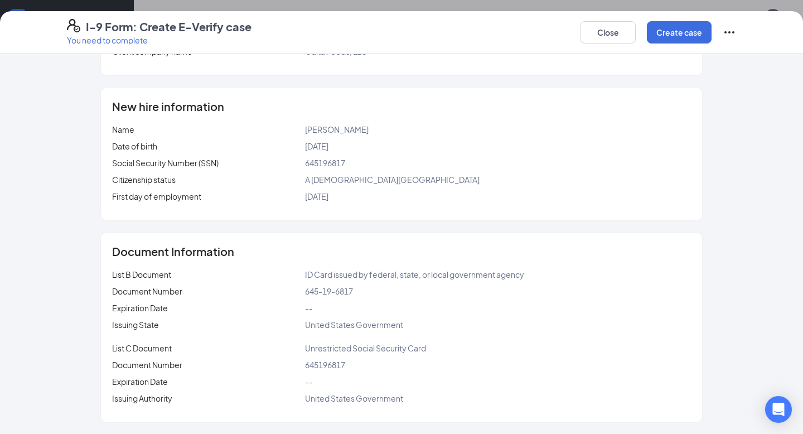
scroll to position [305, 0]
click at [694, 25] on button "Create case" at bounding box center [679, 32] width 65 height 22
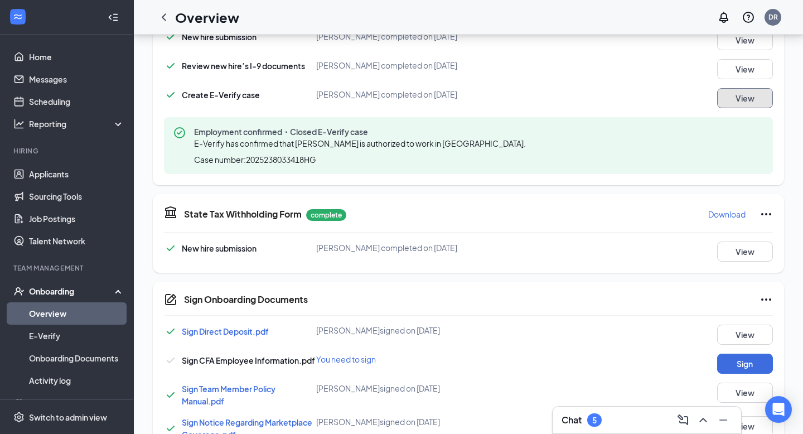
scroll to position [437, 0]
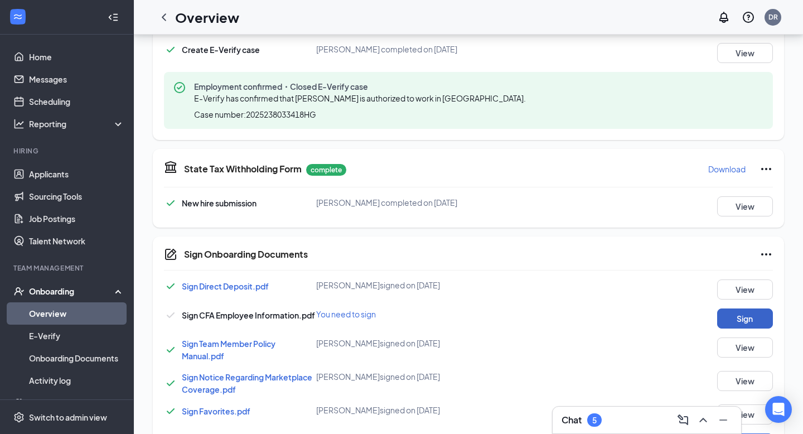
click at [735, 320] on button "Sign" at bounding box center [745, 318] width 56 height 20
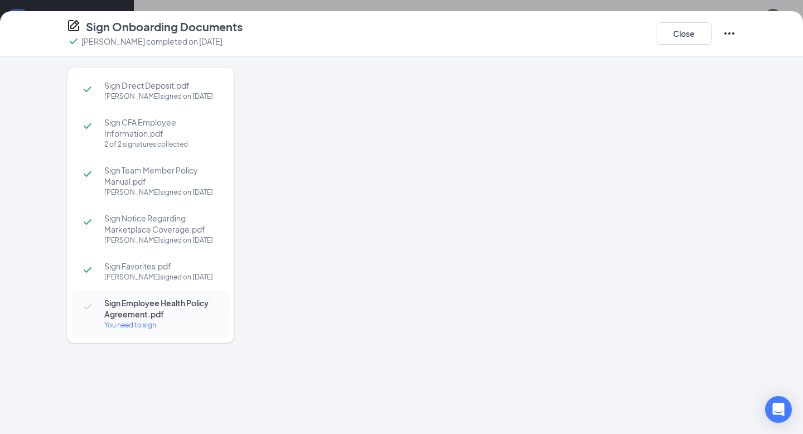
scroll to position [441, 0]
click at [505, 201] on div "Sign Onboarding Documents [PERSON_NAME] completed on [DATE] Close Sign Direct D…" at bounding box center [401, 217] width 803 height 434
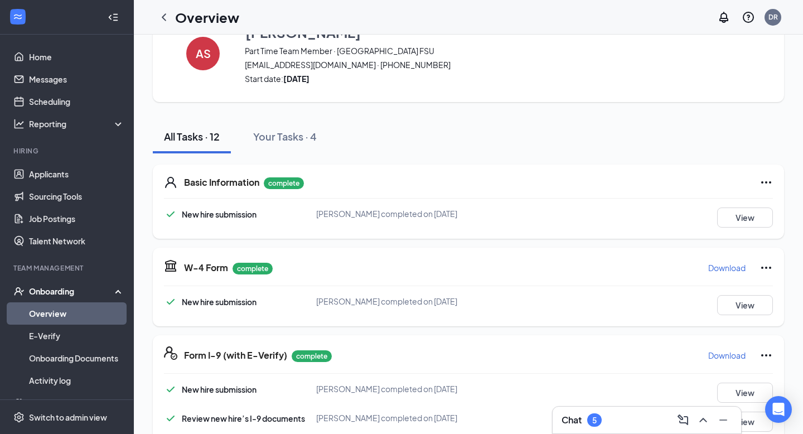
scroll to position [0, 0]
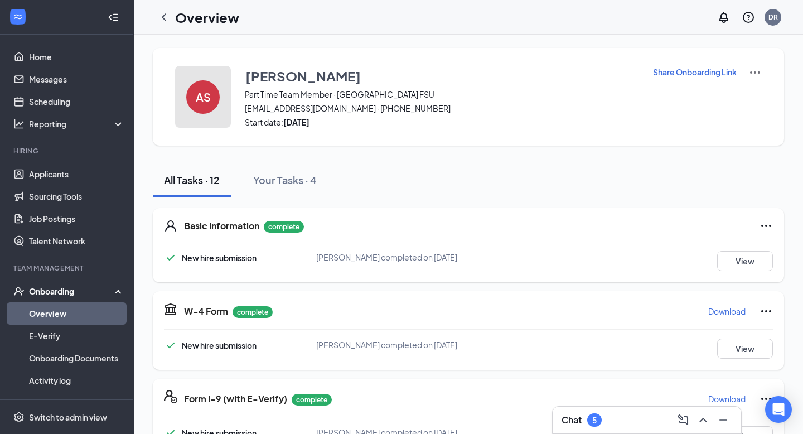
click at [198, 96] on h4 "AS" at bounding box center [203, 97] width 15 height 8
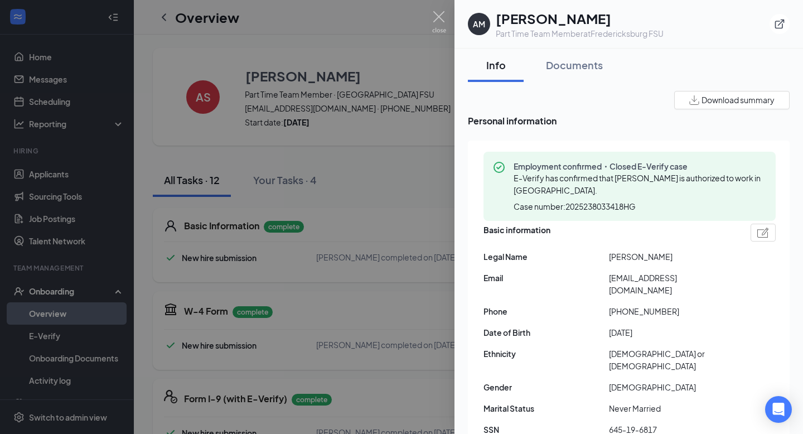
click at [44, 337] on div at bounding box center [401, 217] width 803 height 434
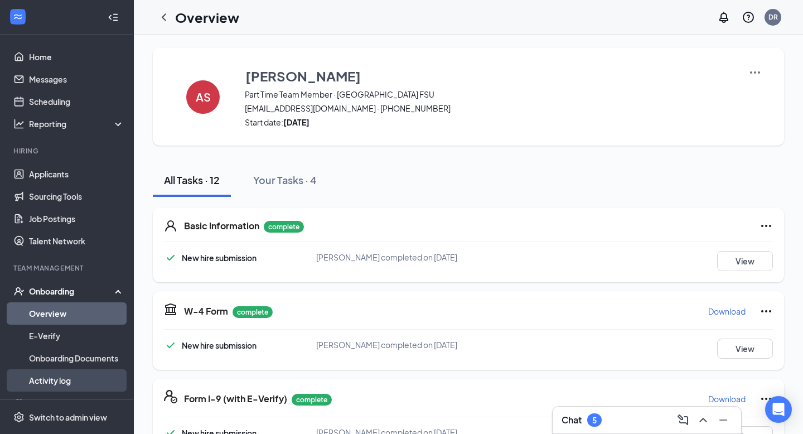
click at [47, 382] on link "Activity log" at bounding box center [76, 380] width 95 height 22
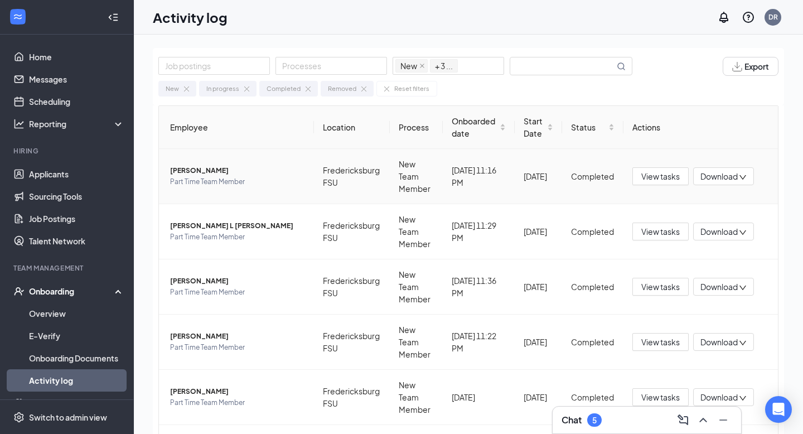
click at [189, 176] on span "Part Time Team Member" at bounding box center [237, 181] width 135 height 11
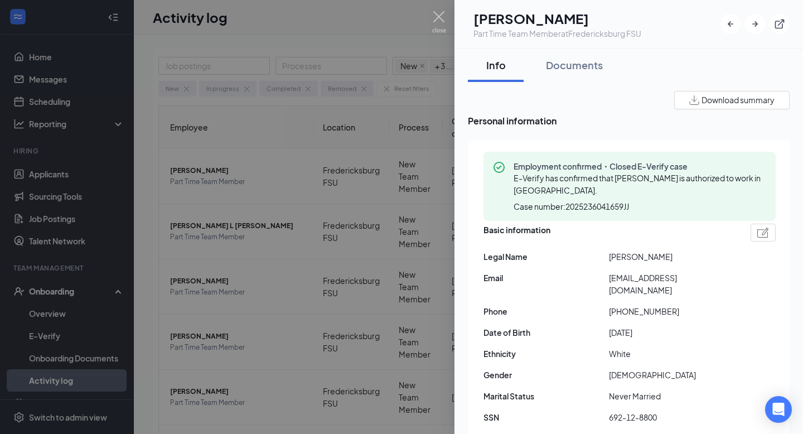
click at [330, 260] on div at bounding box center [401, 217] width 803 height 434
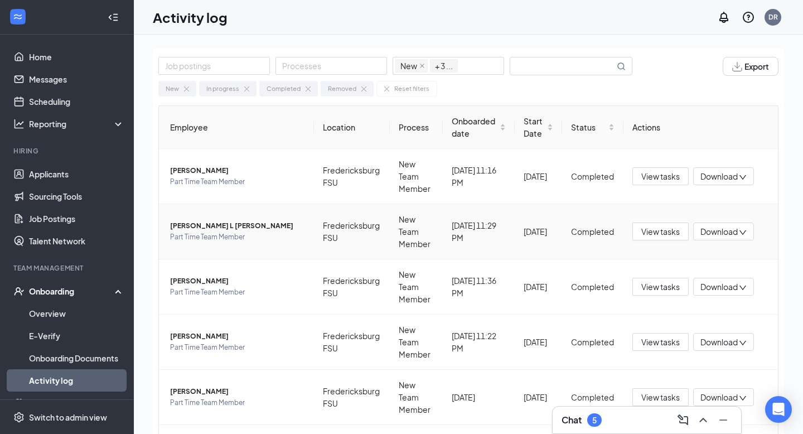
click at [209, 223] on span "[PERSON_NAME] L [PERSON_NAME]" at bounding box center [237, 225] width 135 height 11
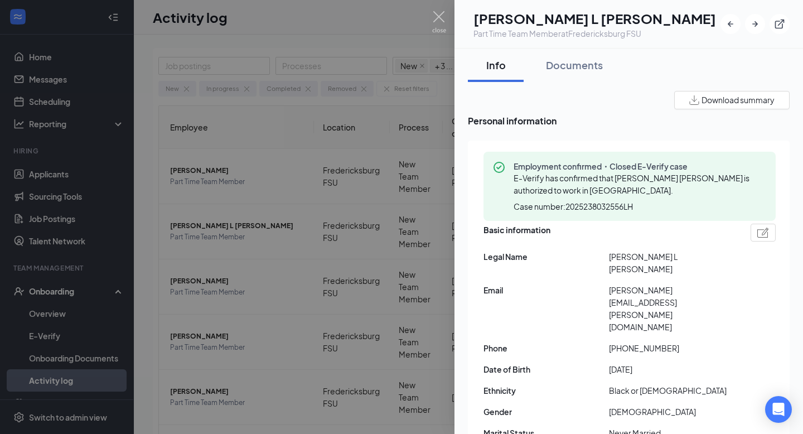
click at [277, 125] on div at bounding box center [401, 217] width 803 height 434
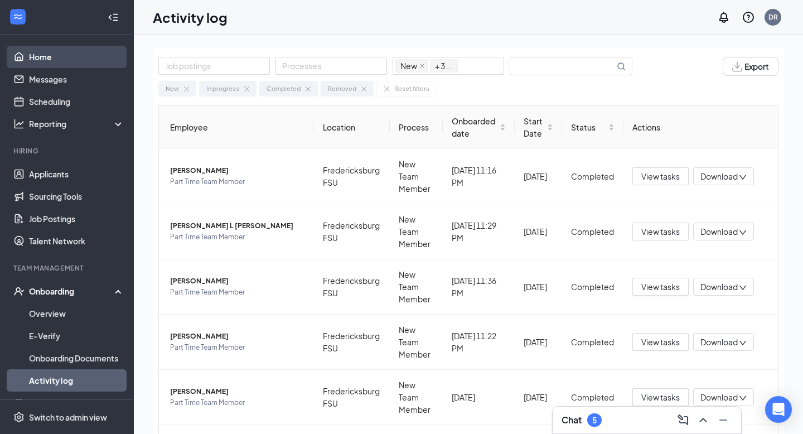
click at [52, 60] on link "Home" at bounding box center [76, 57] width 95 height 22
